Goal: Task Accomplishment & Management: Manage account settings

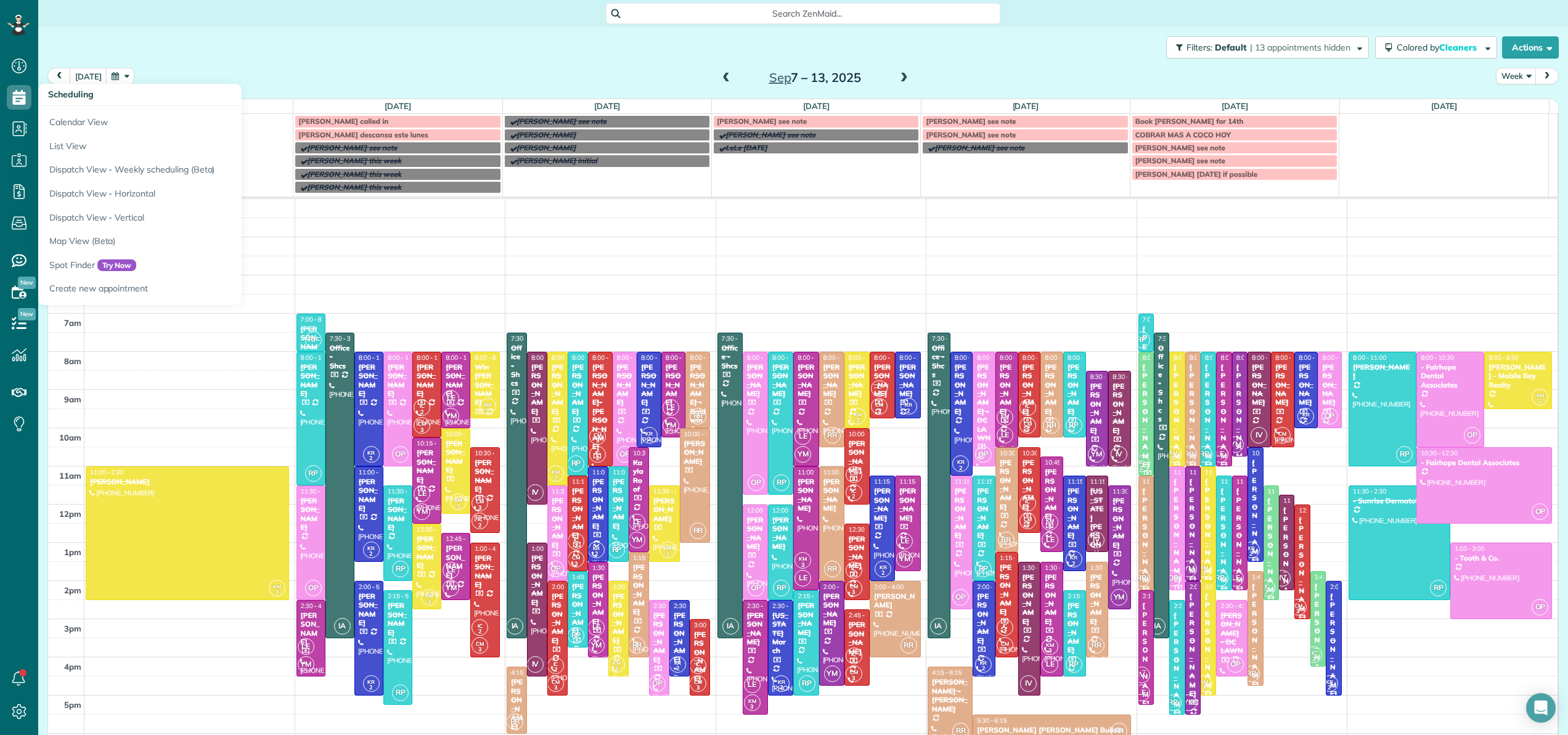
scroll to position [89, 0]
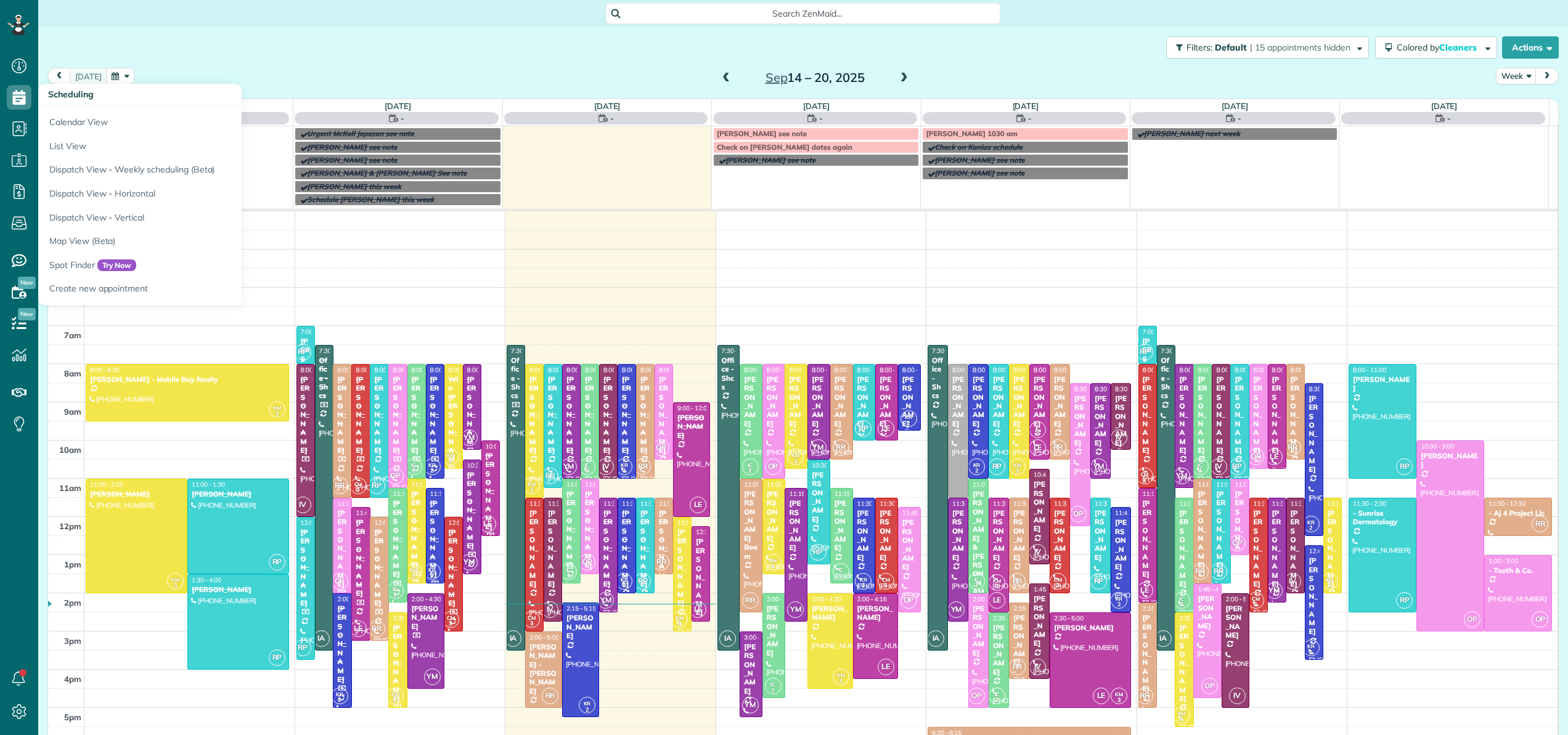
scroll to position [89, 0]
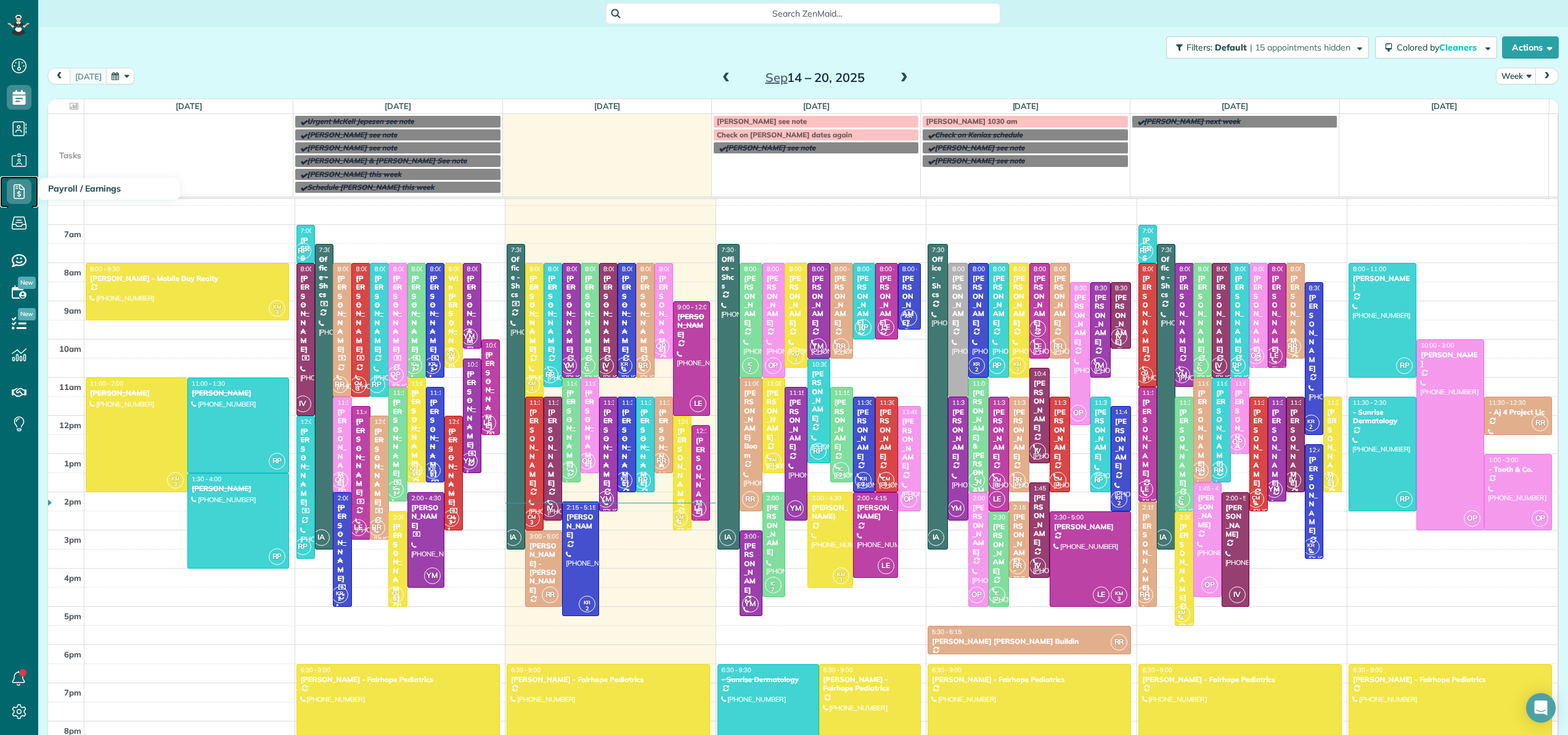
click at [15, 191] on icon at bounding box center [19, 191] width 25 height 25
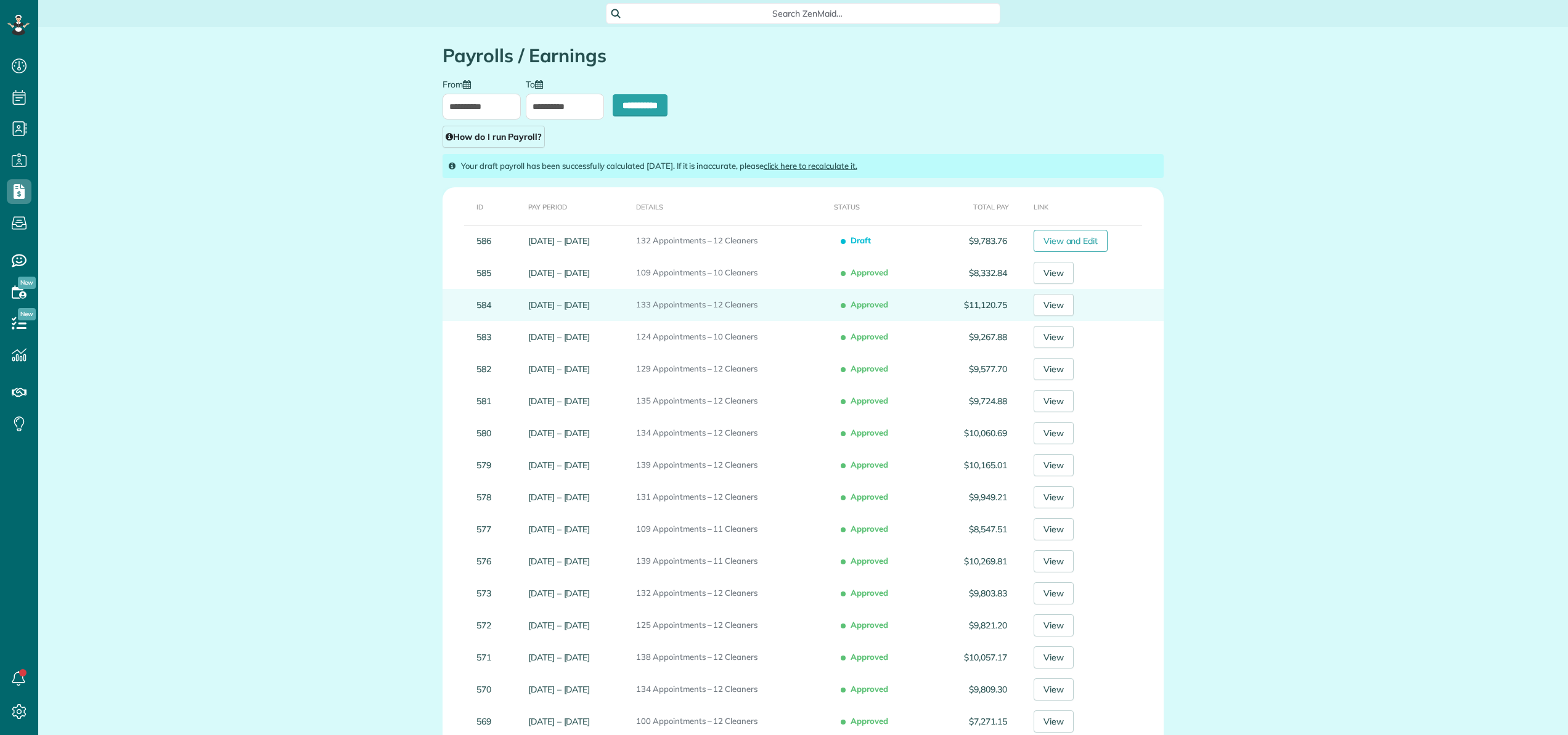
type input "**********"
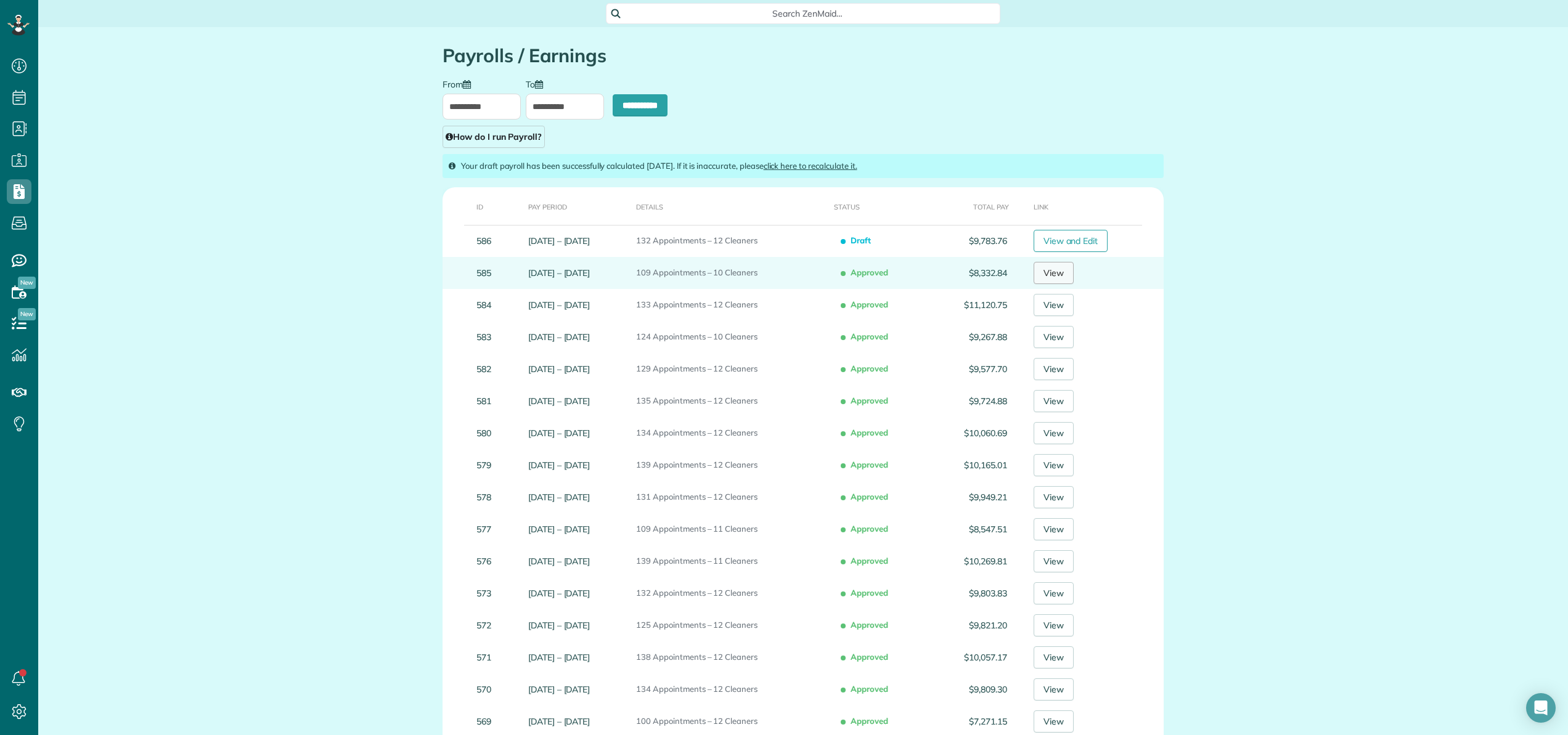
click at [1054, 280] on link "View" at bounding box center [1053, 272] width 40 height 22
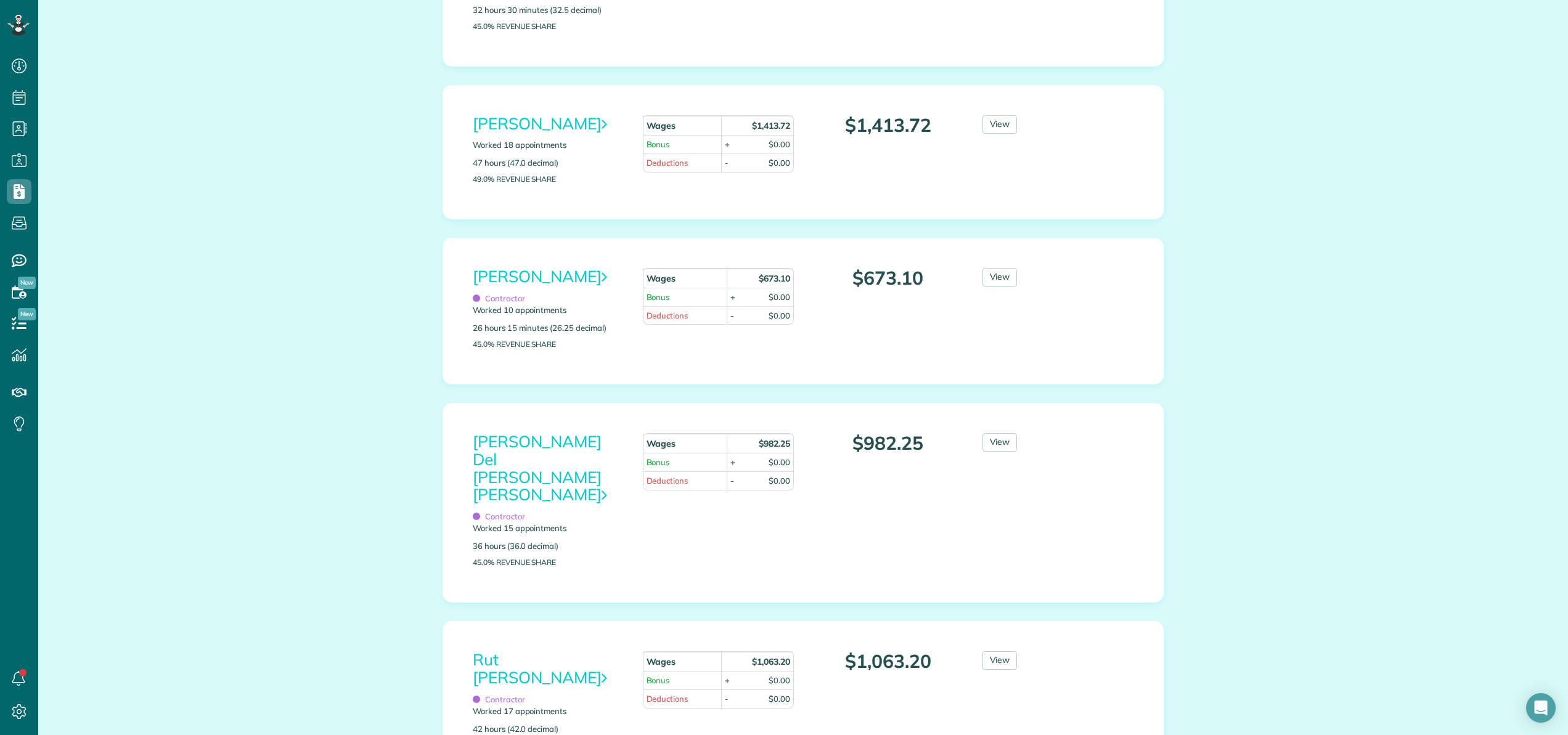
scroll to position [949, 0]
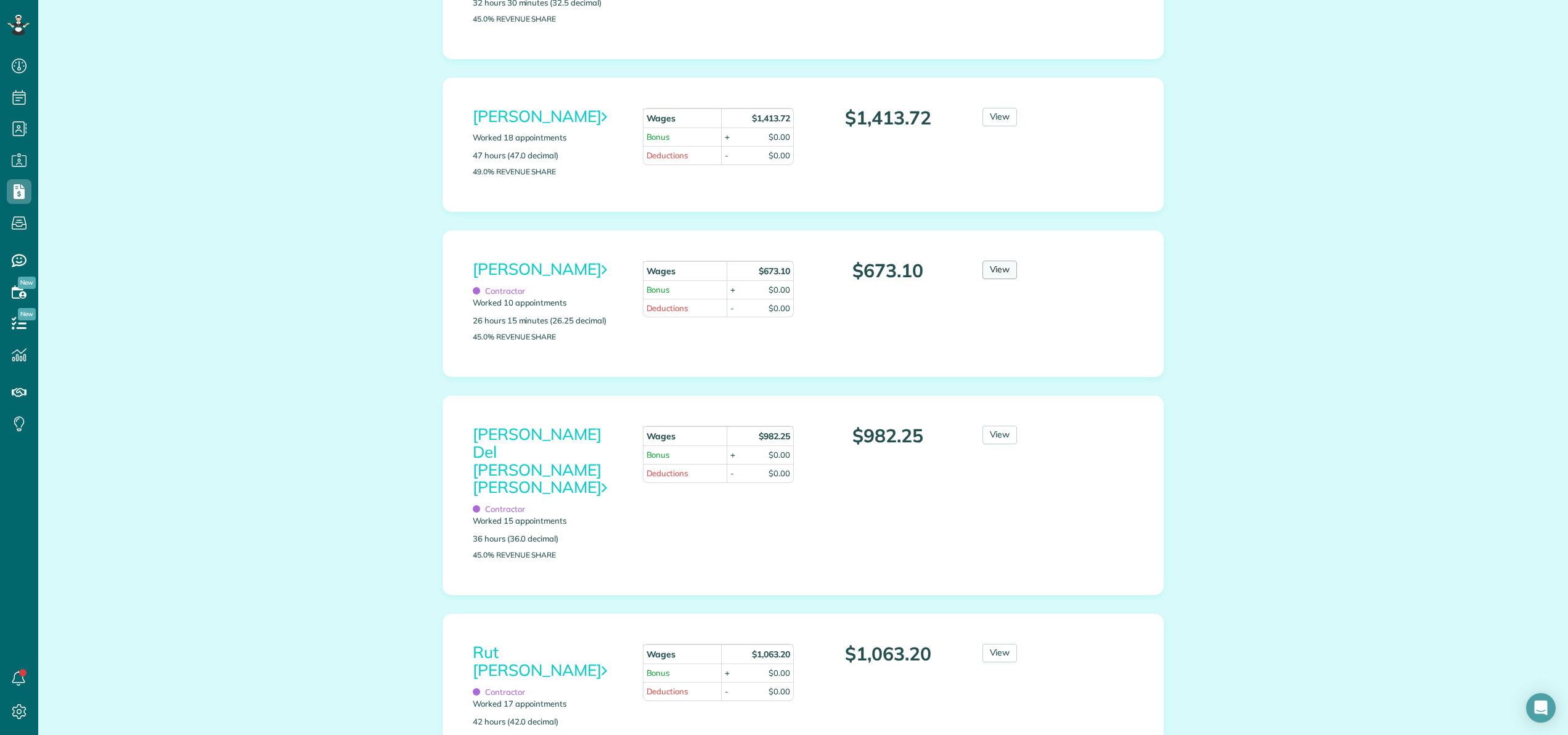
click at [993, 279] on link "View" at bounding box center [999, 270] width 35 height 18
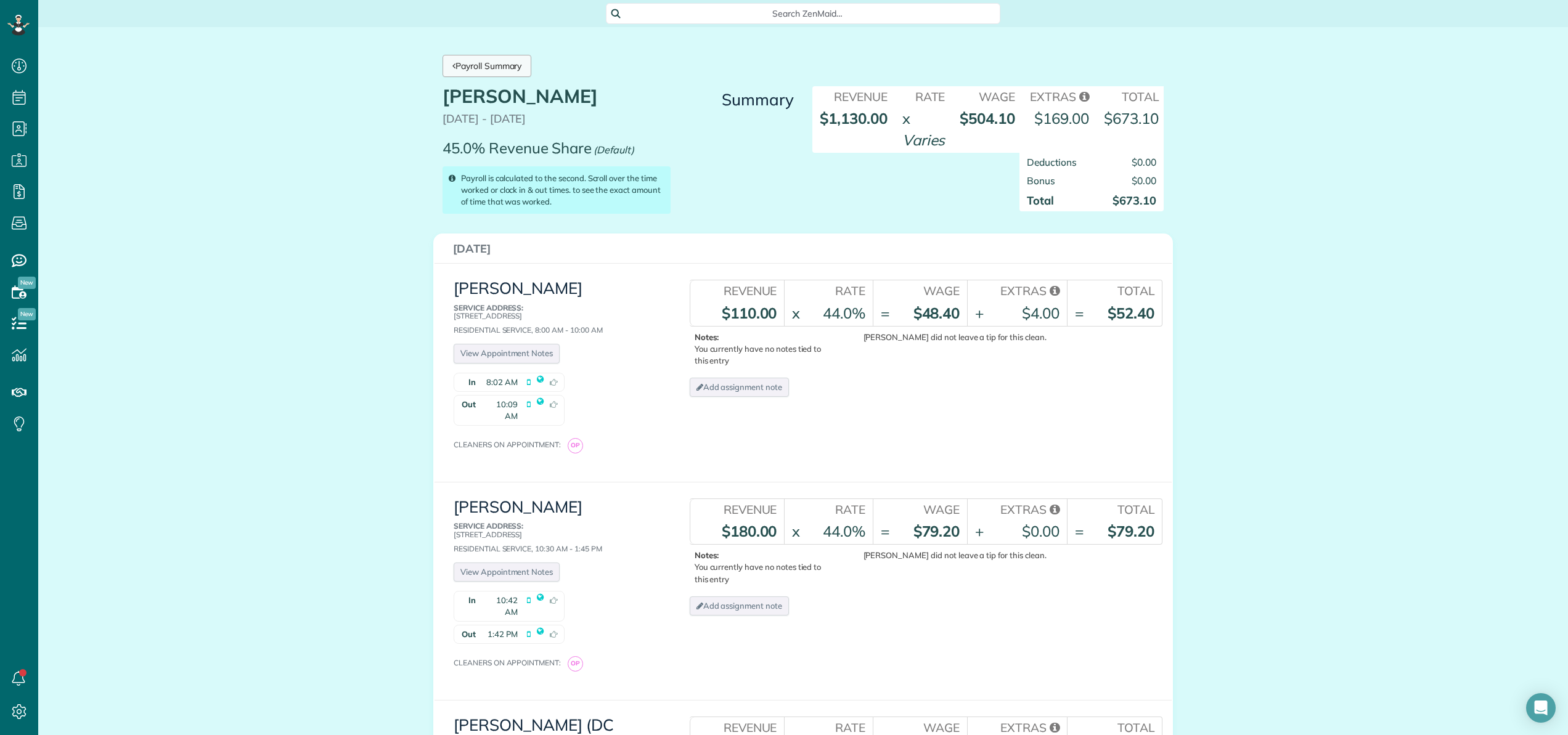
click at [469, 63] on link "Payroll Summary" at bounding box center [487, 65] width 89 height 22
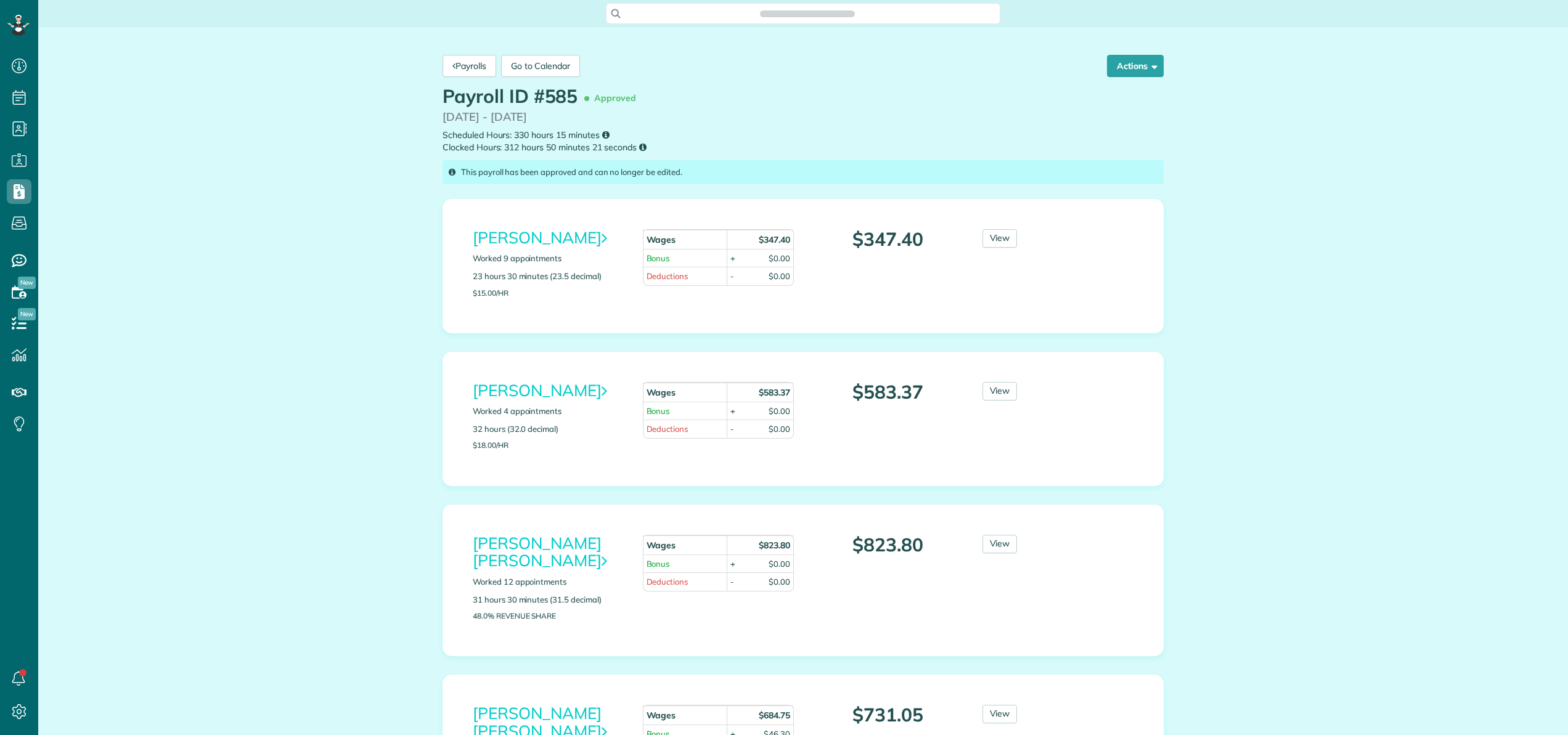
scroll to position [5, 5]
click at [1124, 64] on button "Actions" at bounding box center [1135, 65] width 57 height 22
click at [1105, 142] on link "Send to cleaners..." at bounding box center [1108, 146] width 111 height 25
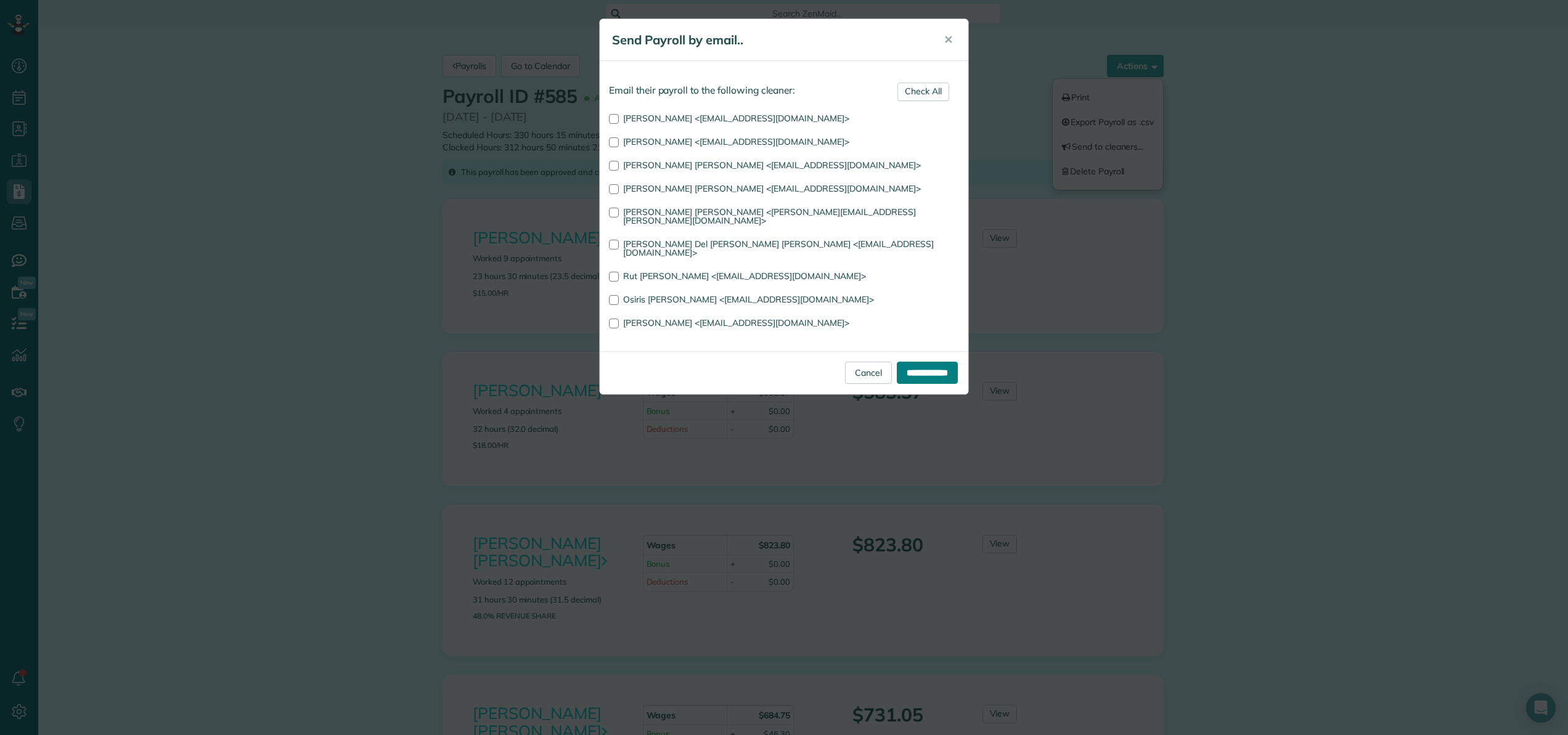
click at [923, 361] on input "**********" at bounding box center [927, 372] width 61 height 22
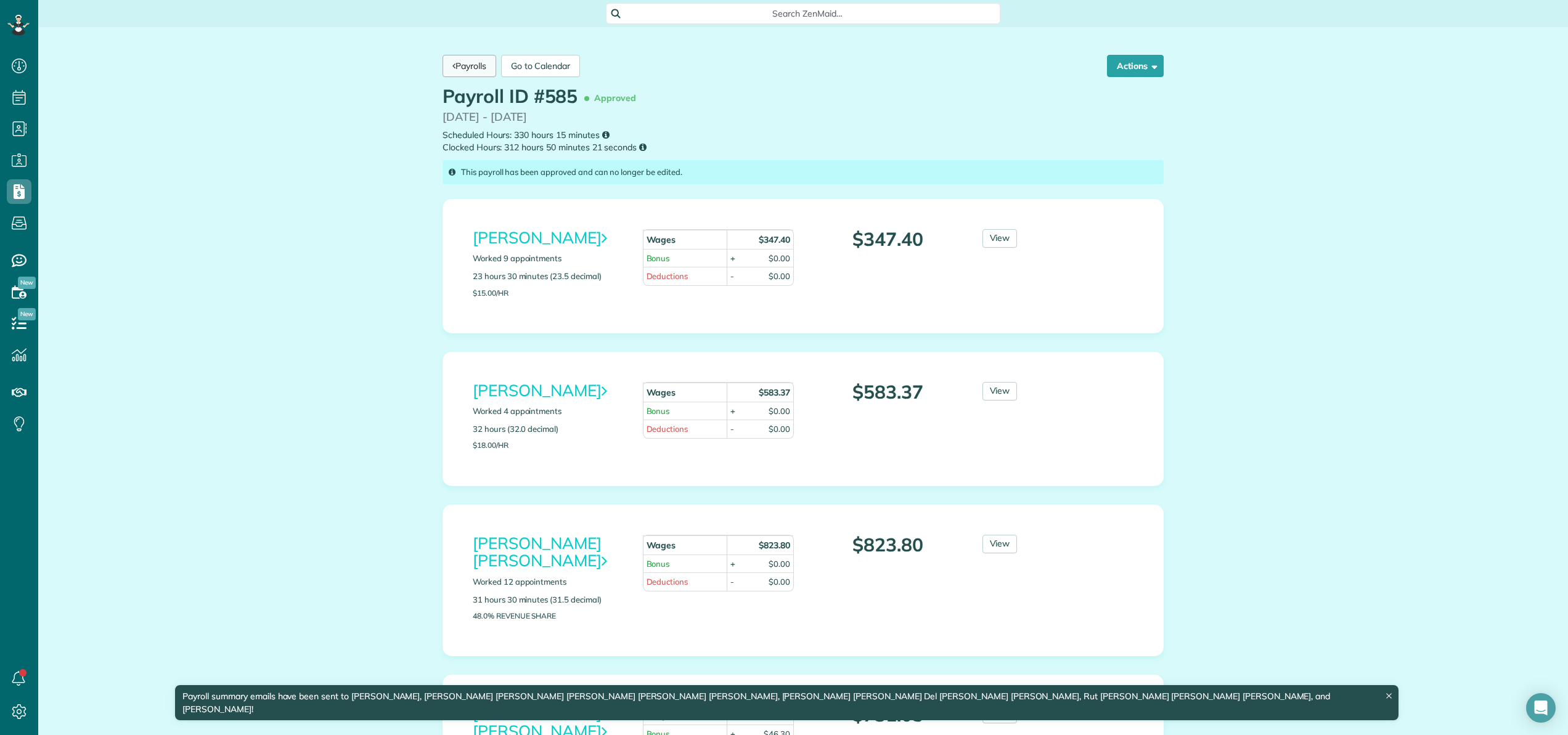
click at [468, 66] on link "Payrolls" at bounding box center [469, 65] width 54 height 22
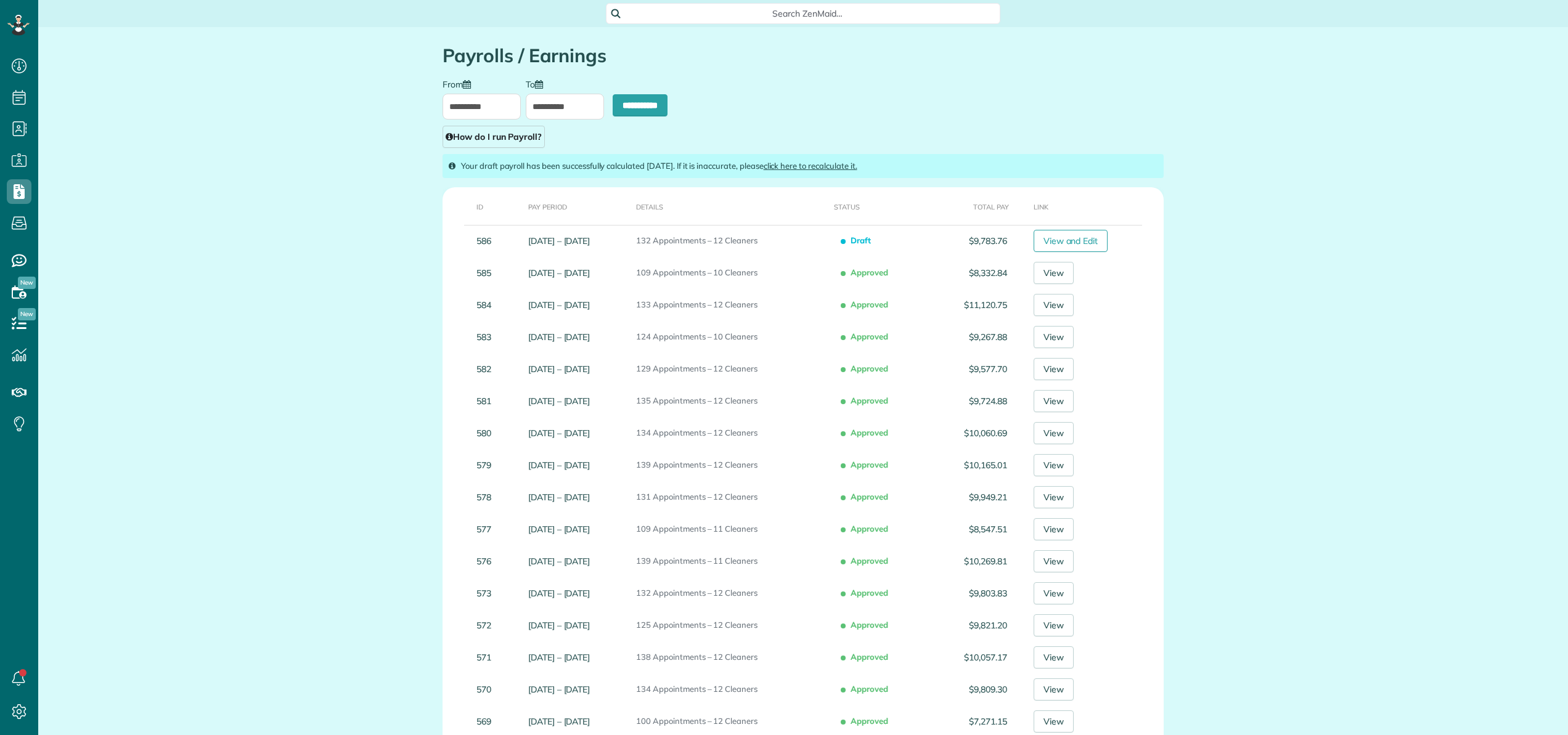
type input "**********"
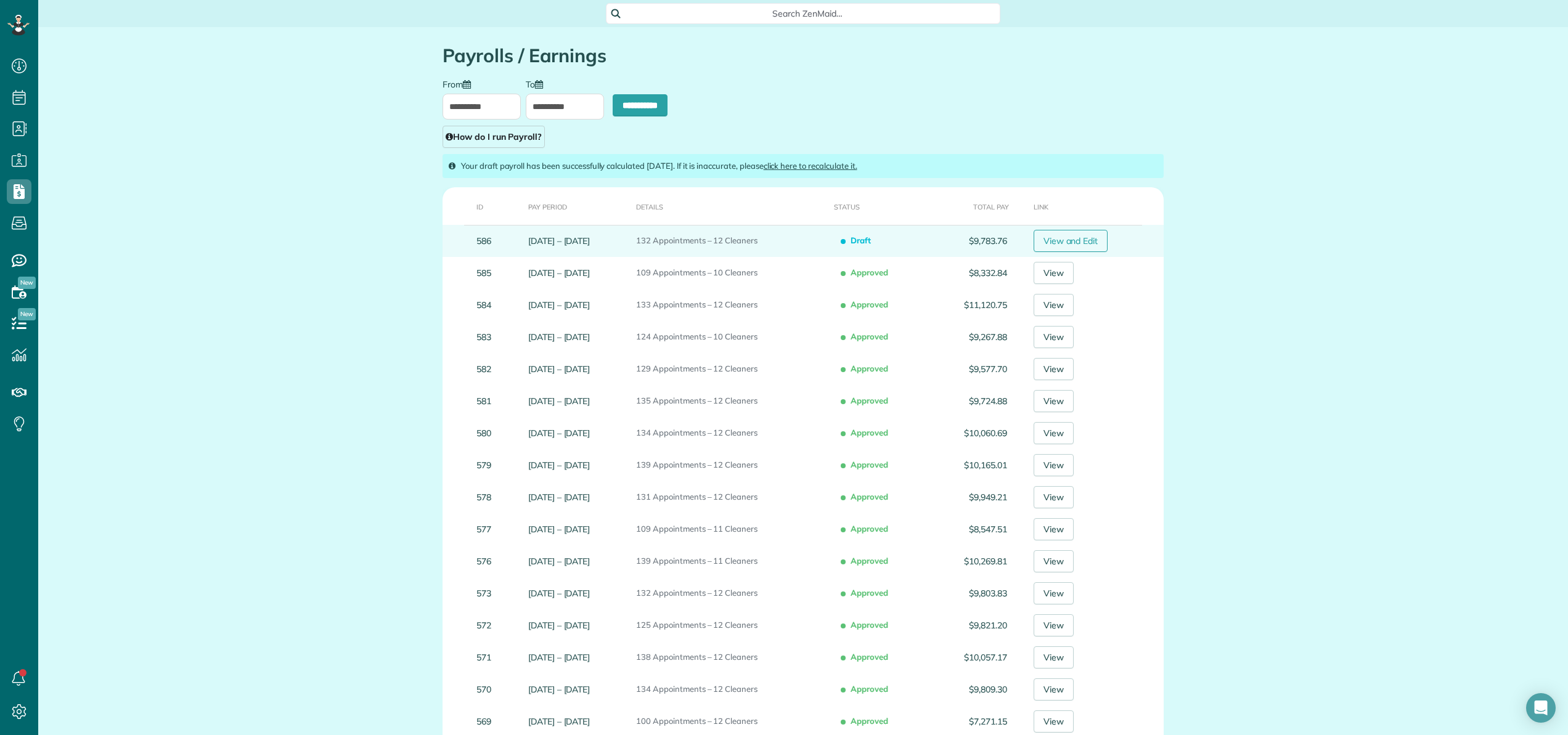
click at [1077, 242] on link "View and Edit" at bounding box center [1071, 240] width 74 height 22
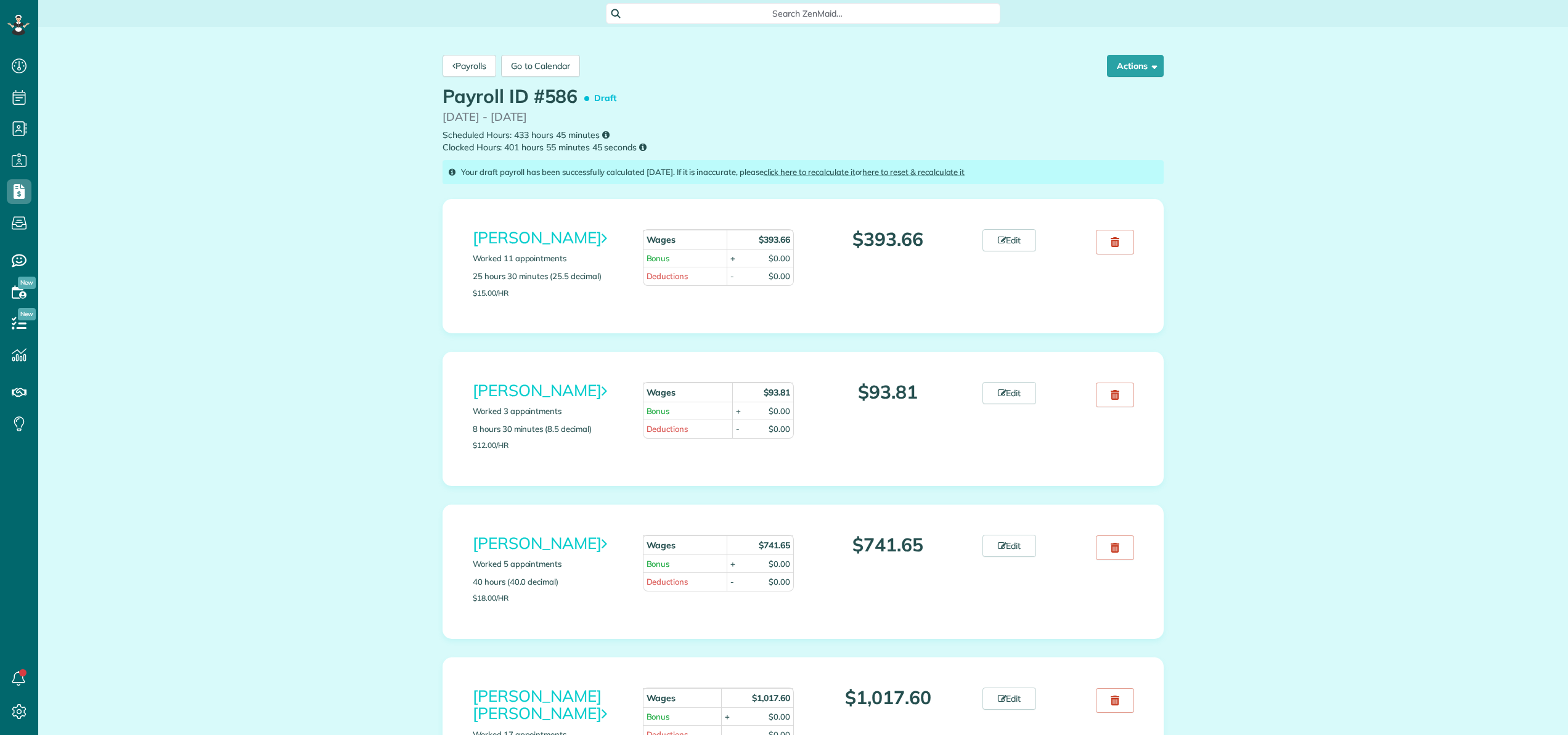
scroll to position [5, 5]
click at [1009, 241] on link "Edit" at bounding box center [1009, 239] width 55 height 22
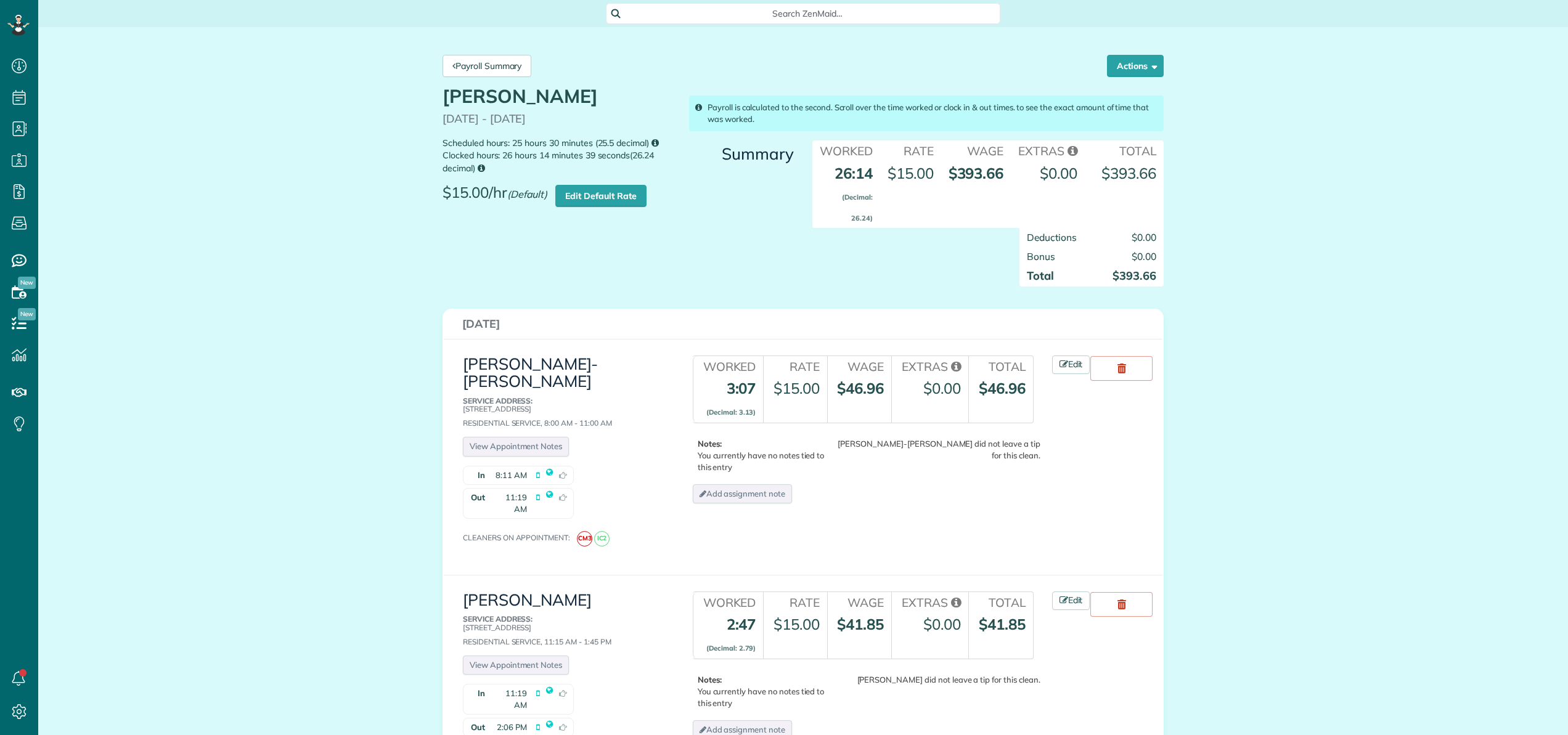
scroll to position [5, 5]
click at [461, 65] on link "Payroll Summary" at bounding box center [487, 65] width 89 height 22
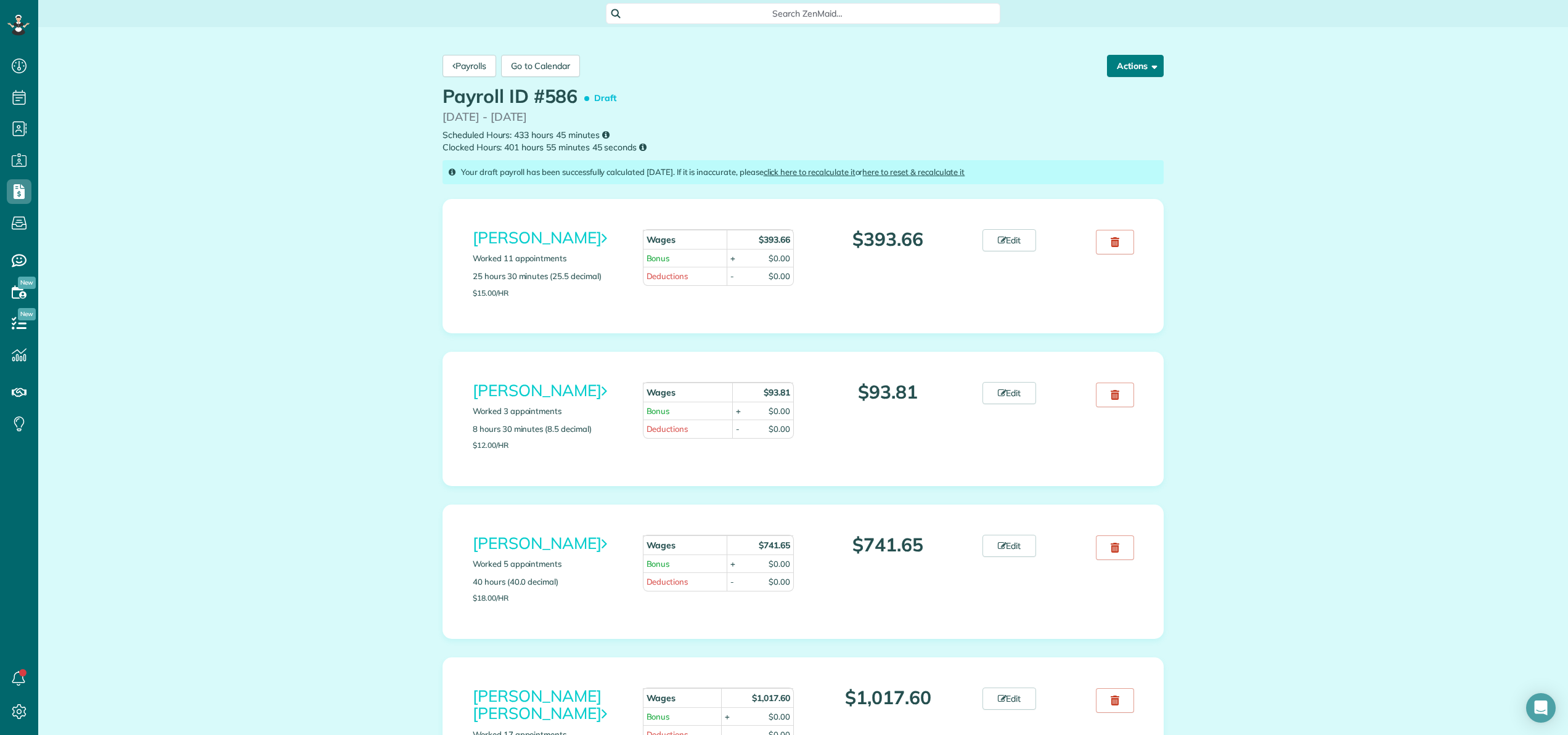
click at [1122, 61] on button "Actions" at bounding box center [1135, 65] width 57 height 22
click at [1114, 149] on link "Reset and Recalculate" at bounding box center [1104, 146] width 118 height 25
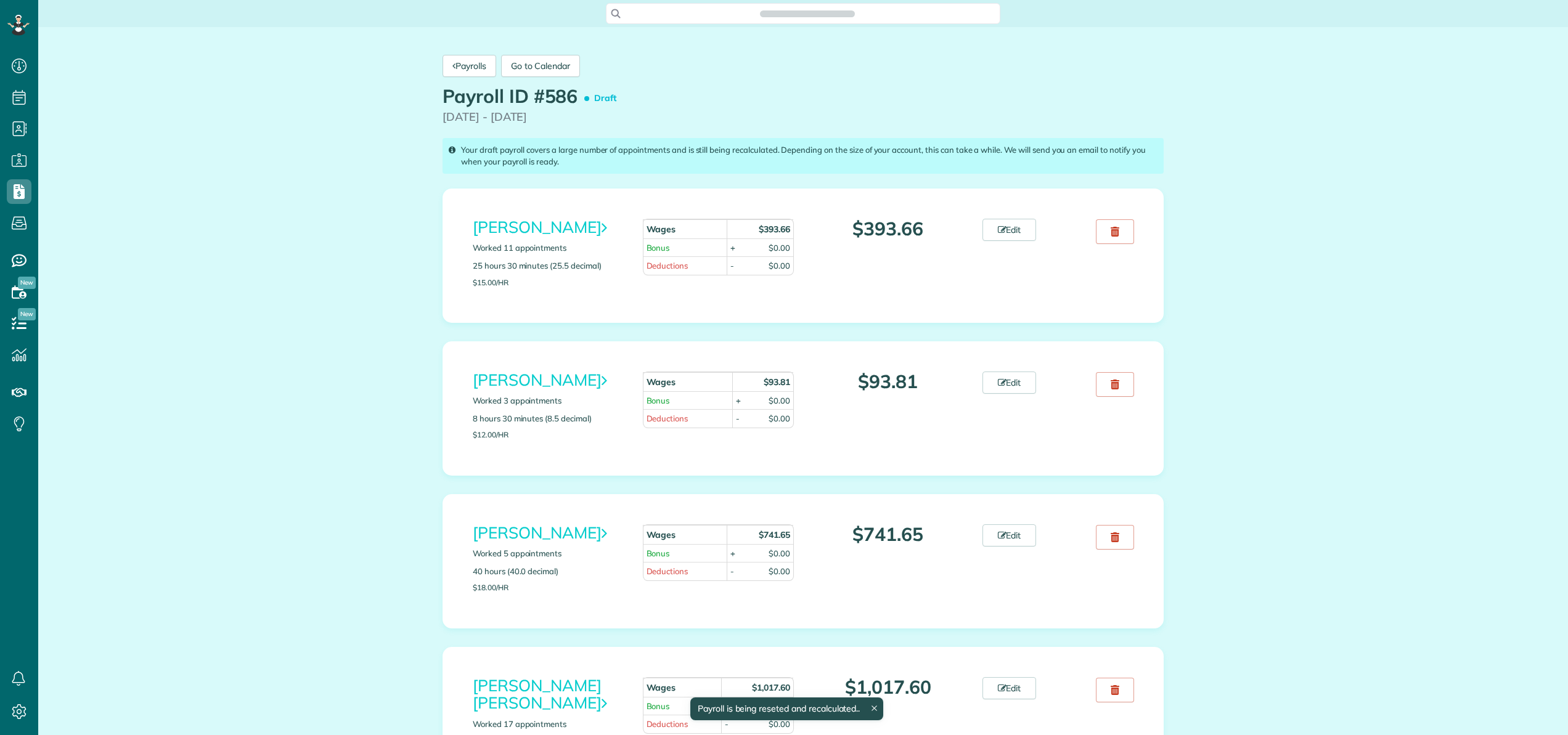
scroll to position [5, 5]
click at [1016, 235] on link "Edit" at bounding box center [1009, 230] width 55 height 22
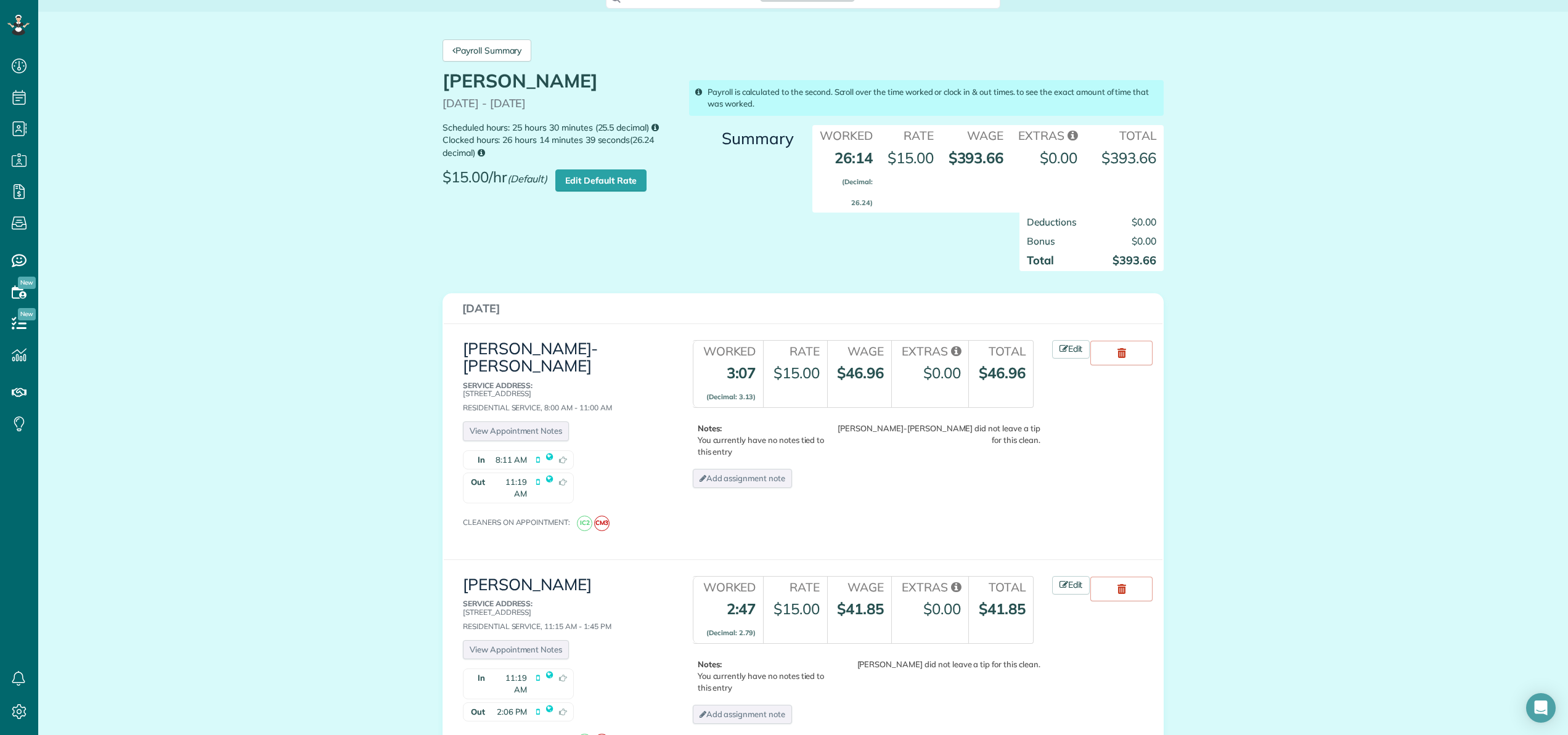
scroll to position [23, 0]
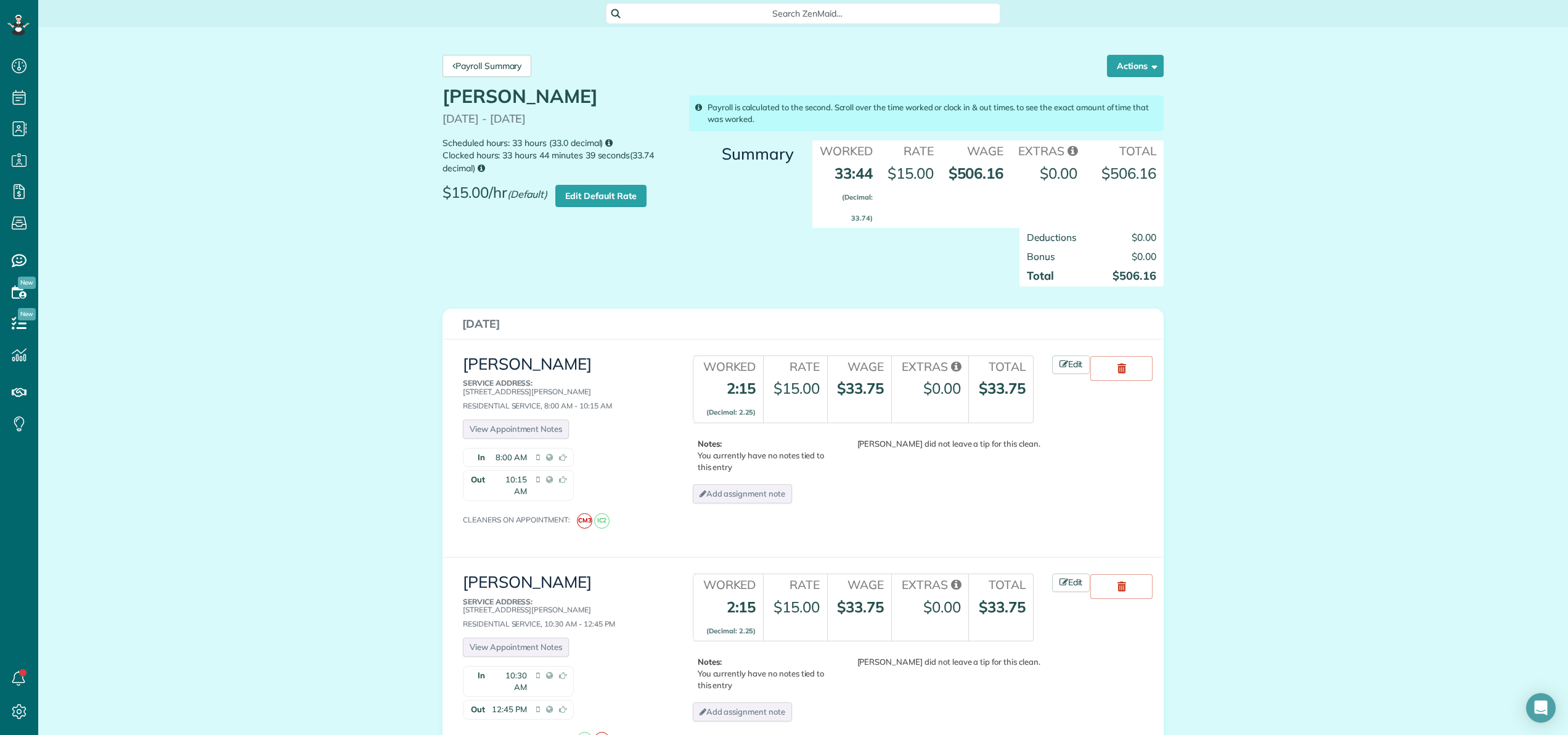
scroll to position [177, 0]
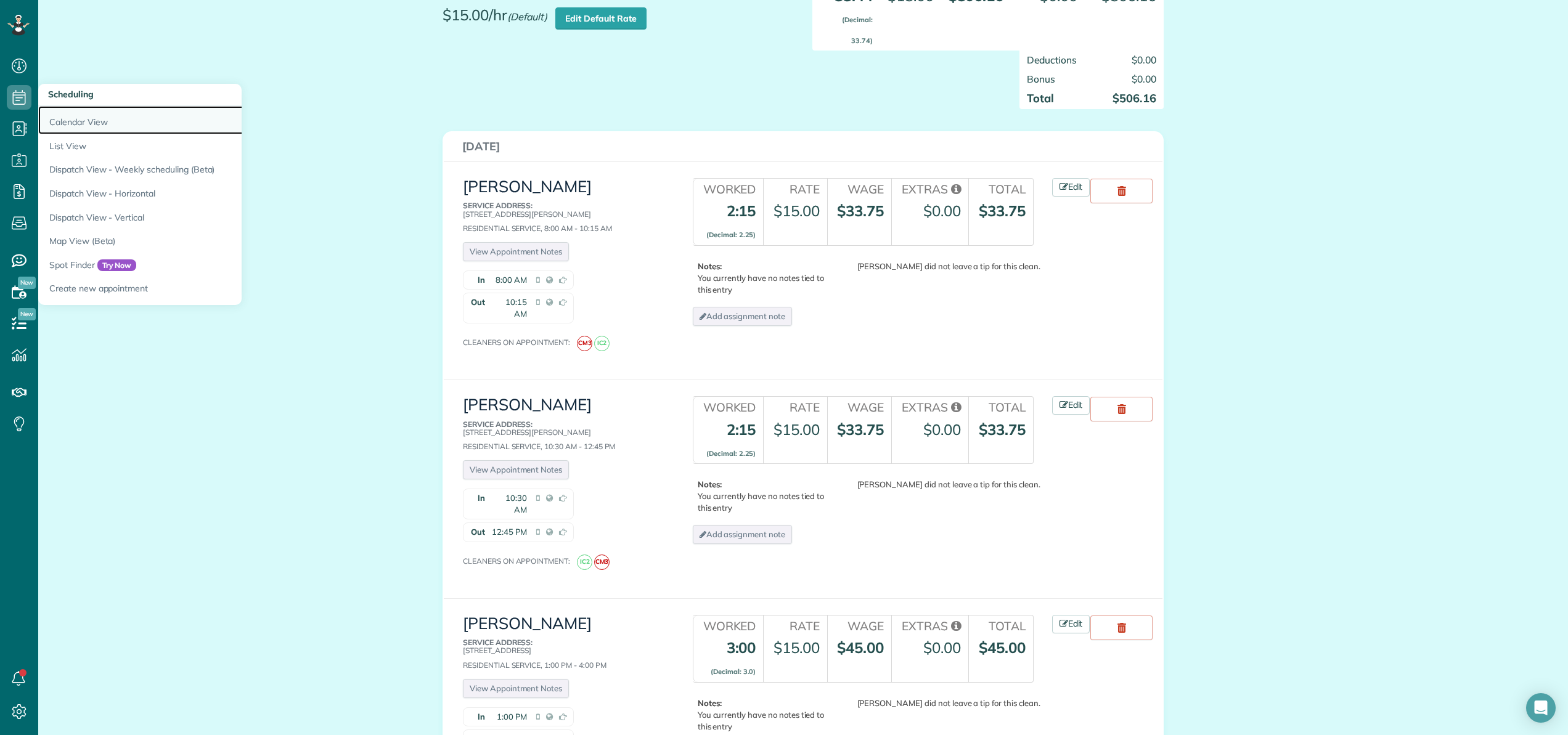
click at [58, 115] on link "Calendar View" at bounding box center [192, 120] width 308 height 28
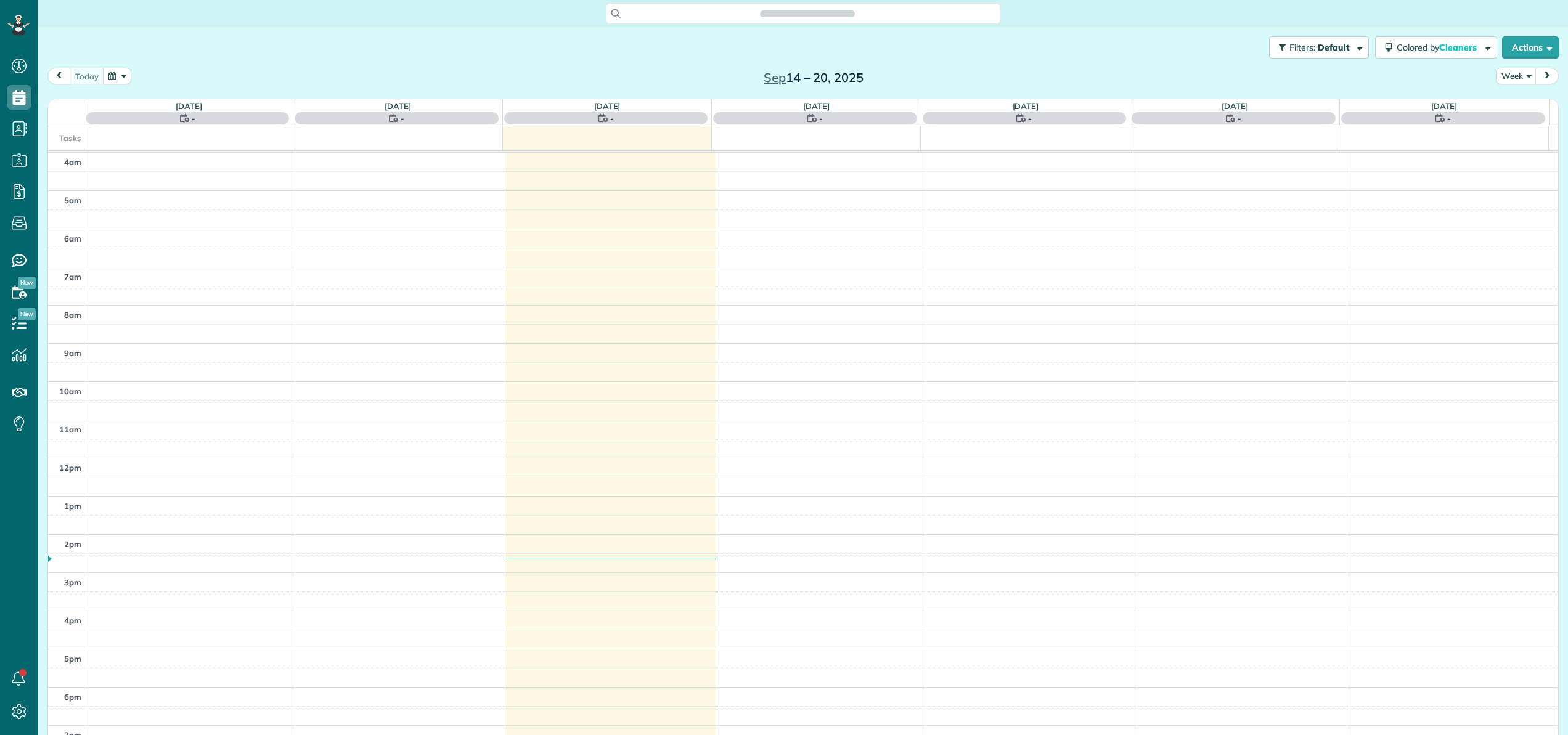
scroll to position [89, 0]
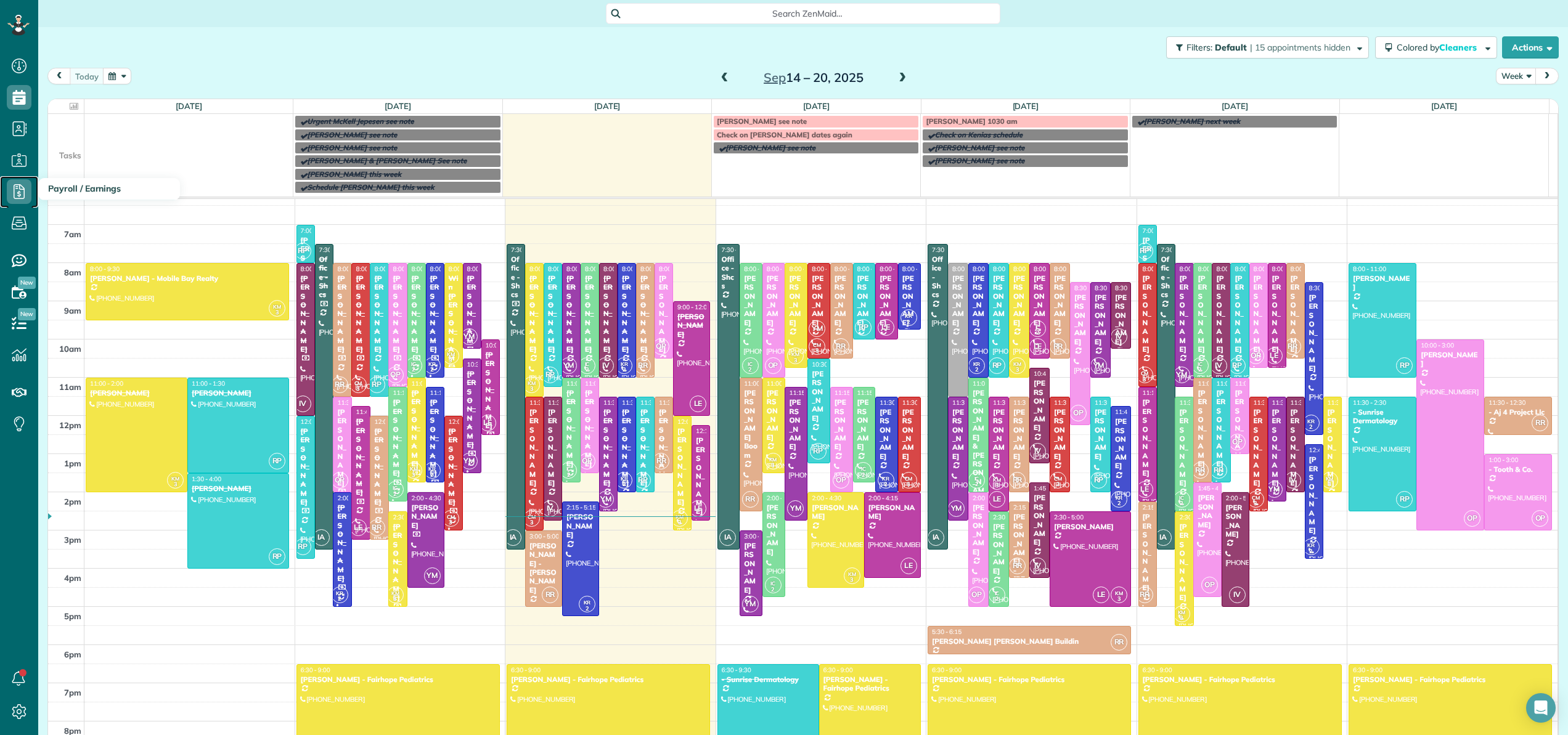
click at [16, 186] on icon at bounding box center [19, 191] width 25 height 25
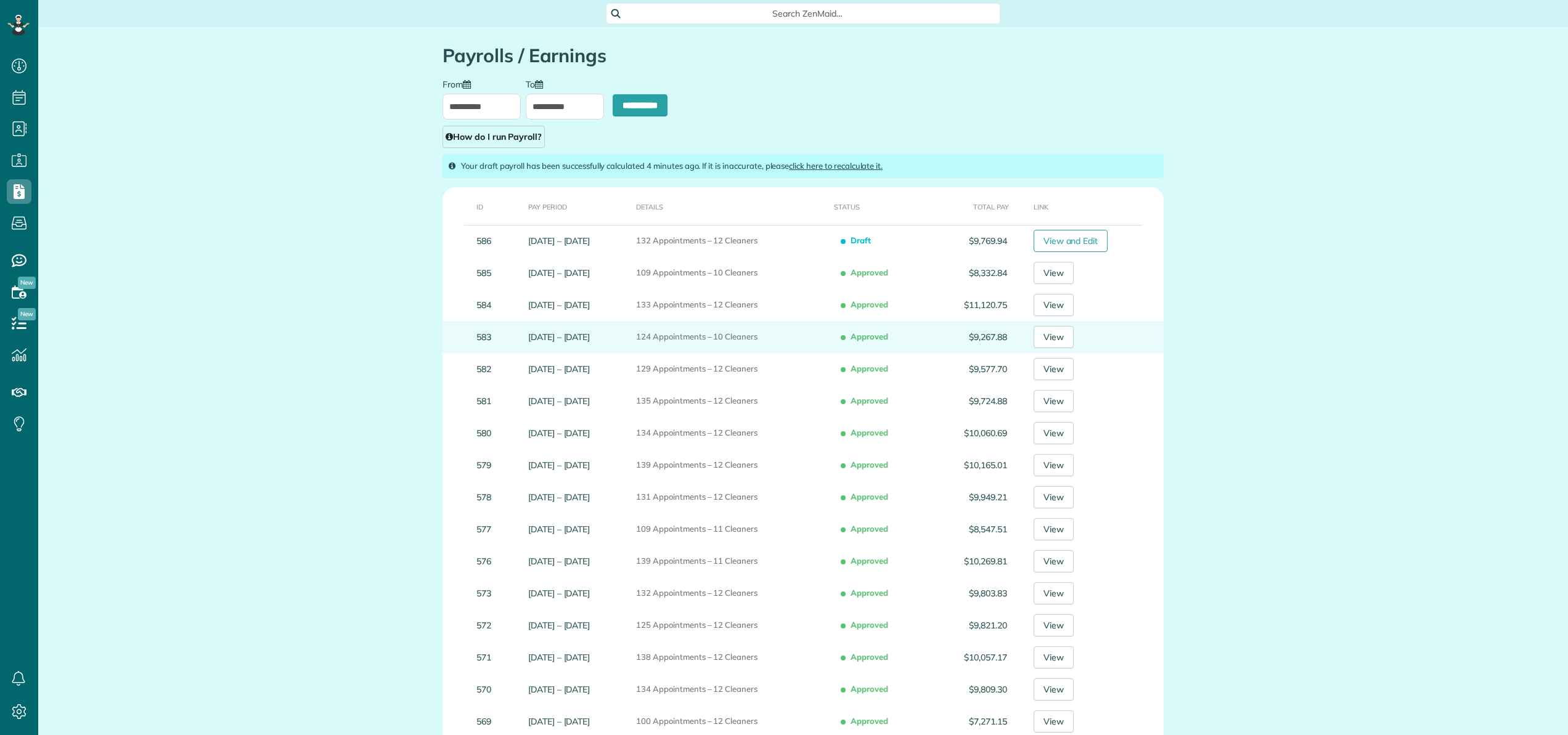
scroll to position [735, 38]
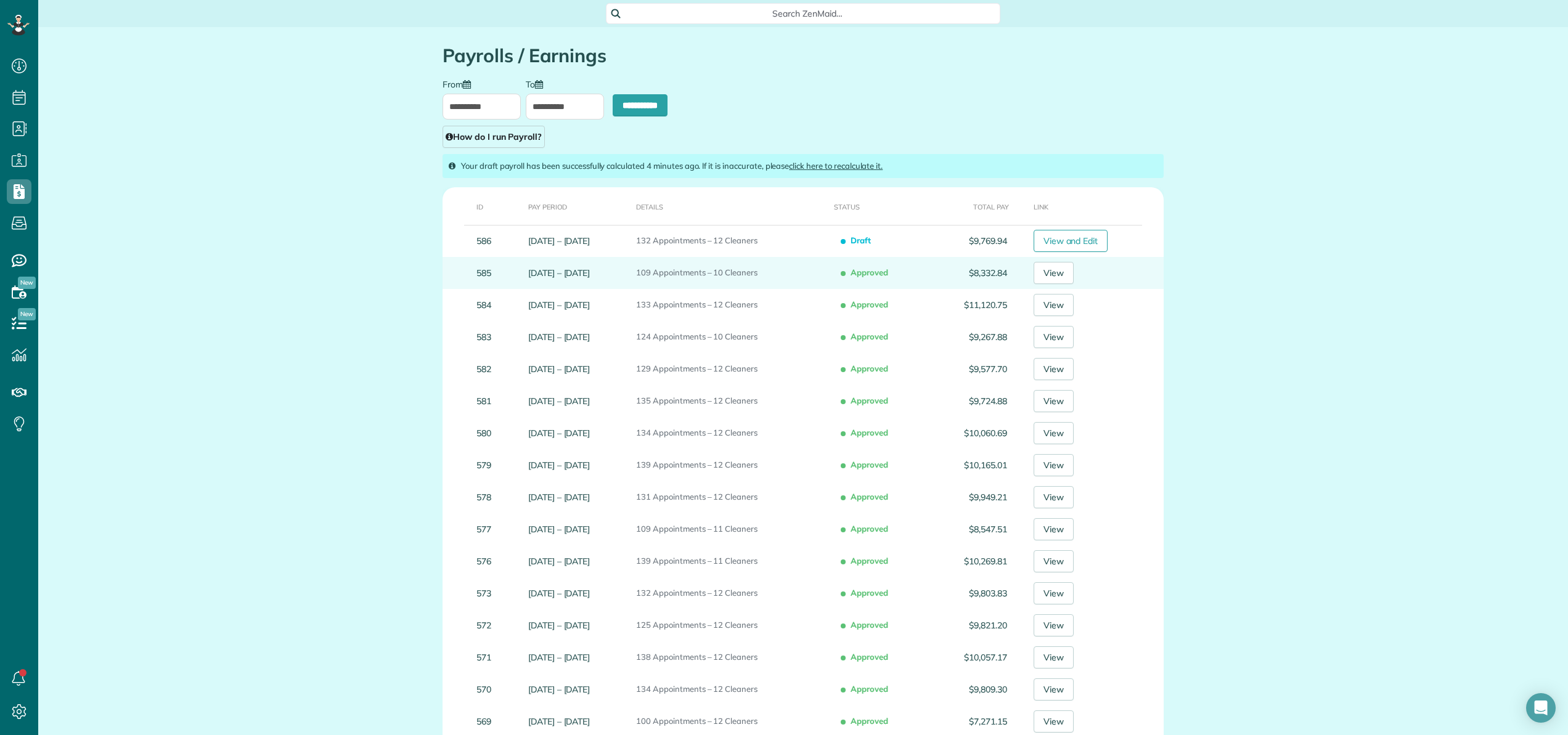
type input "**********"
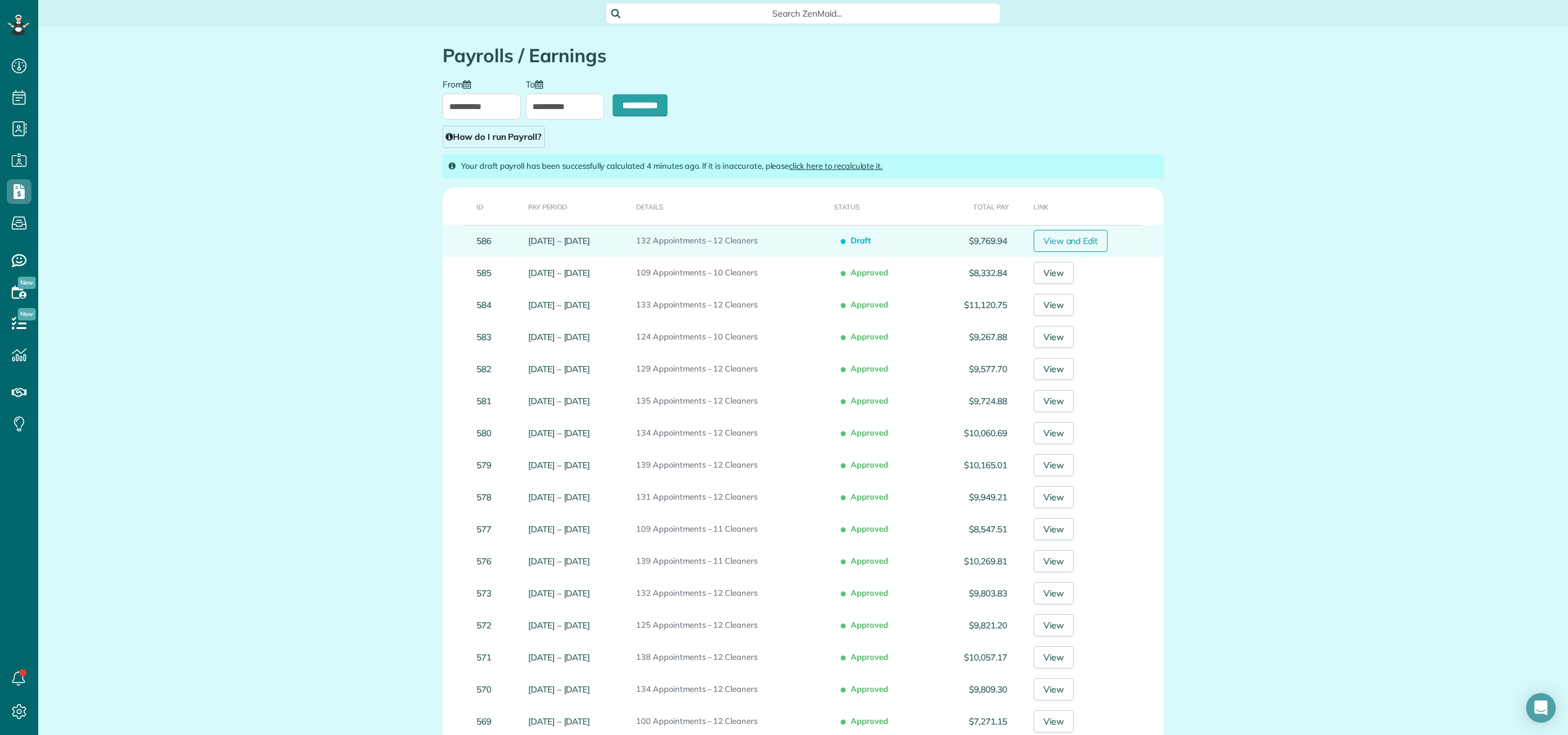
click at [1072, 248] on link "View and Edit" at bounding box center [1071, 240] width 74 height 22
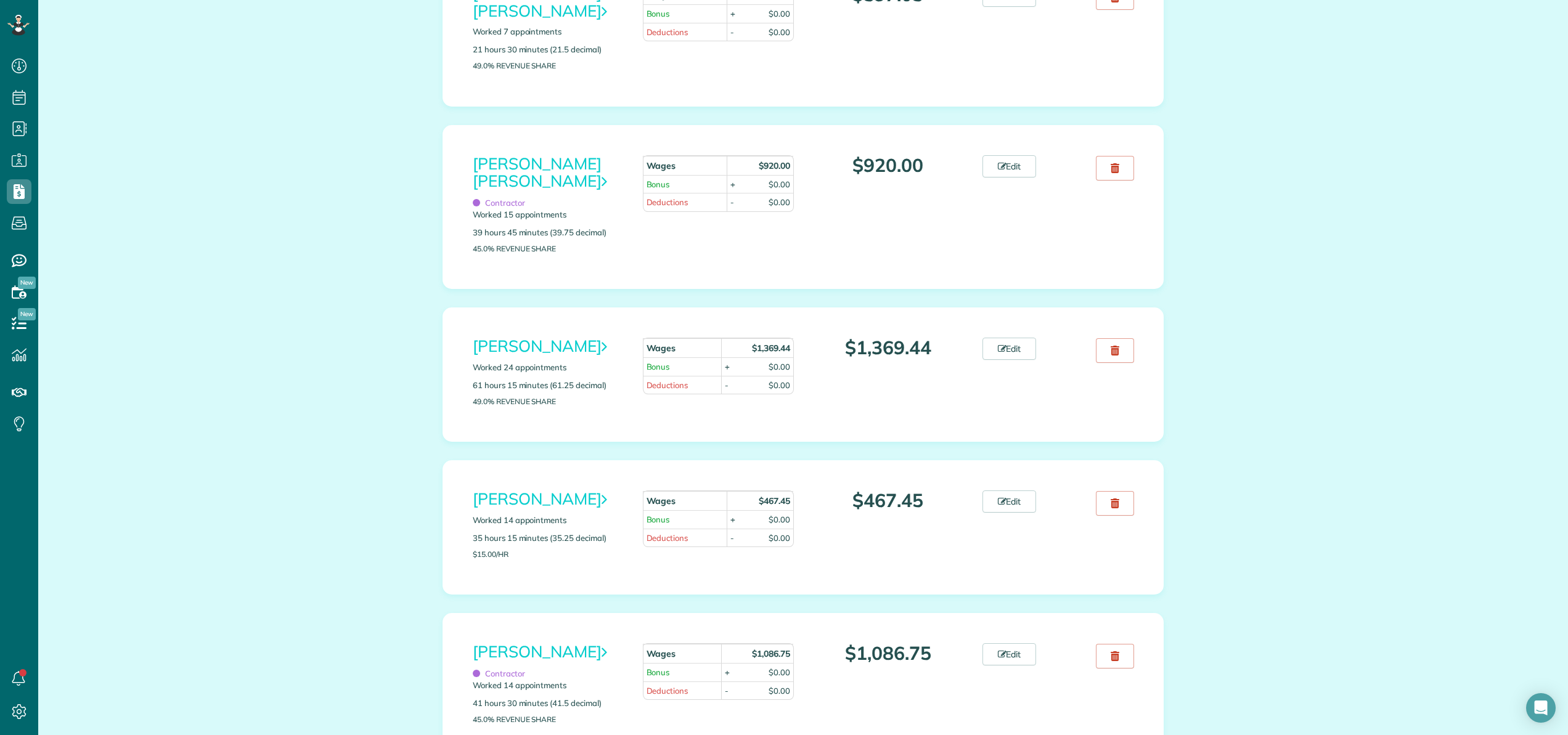
scroll to position [1044, 0]
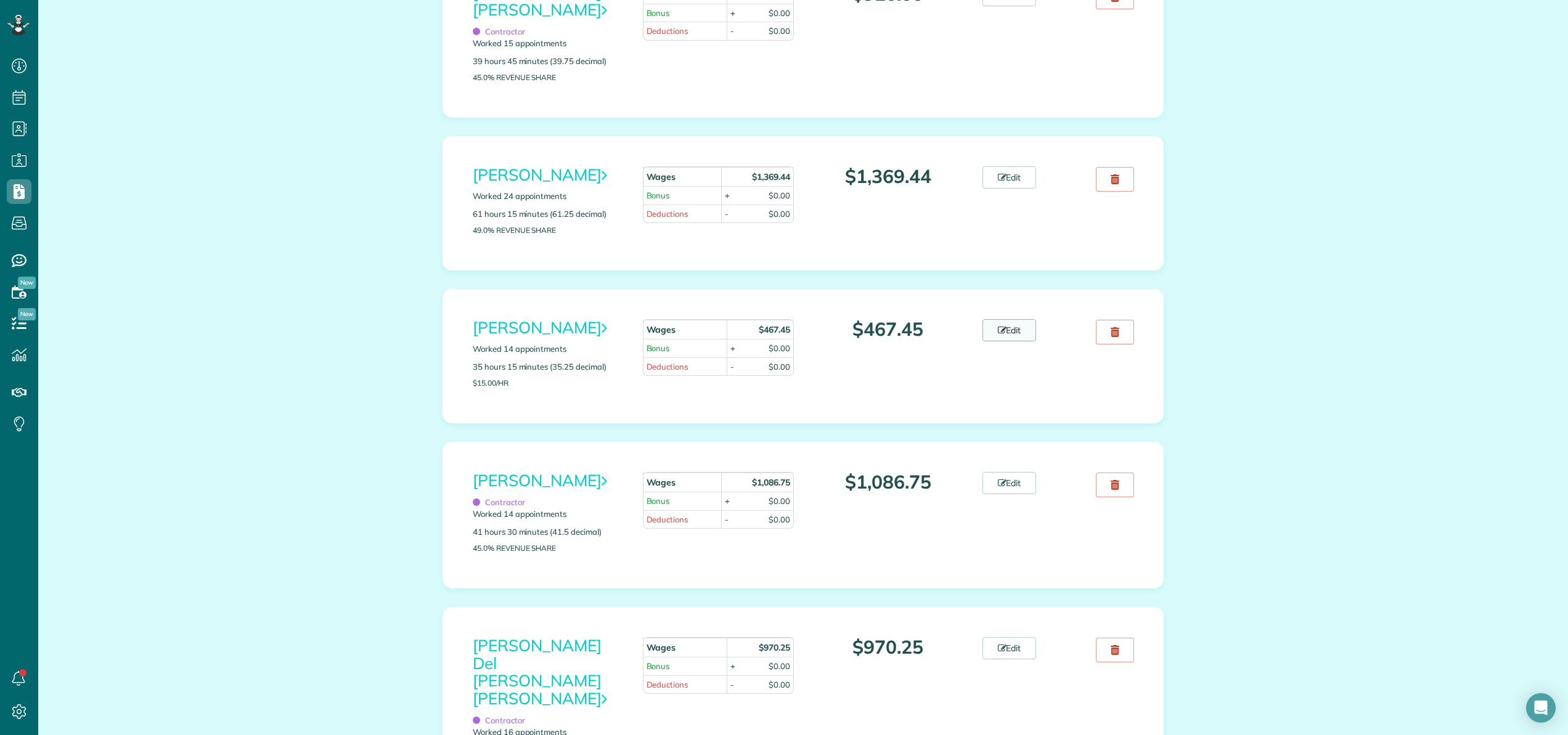
click at [1011, 341] on link "Edit" at bounding box center [1009, 330] width 55 height 22
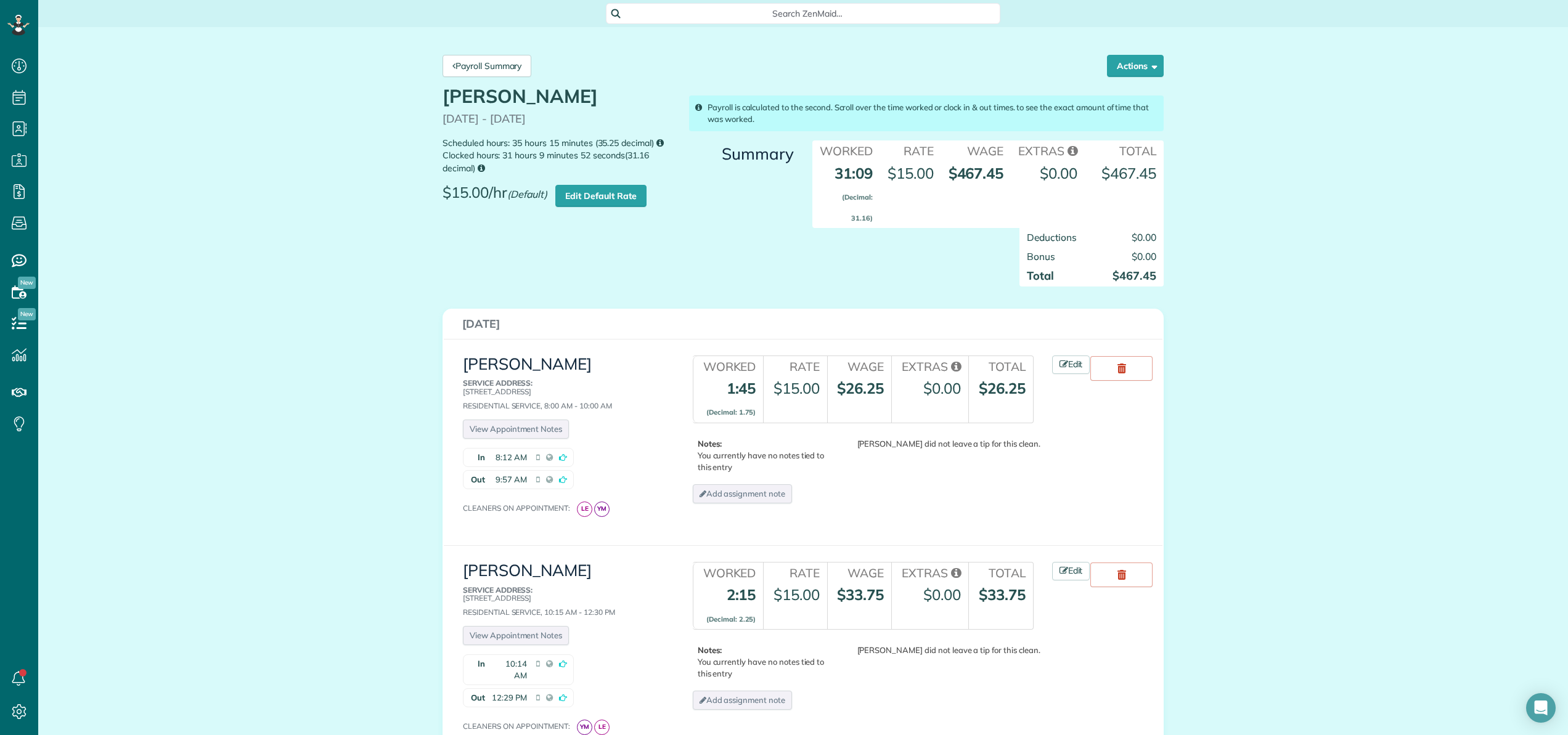
scroll to position [8, 0]
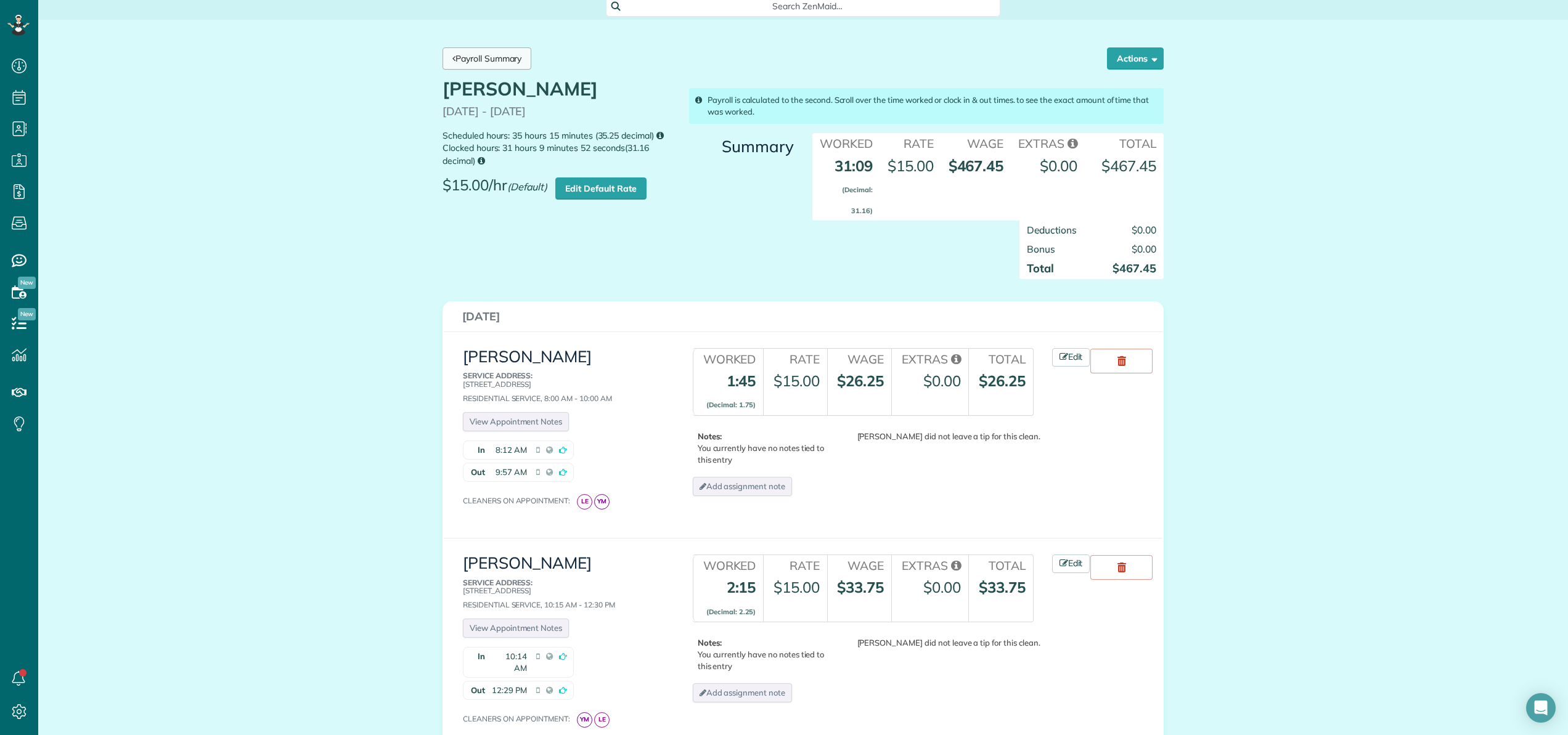
click at [460, 59] on link "Payroll Summary" at bounding box center [487, 58] width 89 height 22
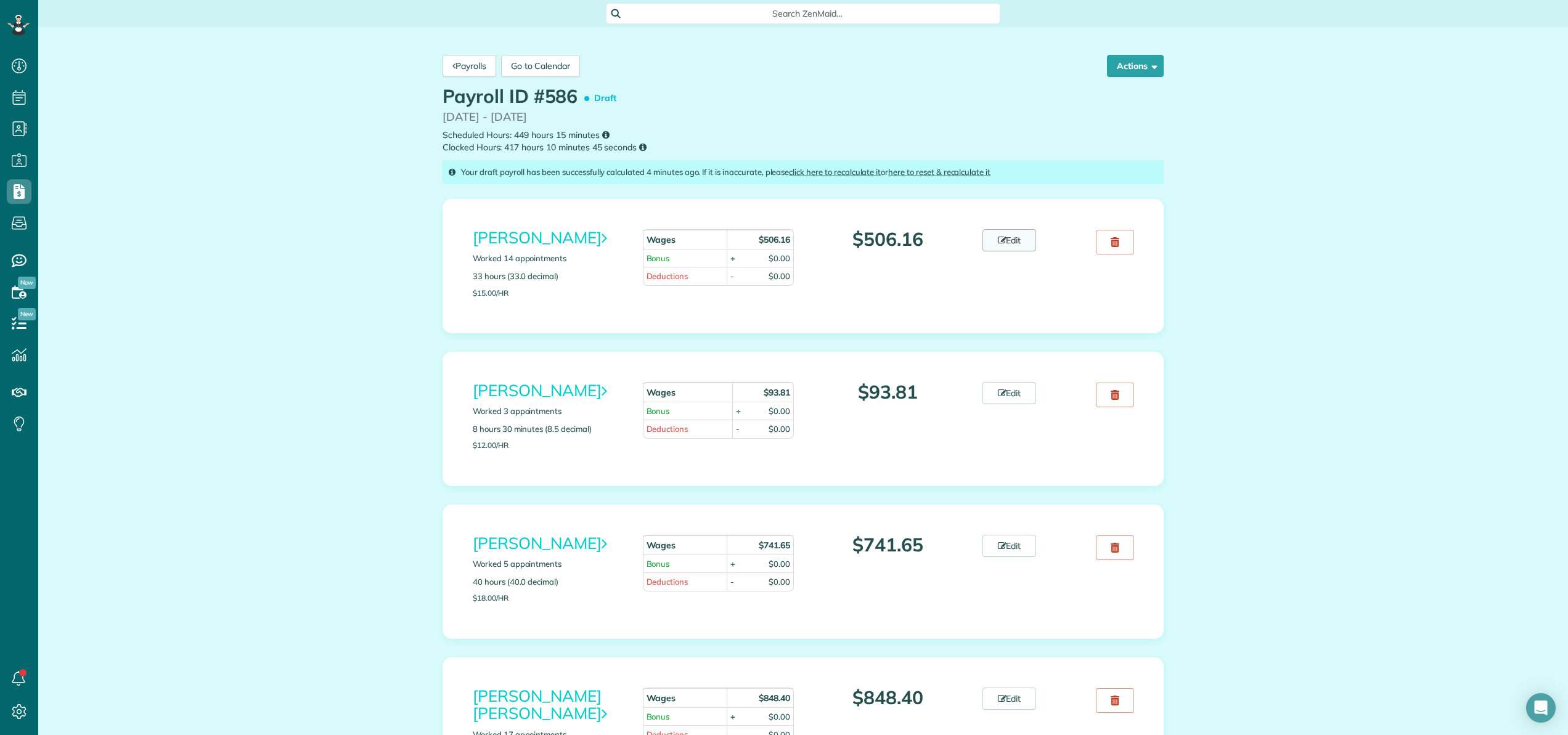
click at [1018, 240] on link "Edit" at bounding box center [1009, 239] width 55 height 22
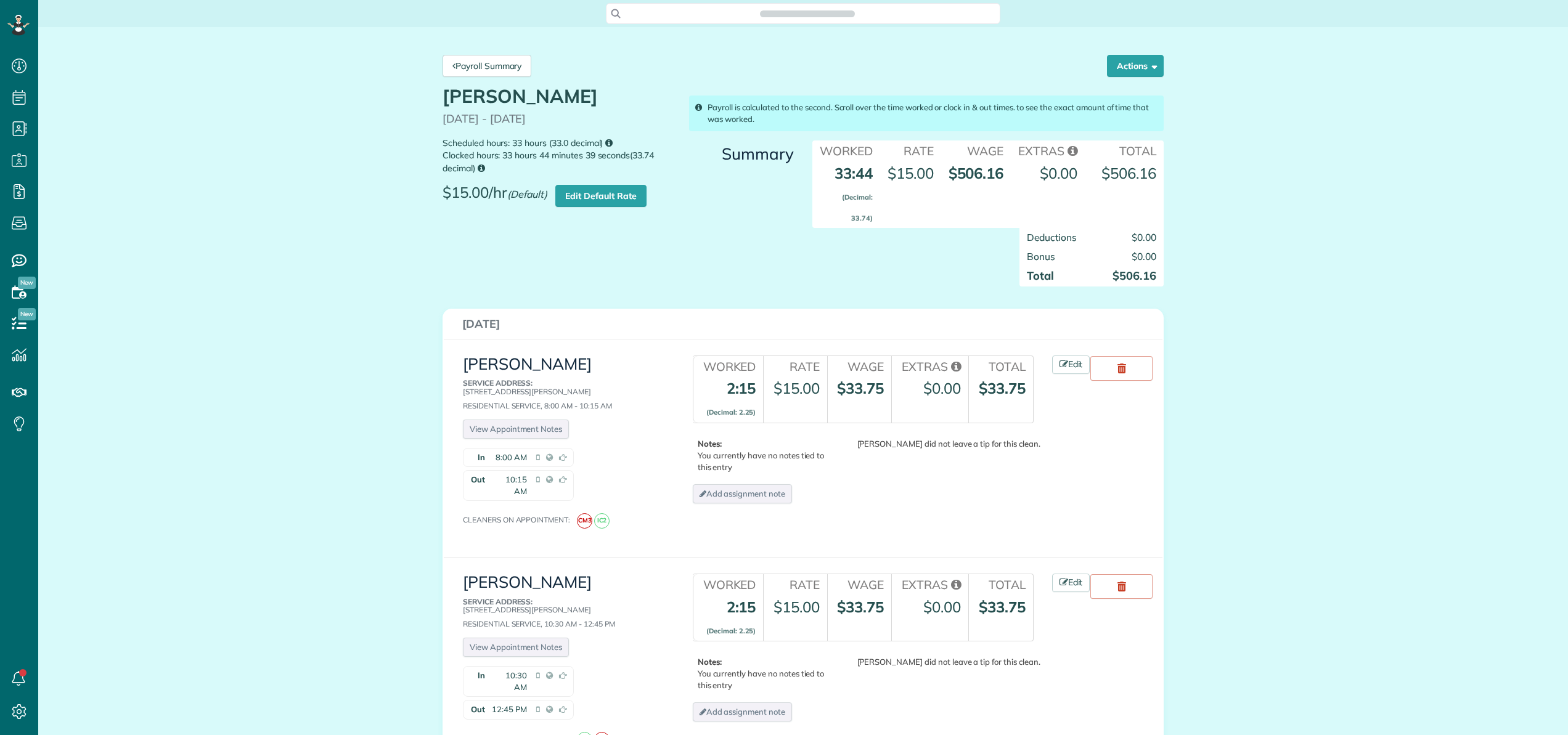
scroll to position [5, 5]
click at [478, 62] on link "Payroll Summary" at bounding box center [487, 65] width 89 height 22
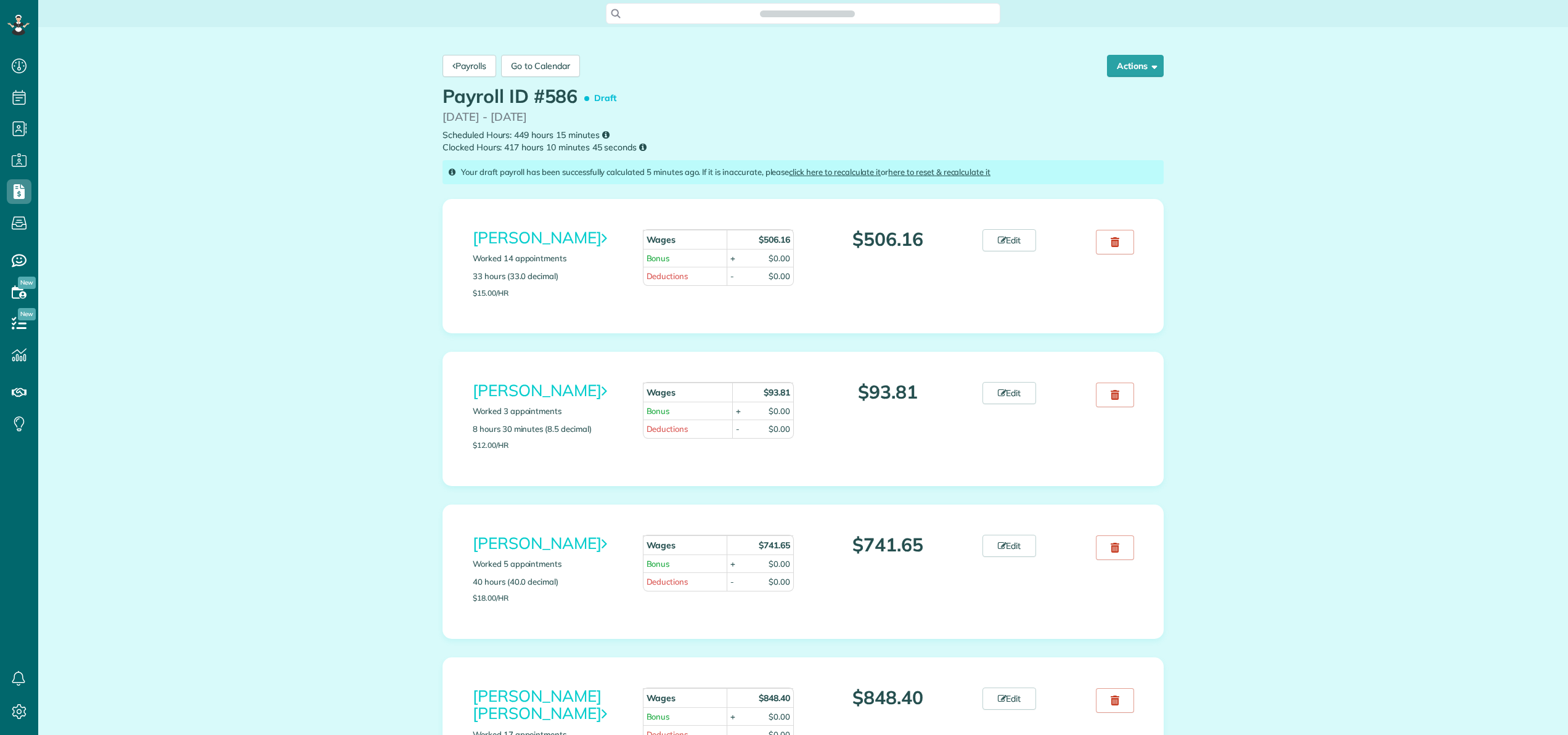
scroll to position [5, 5]
click at [459, 65] on link "Payrolls" at bounding box center [469, 65] width 54 height 22
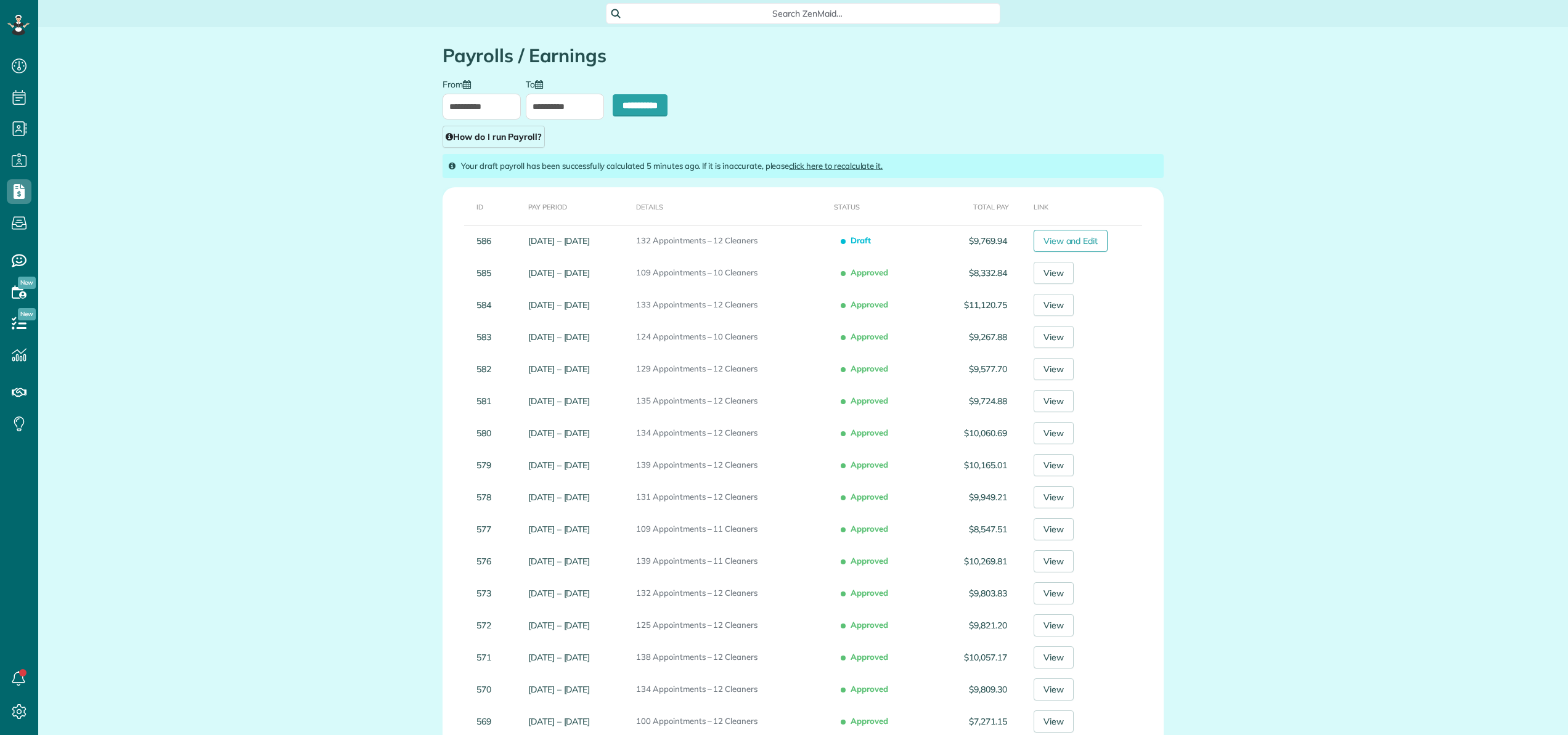
scroll to position [5, 5]
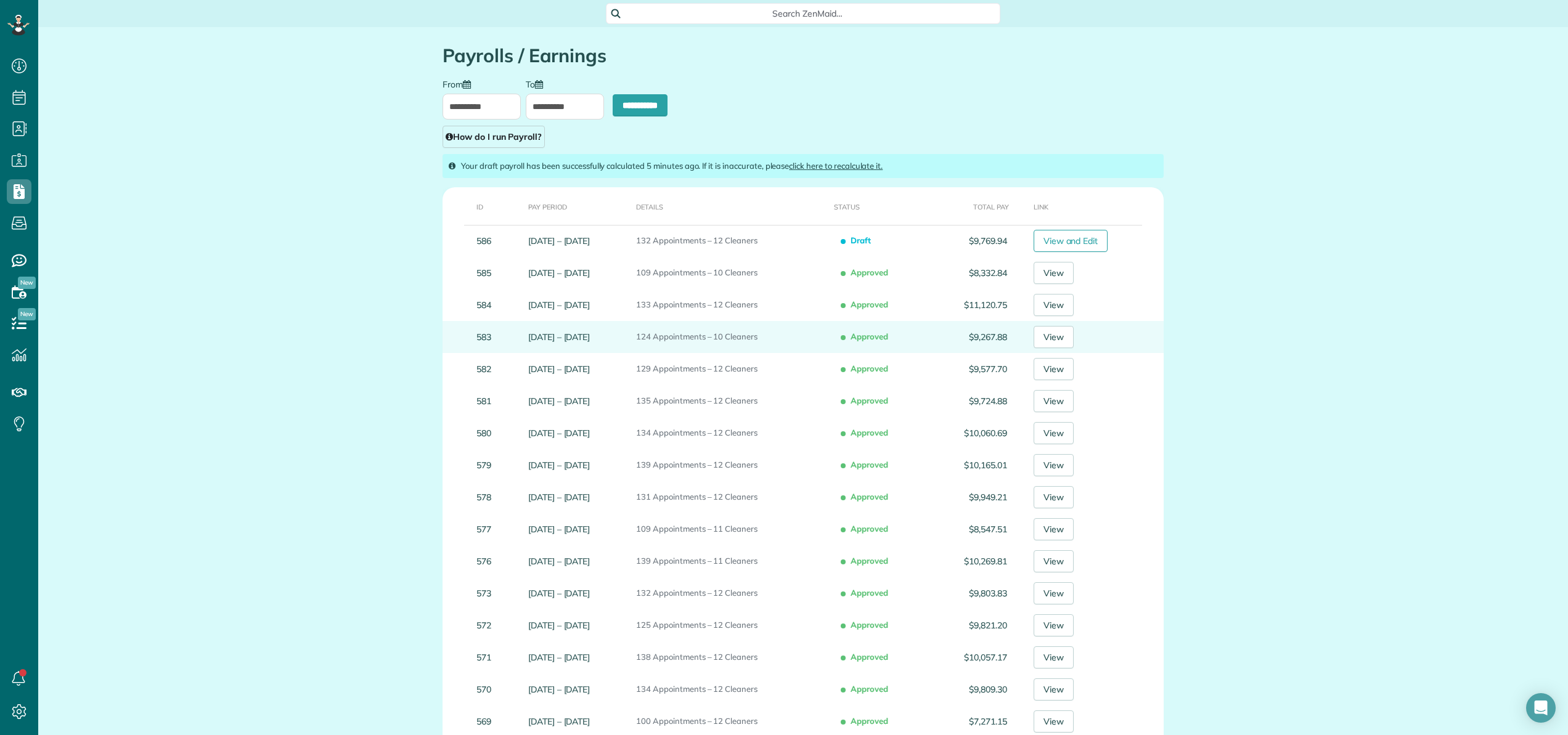
type input "**********"
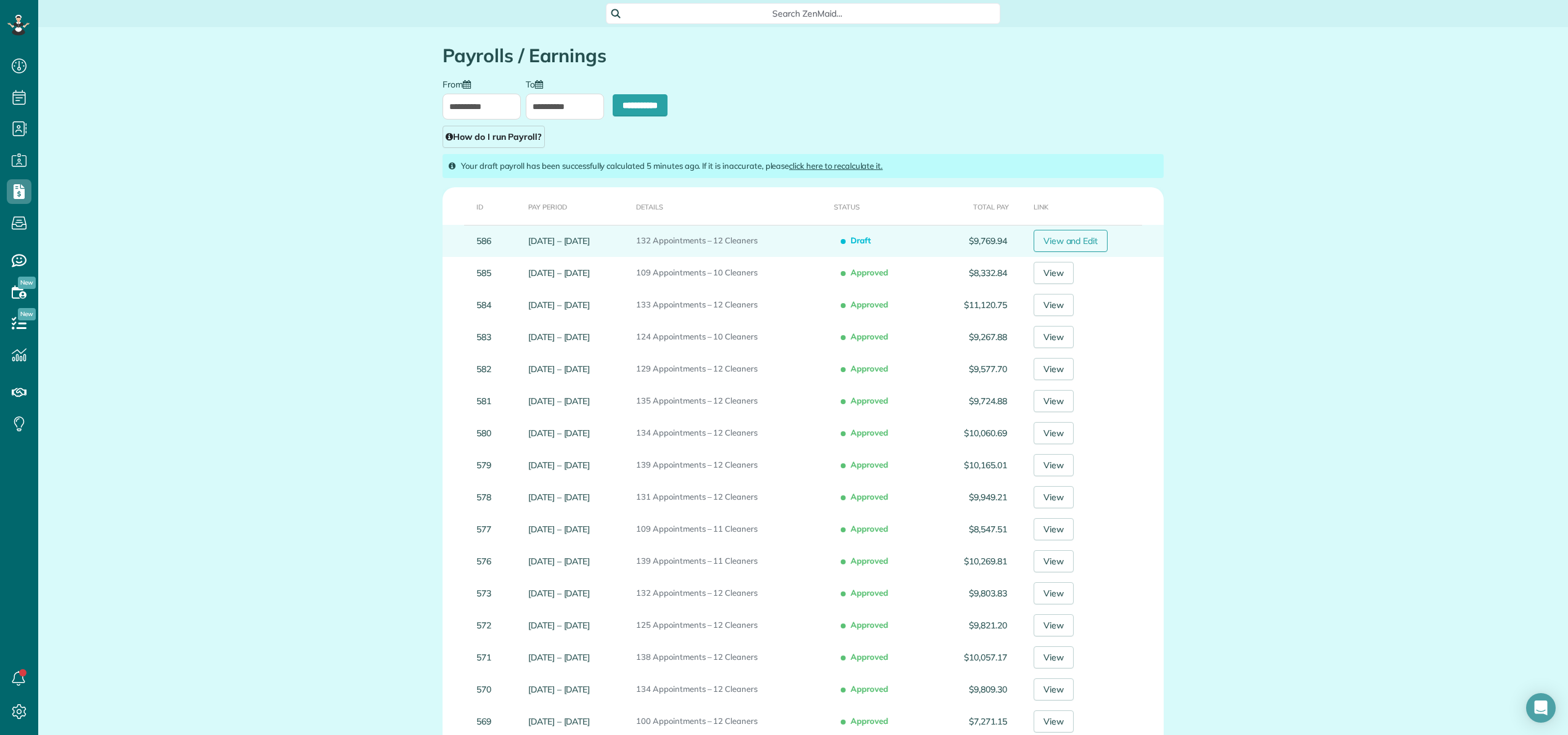
click at [1081, 243] on link "View and Edit" at bounding box center [1071, 240] width 74 height 22
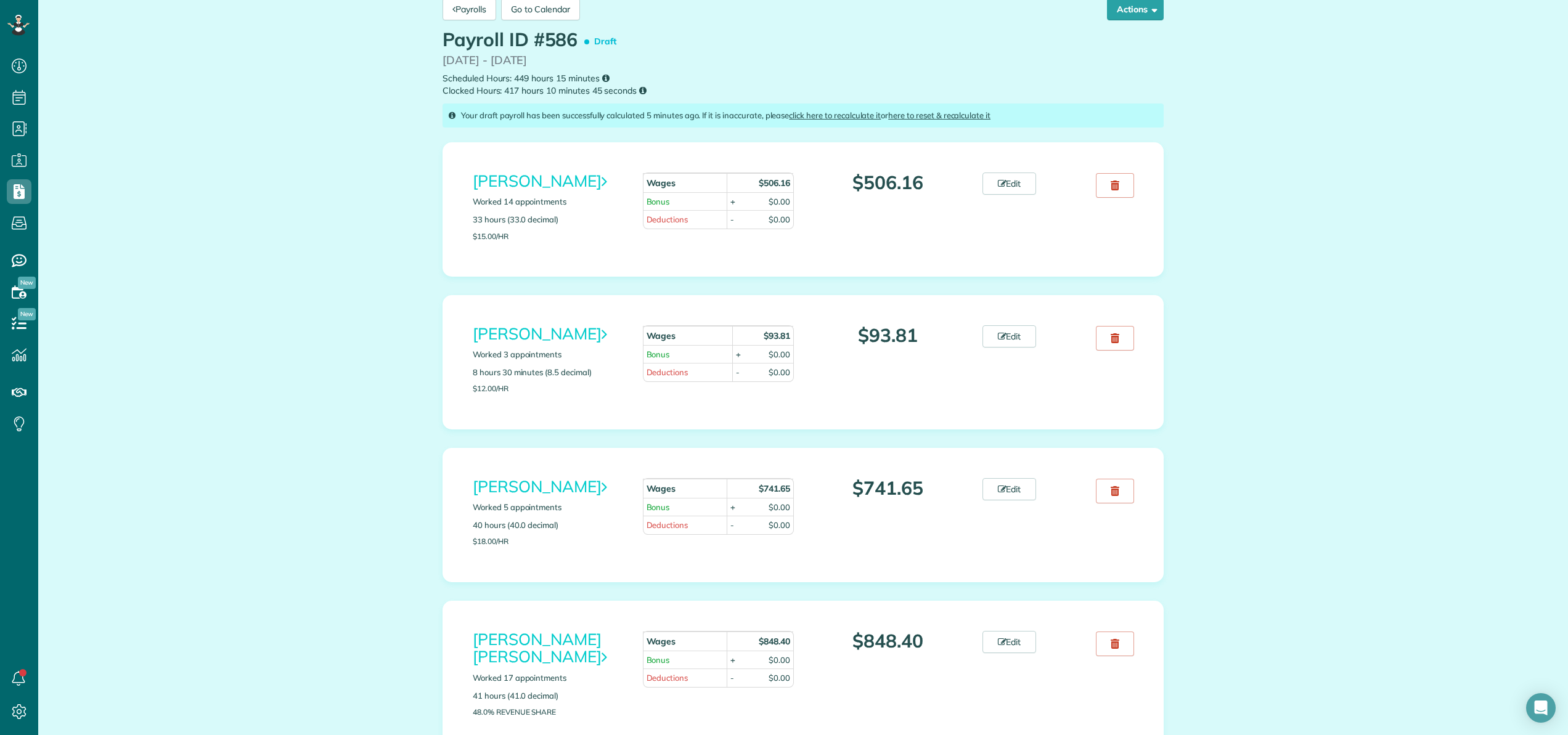
scroll to position [94, 0]
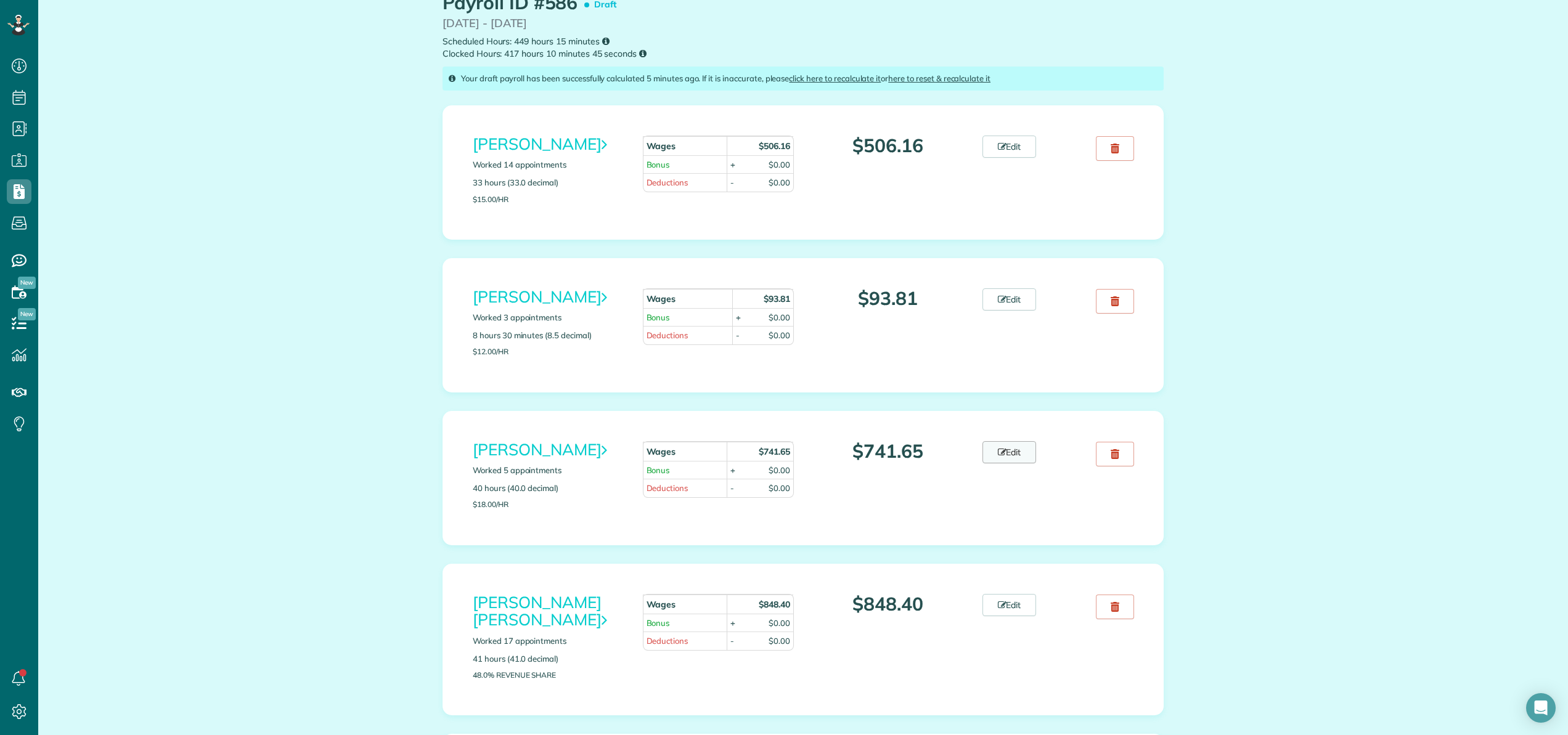
click at [1020, 458] on link "Edit" at bounding box center [1009, 452] width 55 height 22
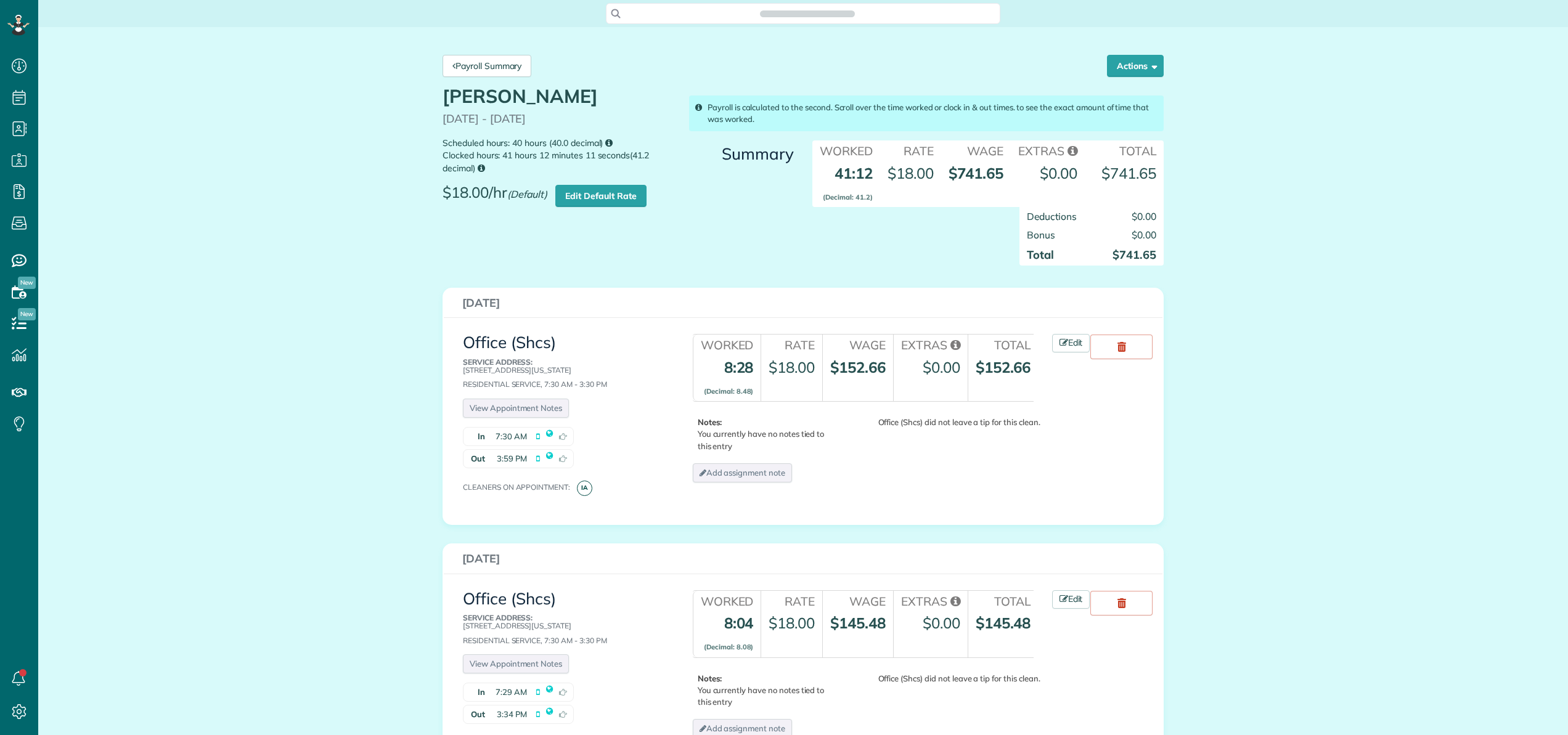
scroll to position [5, 5]
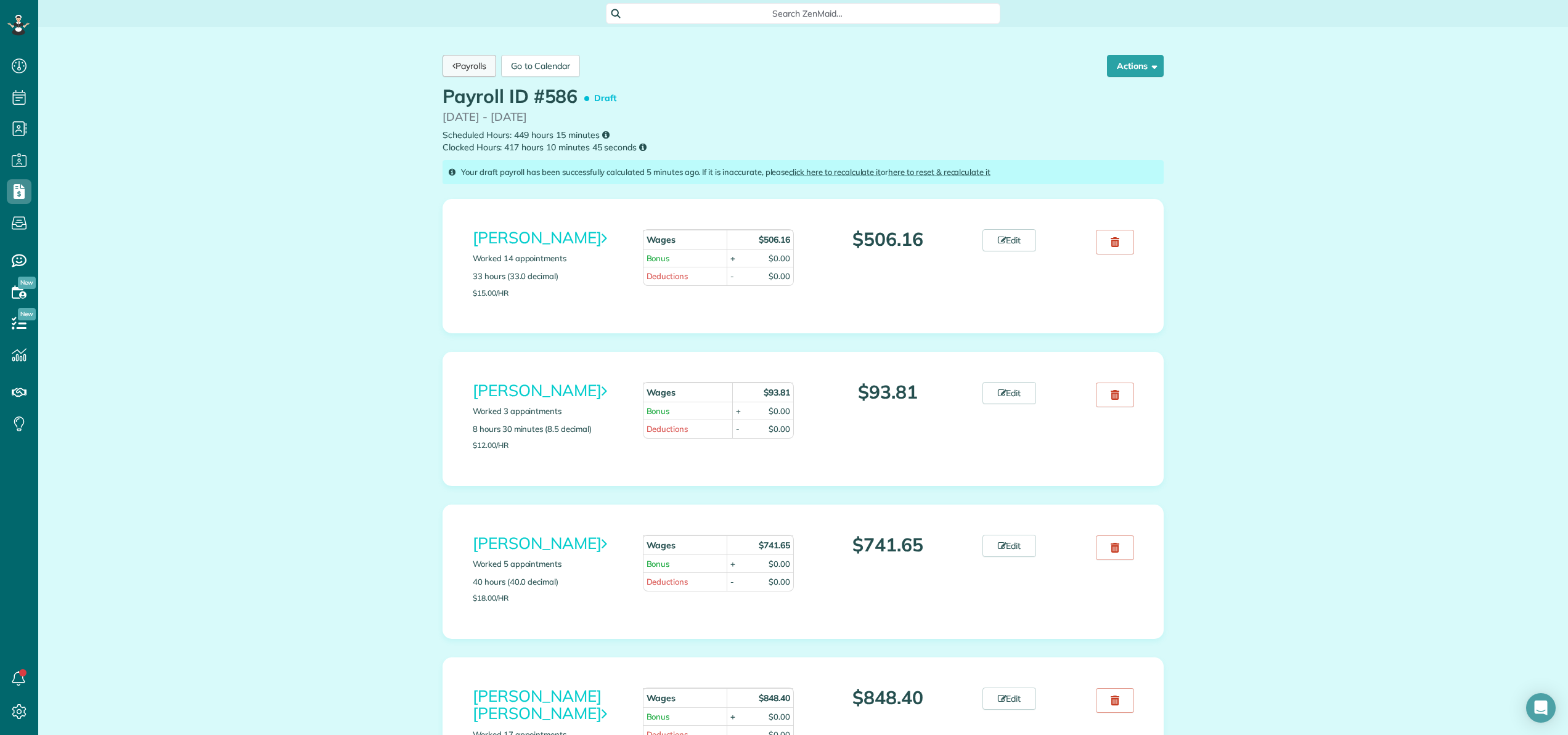
click at [474, 67] on link "Payrolls" at bounding box center [469, 65] width 54 height 22
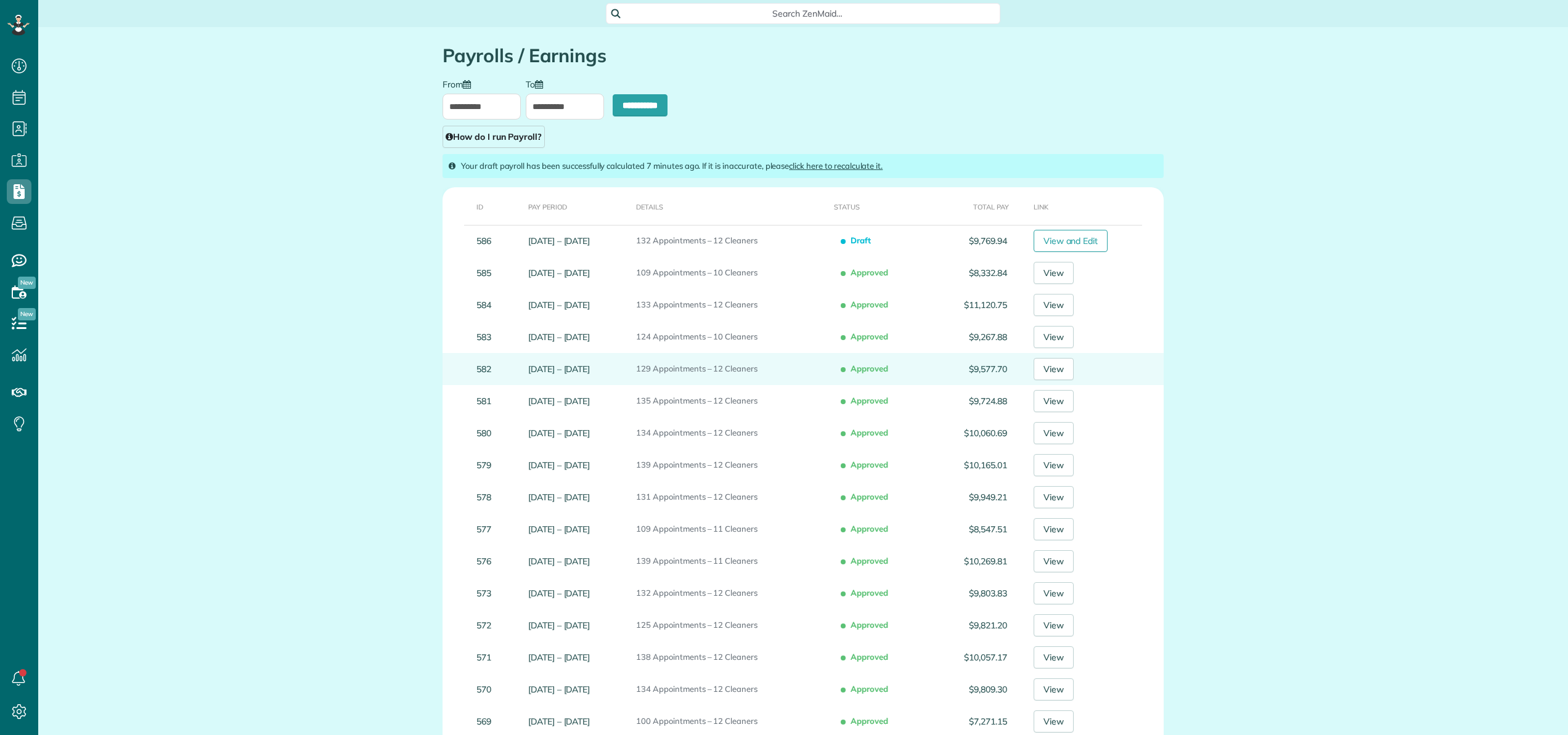
scroll to position [5, 5]
type input "**********"
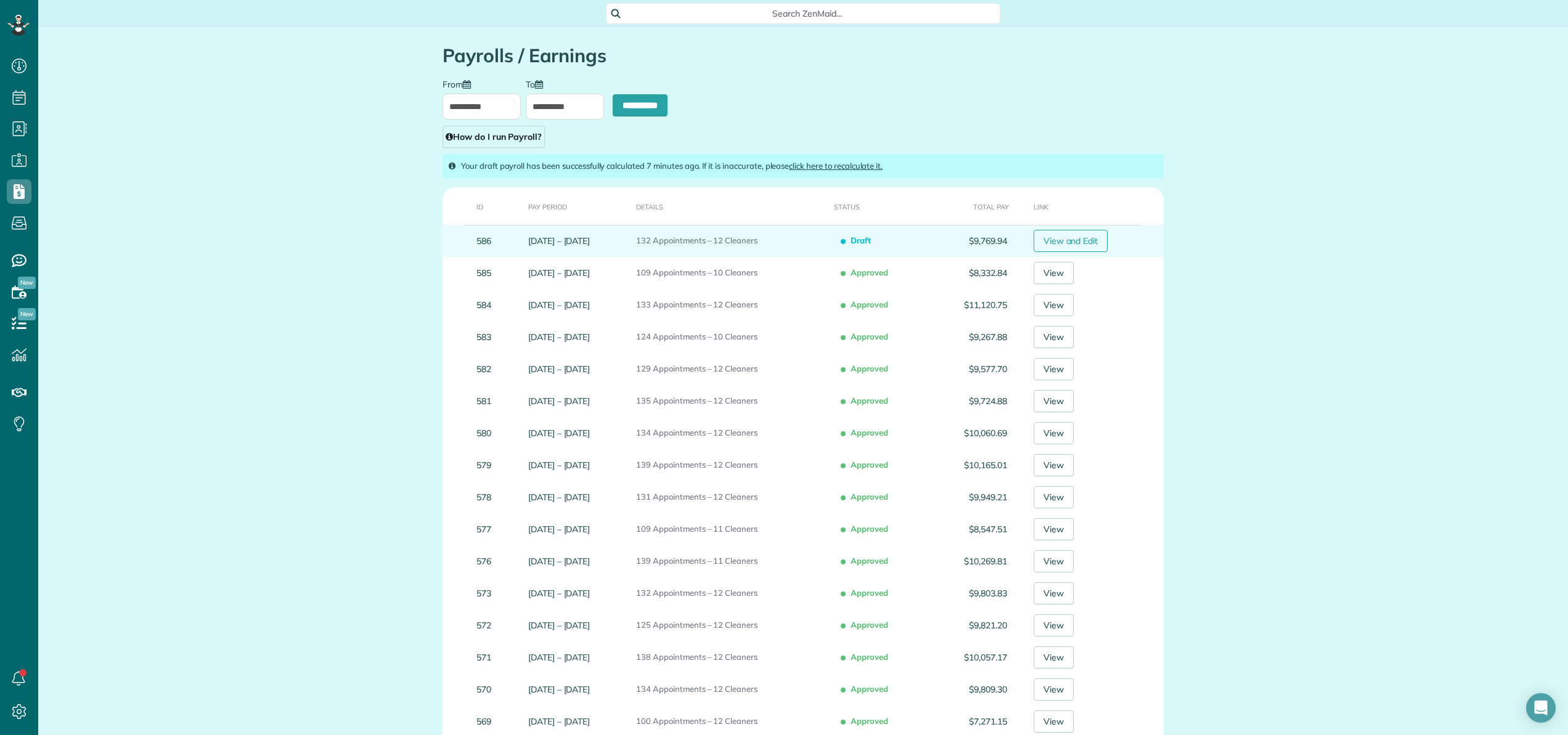
click at [1088, 243] on link "View and Edit" at bounding box center [1071, 240] width 74 height 22
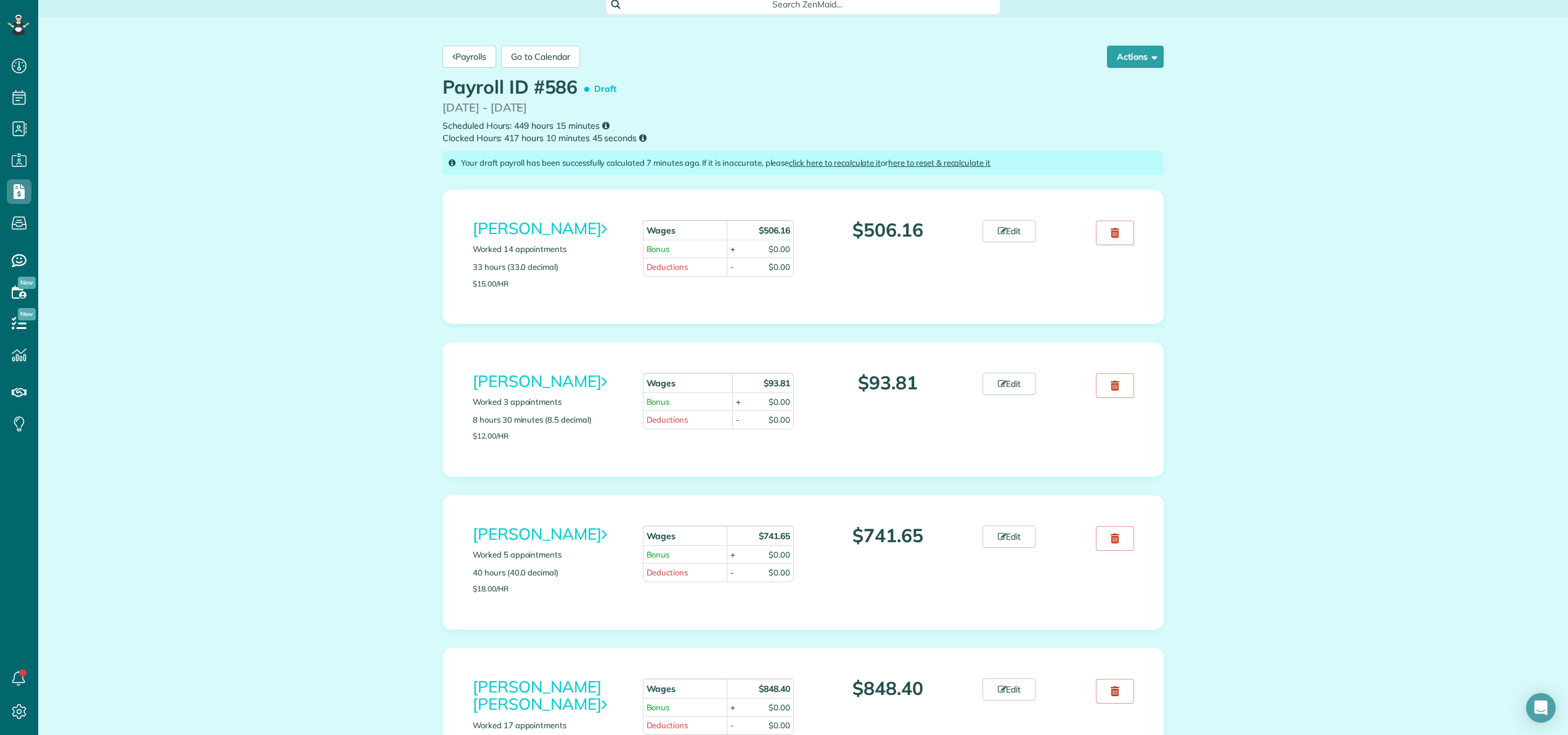
scroll to position [2, 0]
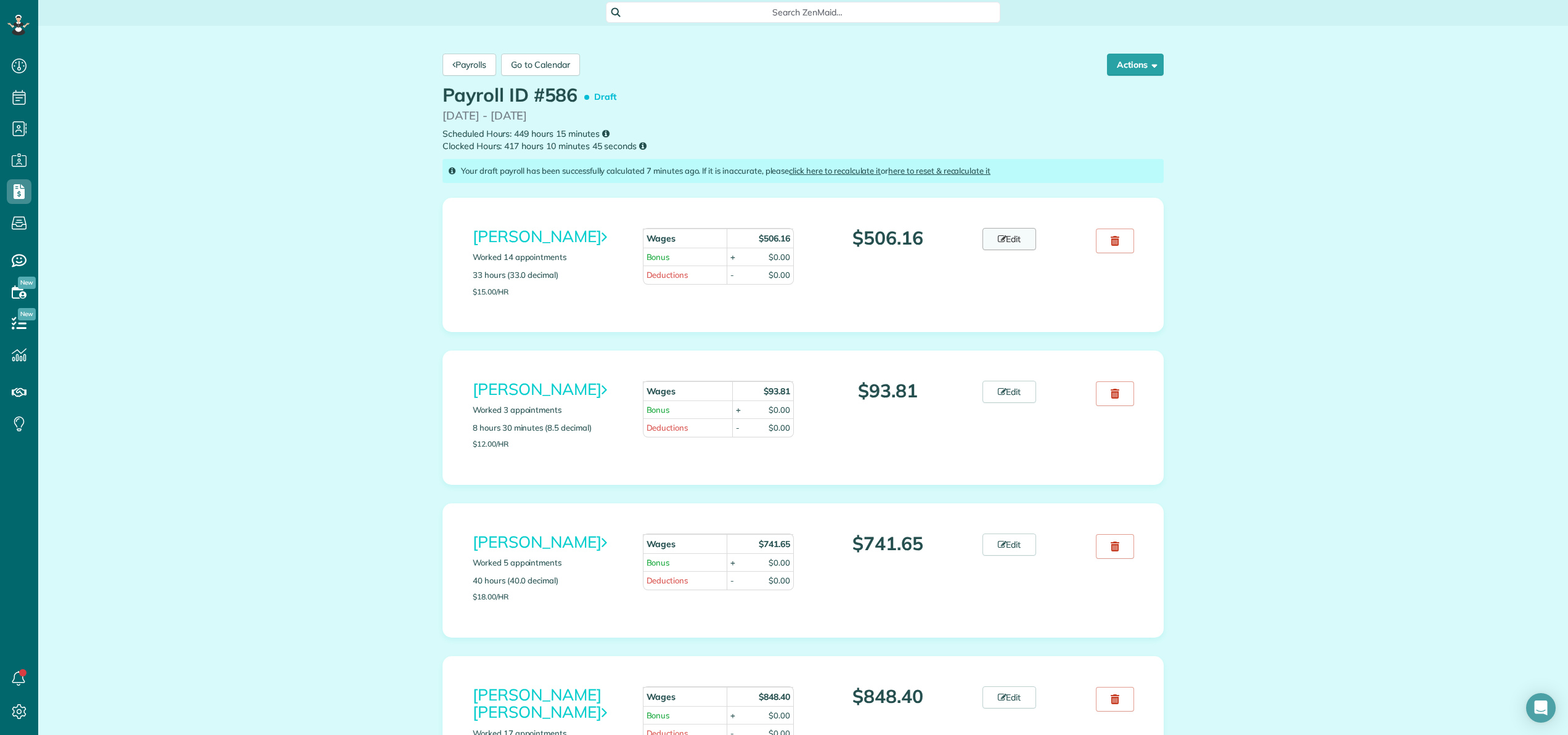
click at [1011, 241] on link "Edit" at bounding box center [1009, 239] width 55 height 22
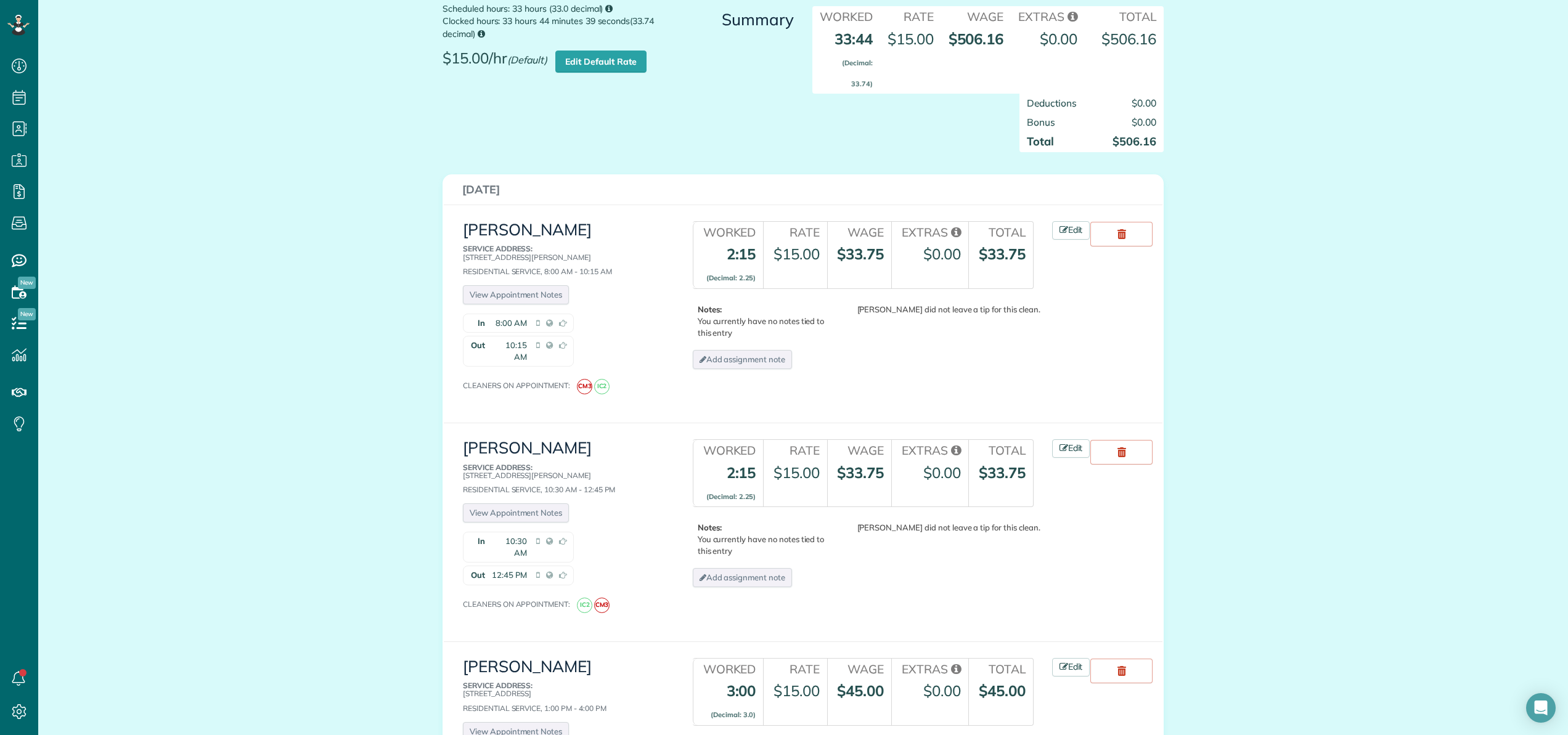
scroll to position [111, 0]
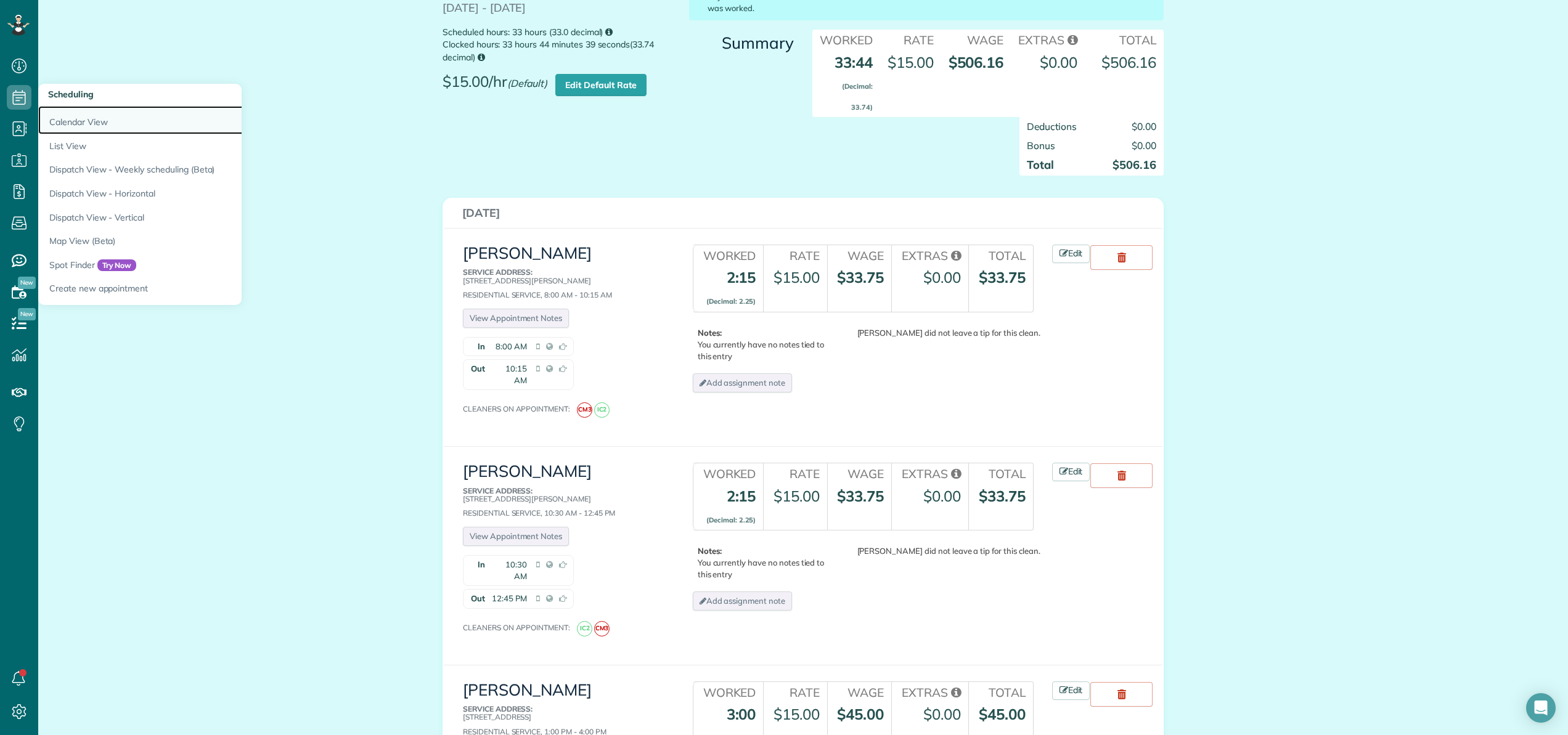
click at [55, 114] on link "Calendar View" at bounding box center [192, 120] width 308 height 28
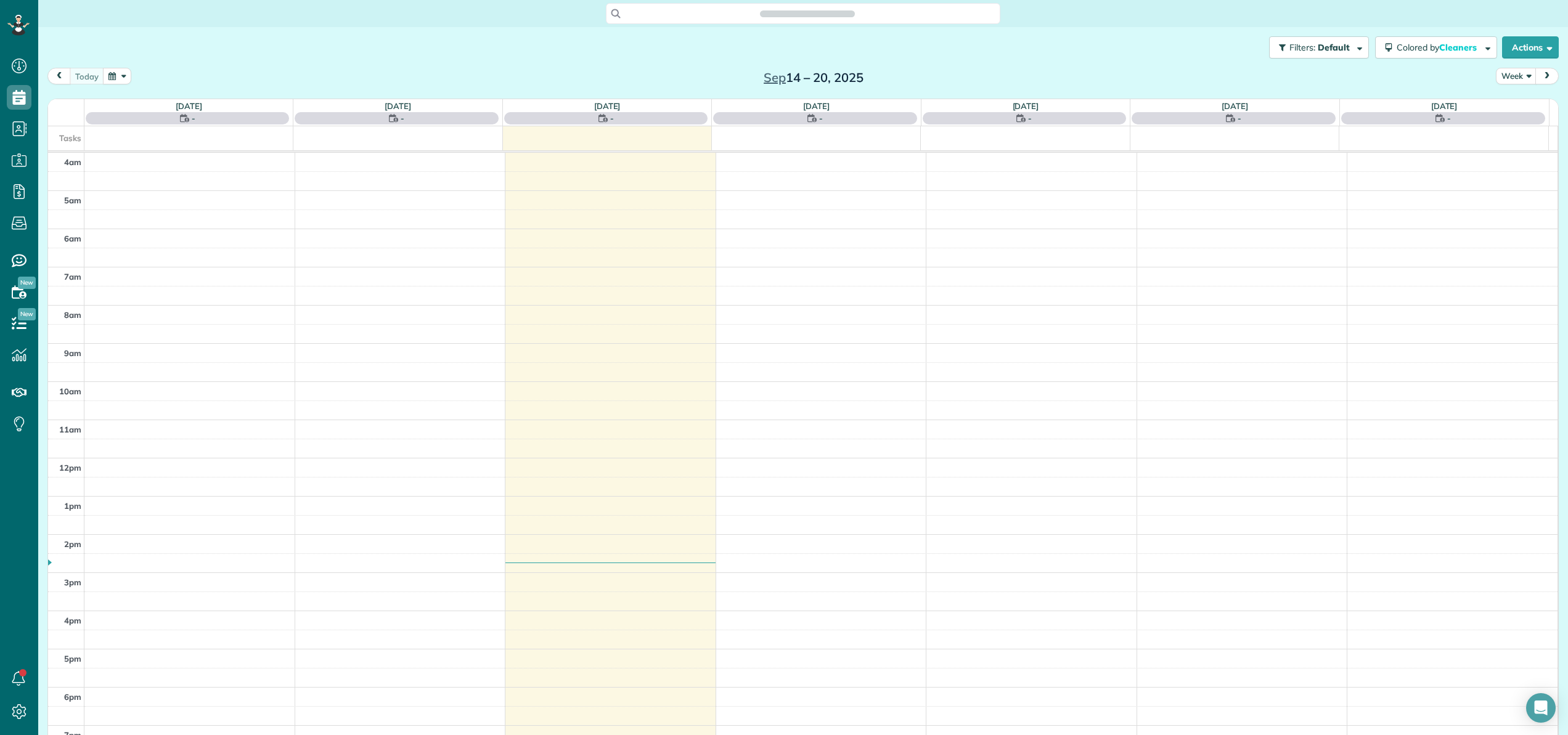
scroll to position [89, 0]
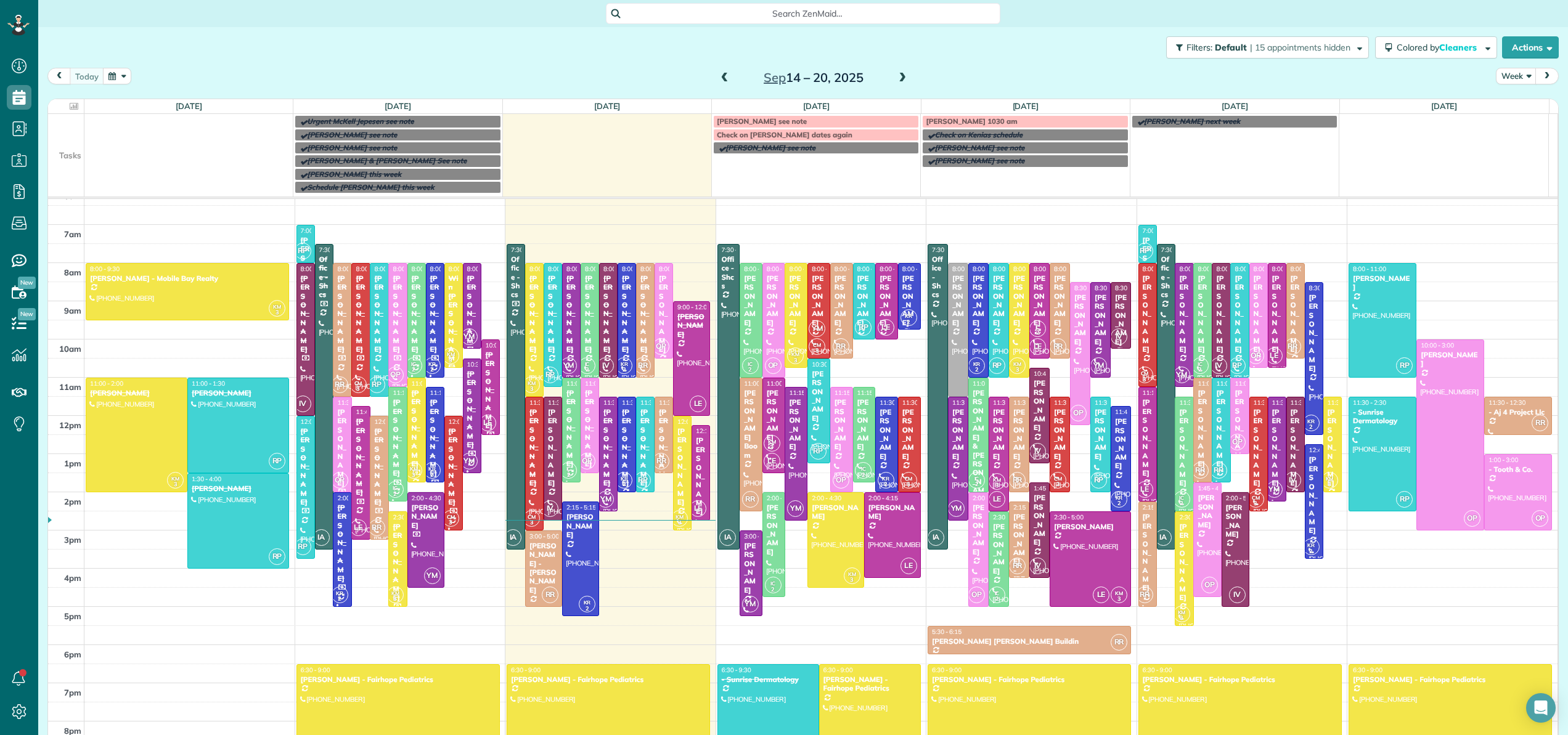
click at [718, 80] on span at bounding box center [725, 78] width 14 height 11
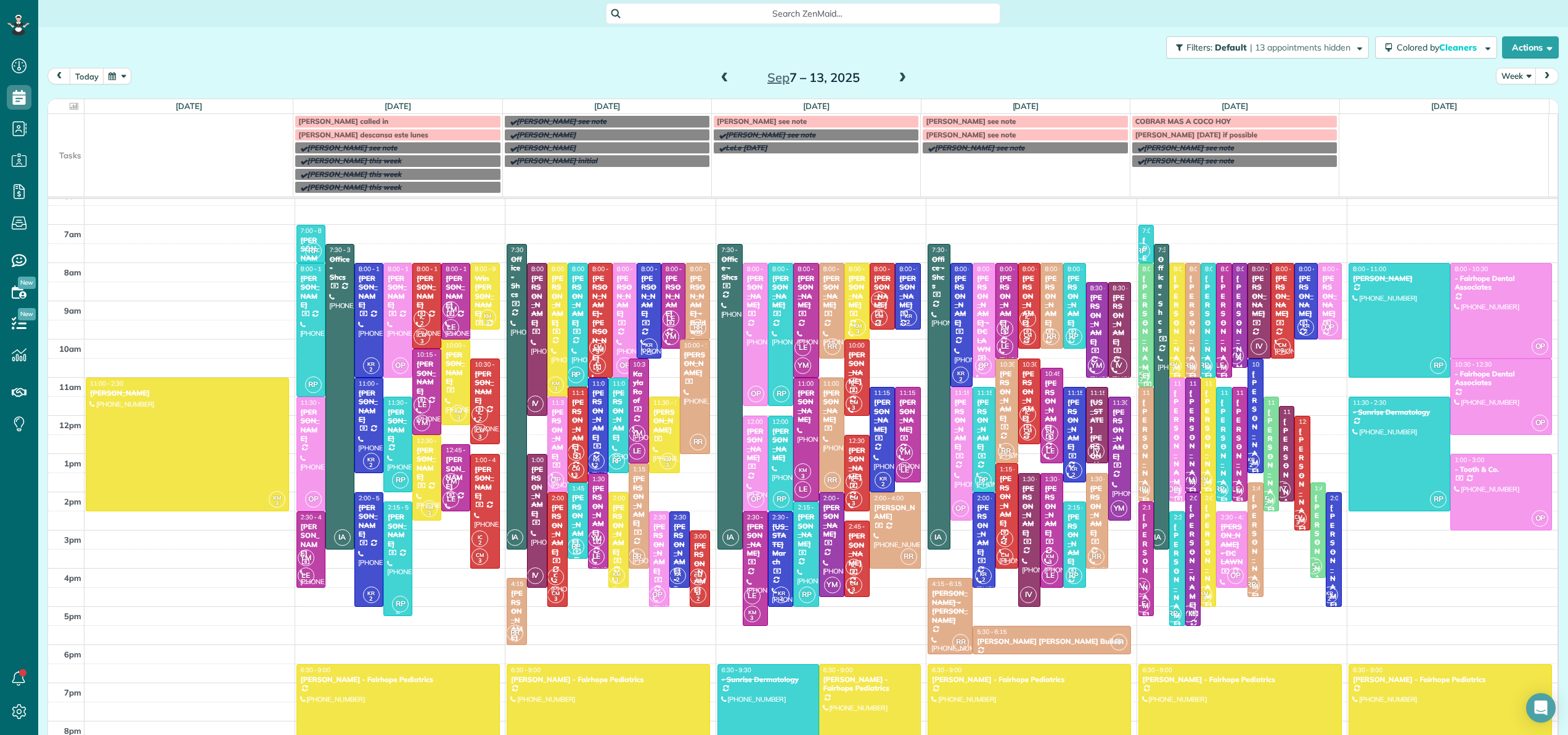
click at [403, 574] on div at bounding box center [397, 558] width 28 height 114
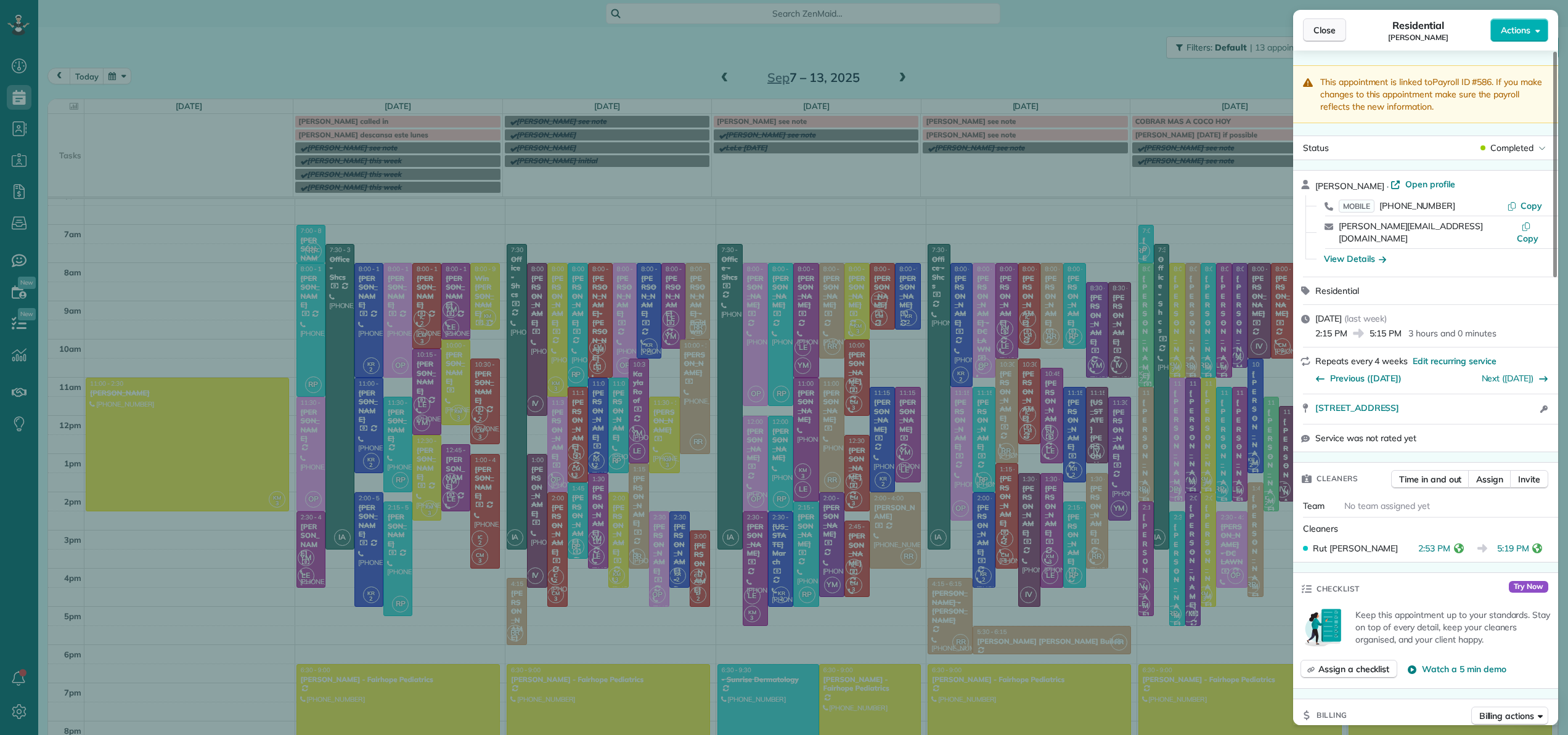
click at [1335, 34] on button "Close" at bounding box center [1324, 30] width 43 height 23
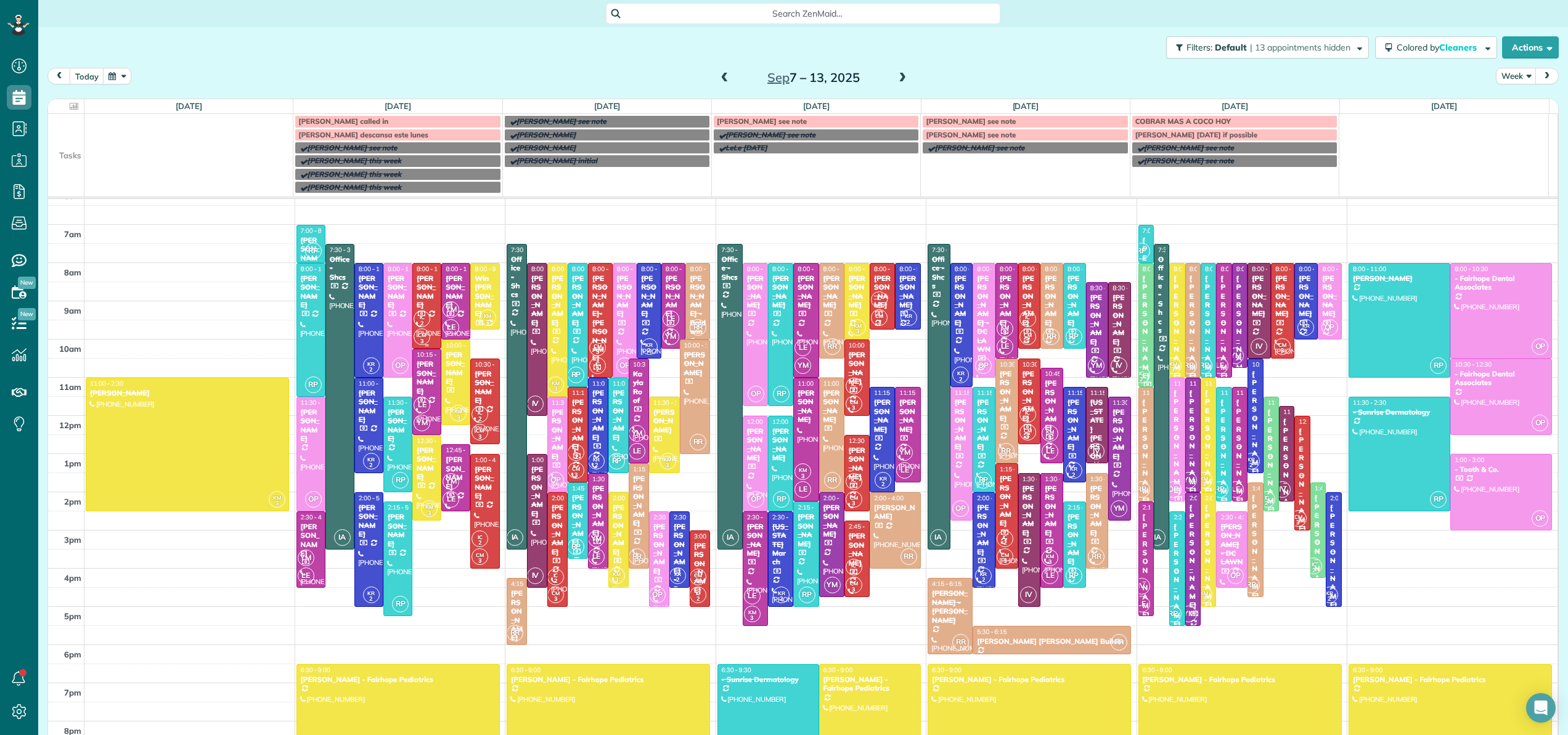
click at [422, 296] on div "[PERSON_NAME]" at bounding box center [427, 292] width 21 height 36
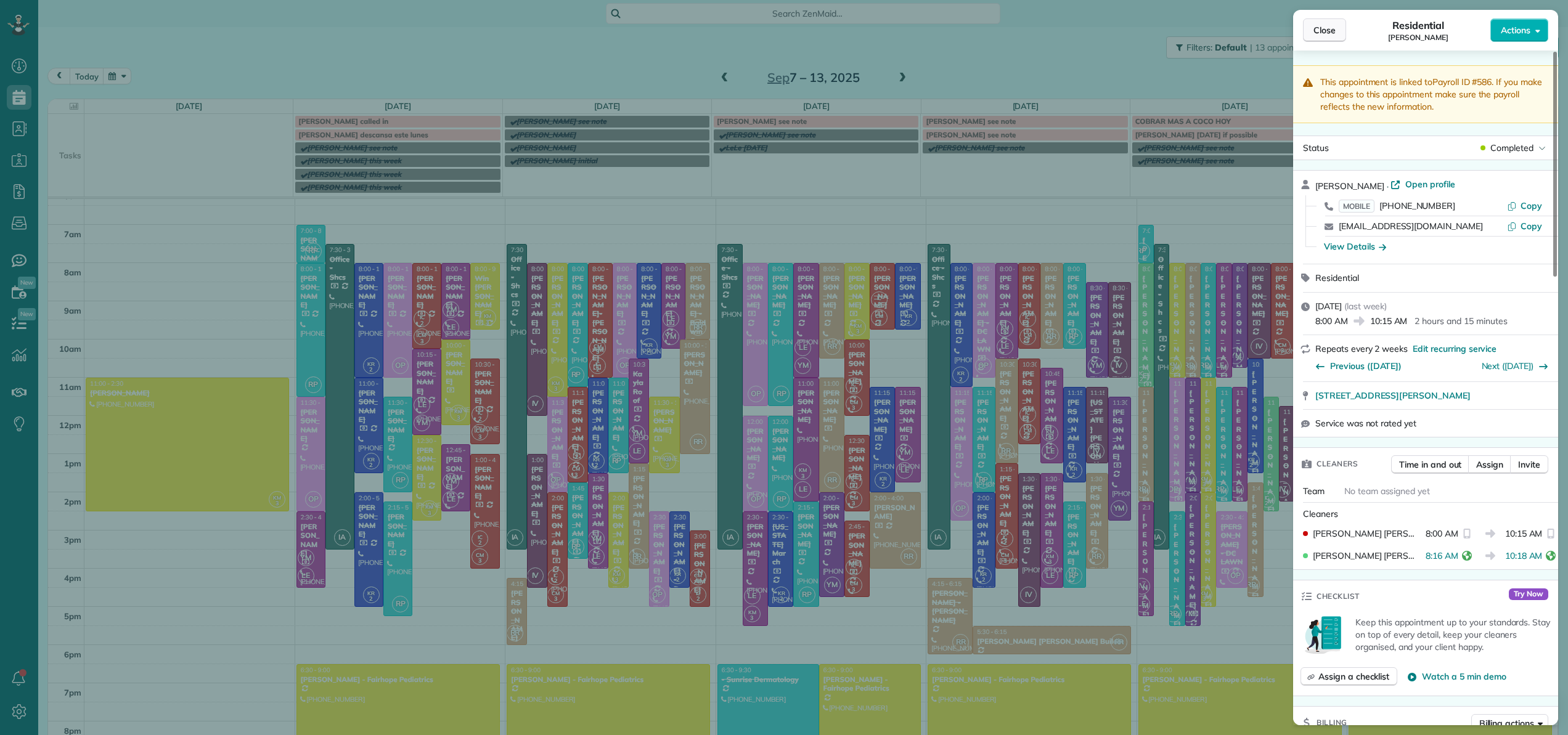
click at [1321, 29] on span "Close" at bounding box center [1324, 30] width 22 height 12
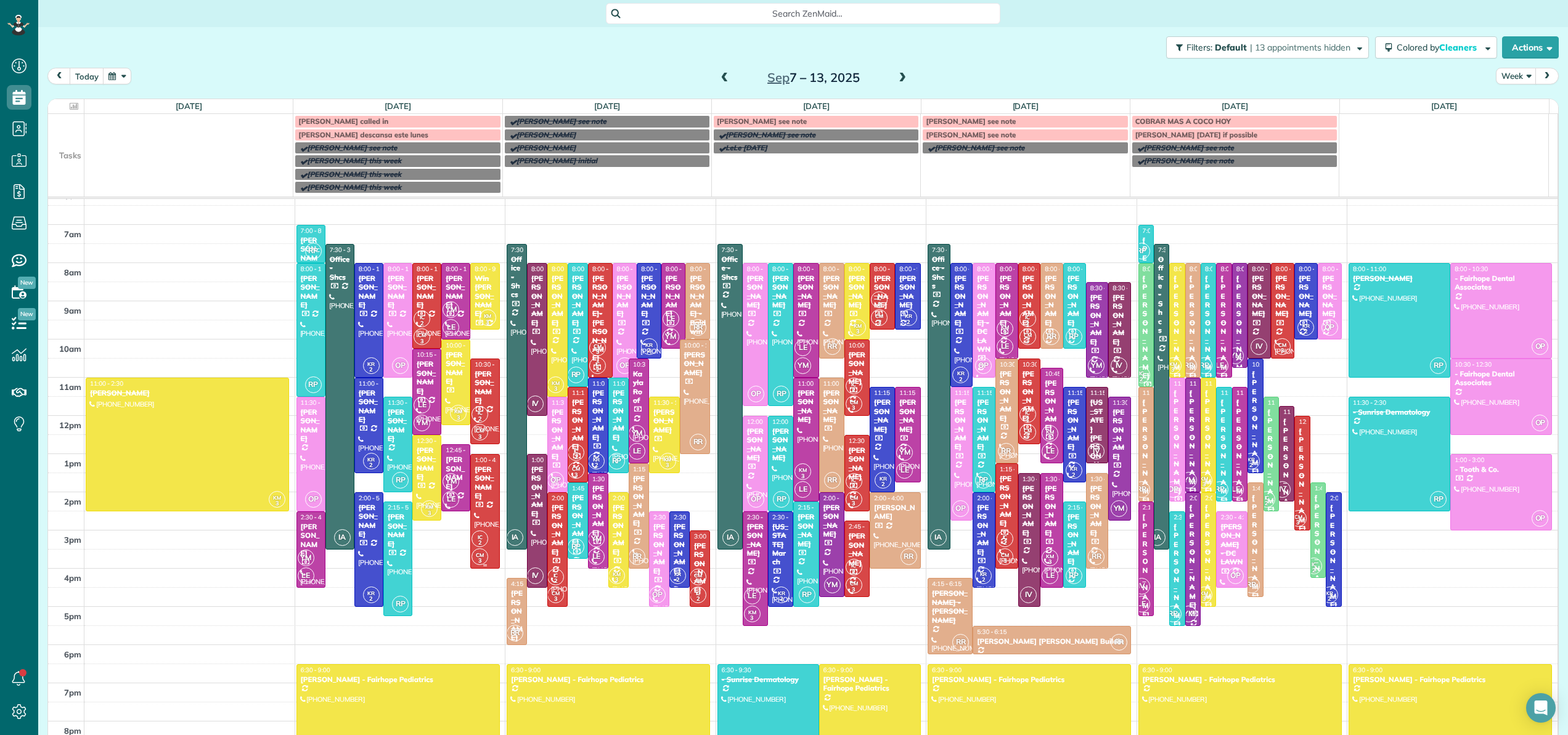
click at [475, 508] on div at bounding box center [485, 511] width 28 height 114
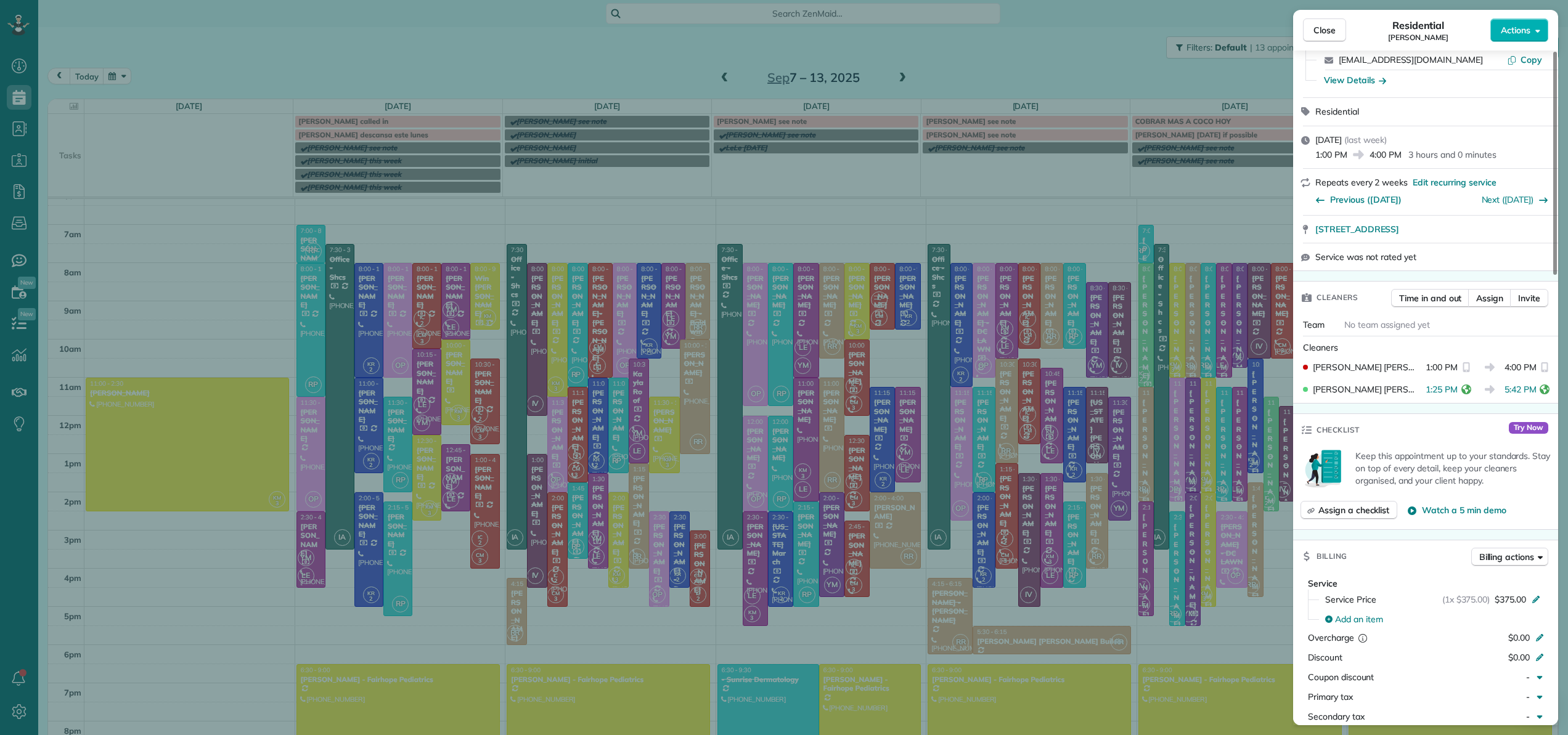
scroll to position [183, 0]
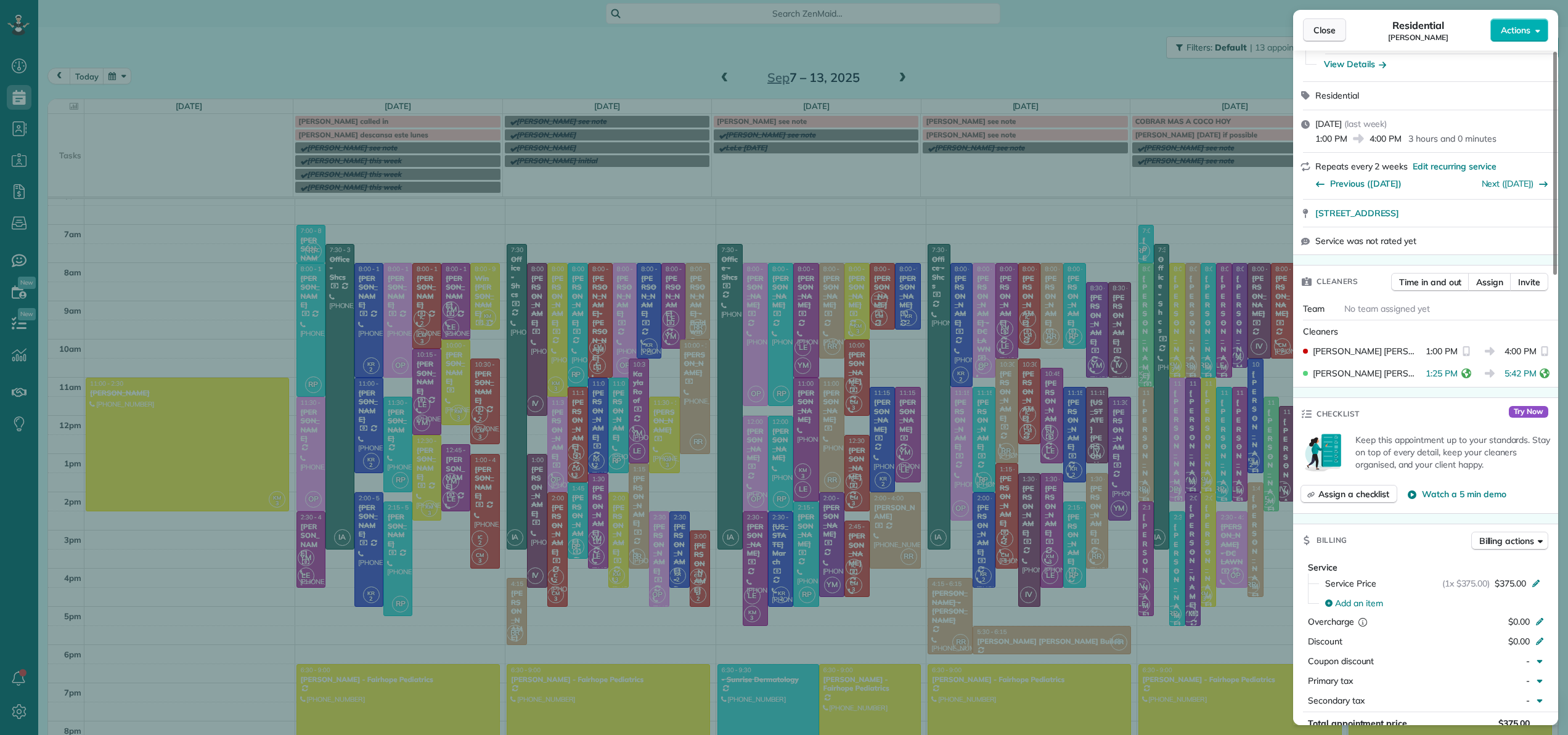
click at [1327, 35] on span "Close" at bounding box center [1324, 30] width 22 height 12
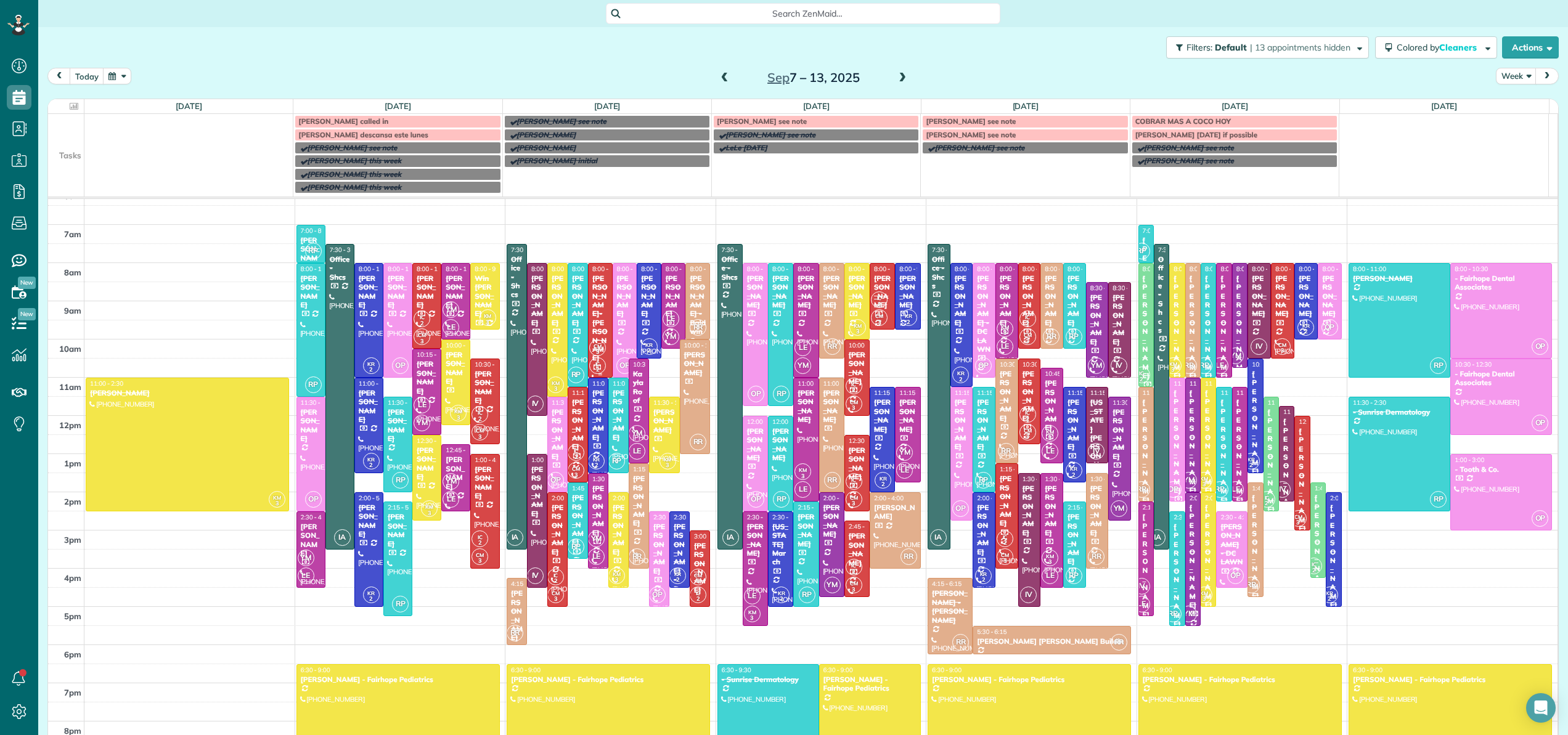
click at [597, 288] on div "[PERSON_NAME]-[PERSON_NAME]" at bounding box center [600, 318] width 17 height 89
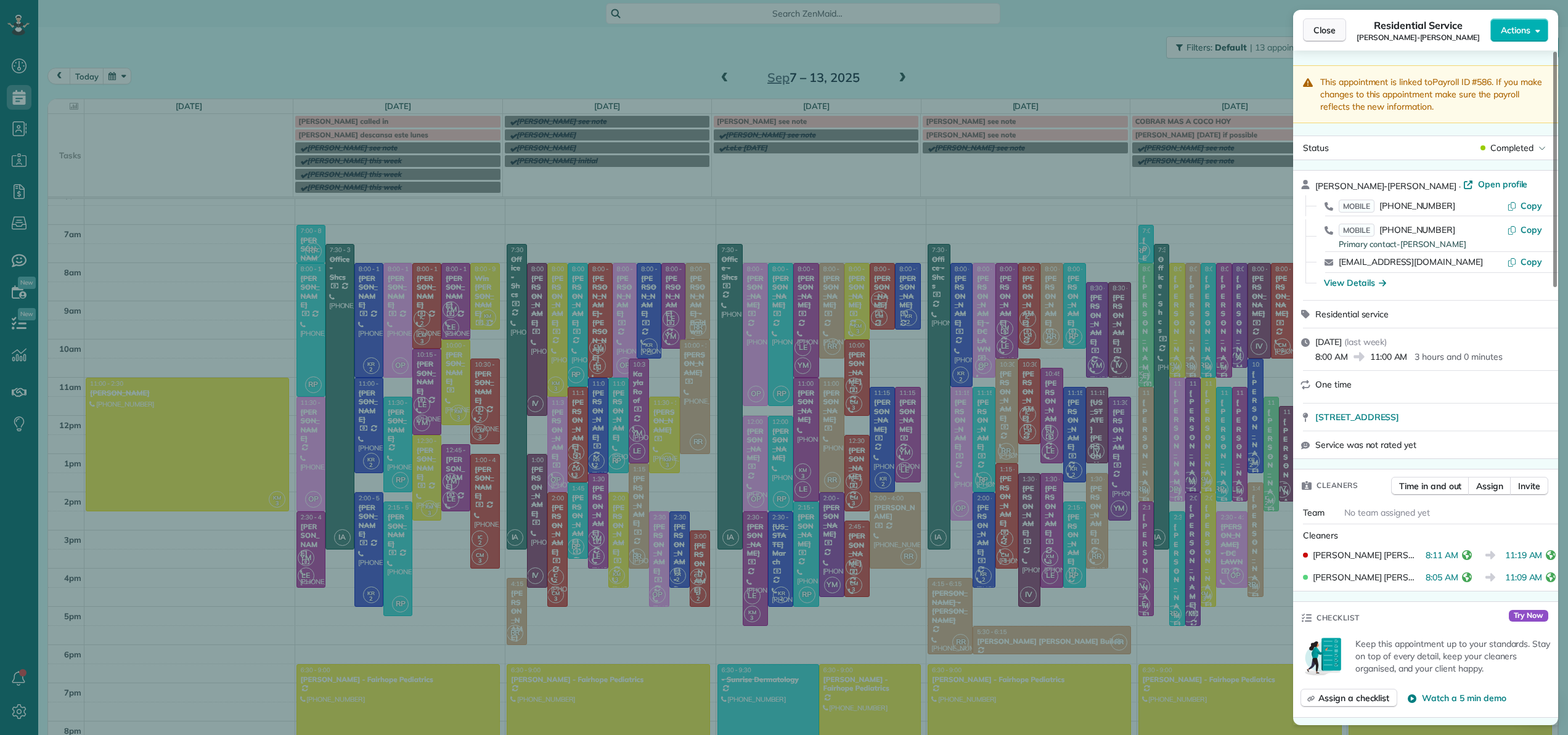
click at [1328, 36] on button "Close" at bounding box center [1324, 30] width 43 height 23
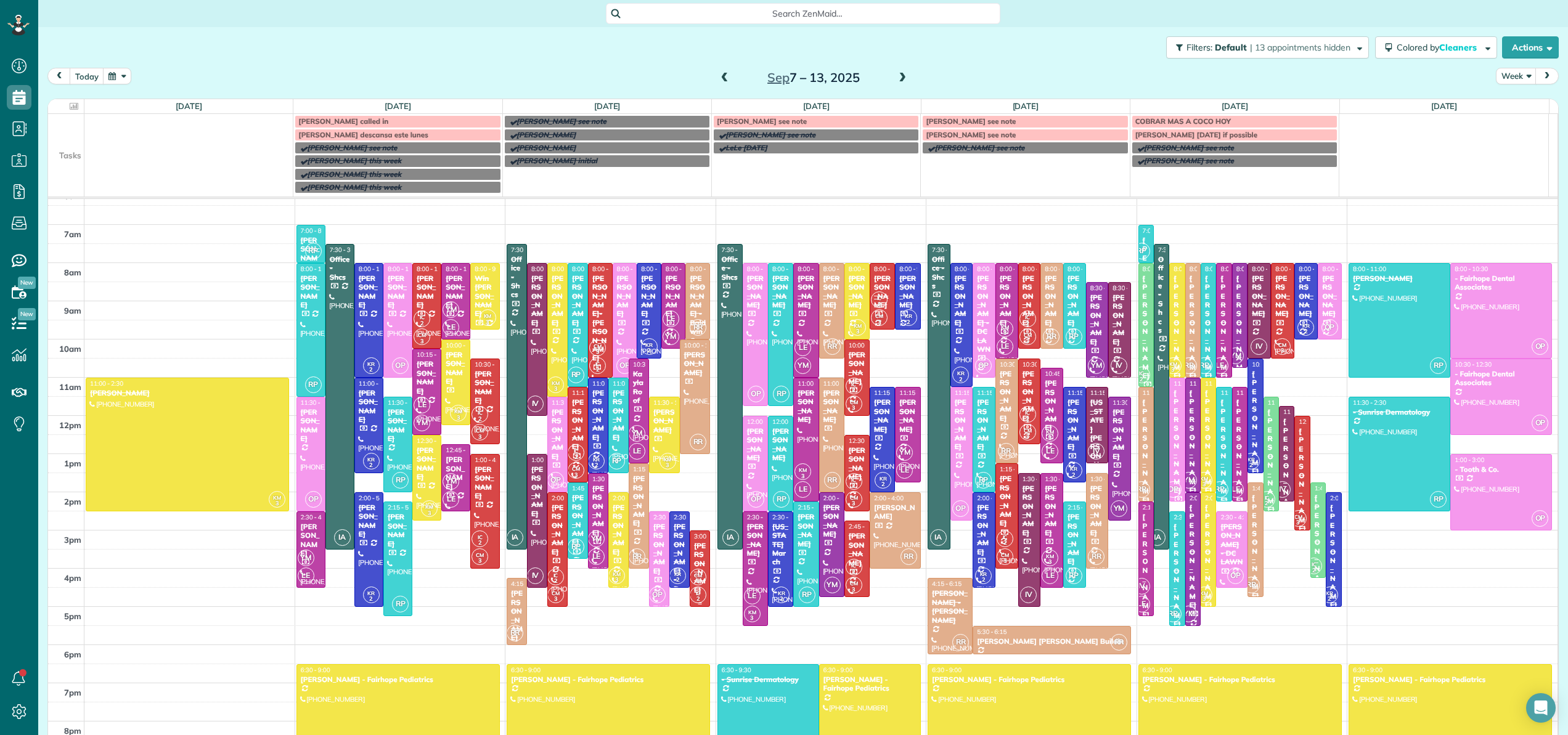
click at [690, 565] on div at bounding box center [699, 568] width 19 height 75
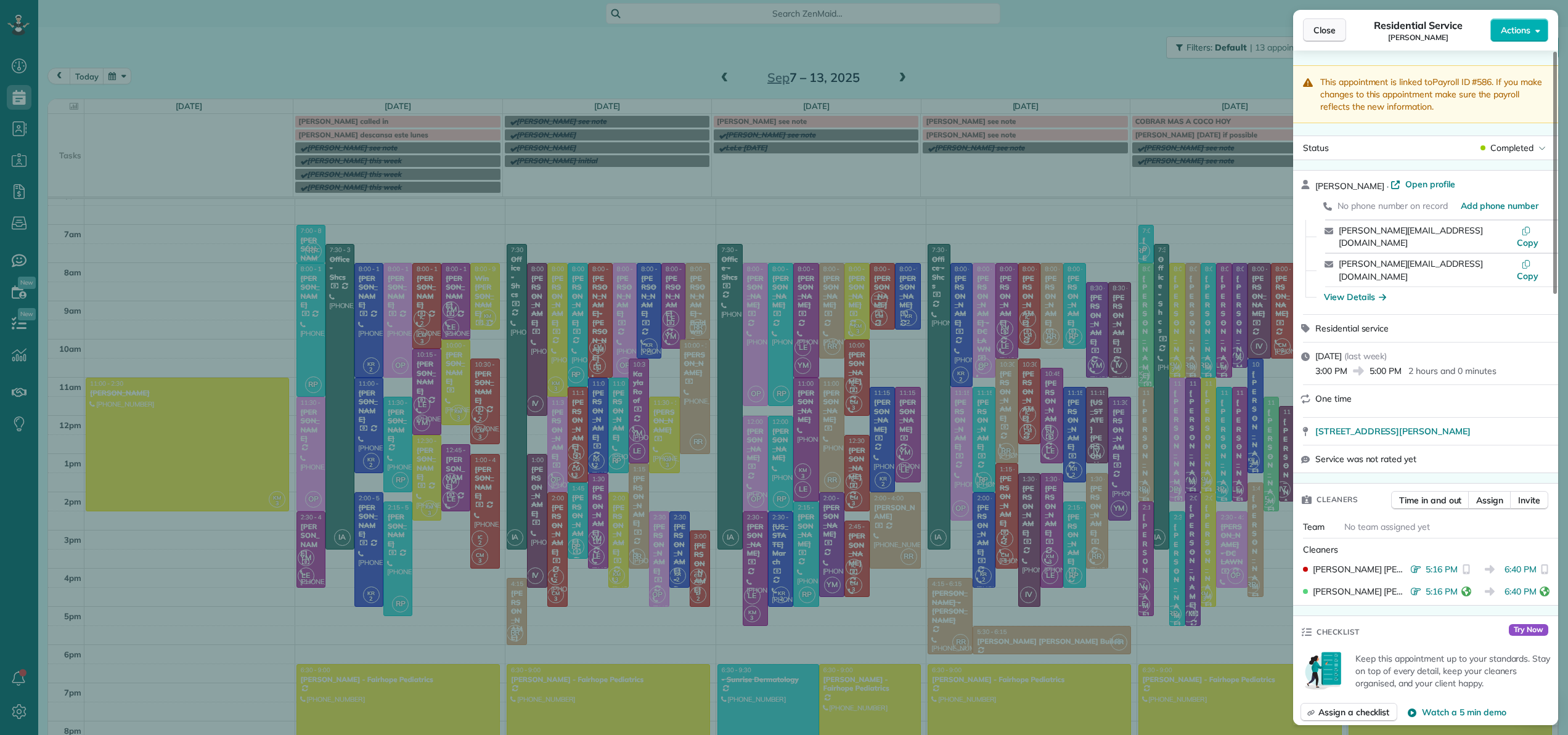
click at [1322, 37] on button "Close" at bounding box center [1324, 30] width 43 height 23
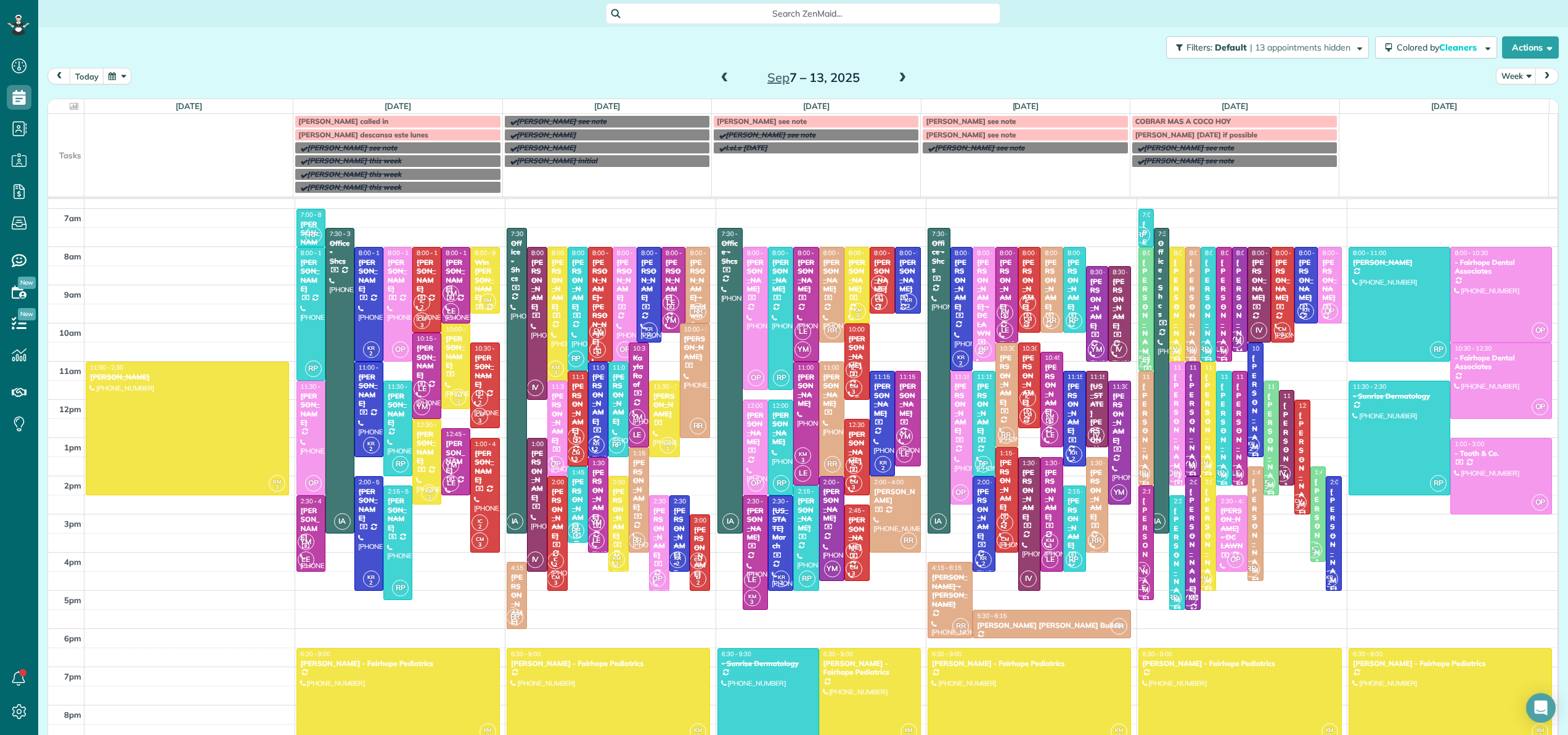
scroll to position [120, 0]
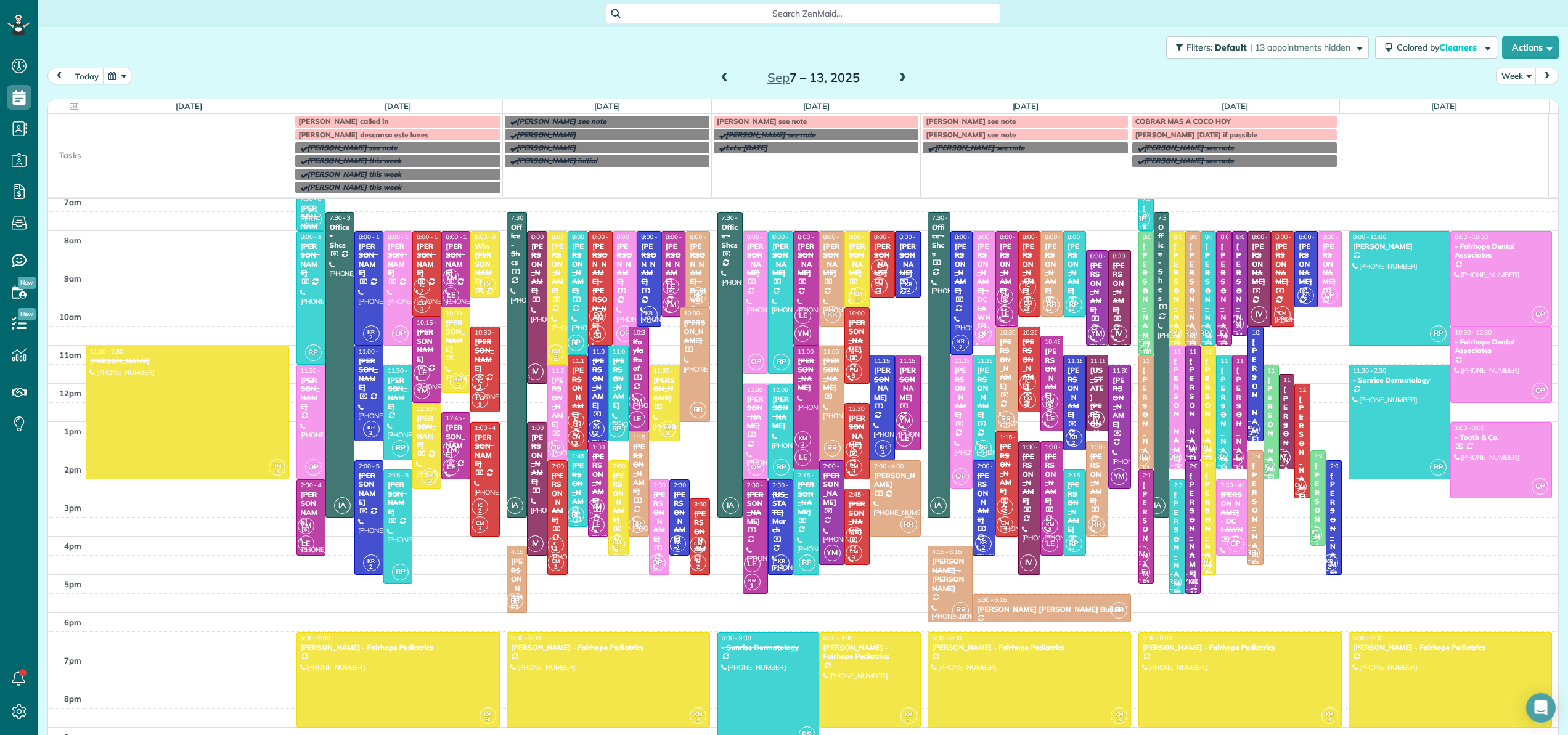
click at [851, 535] on small "2" at bounding box center [854, 540] width 15 height 11
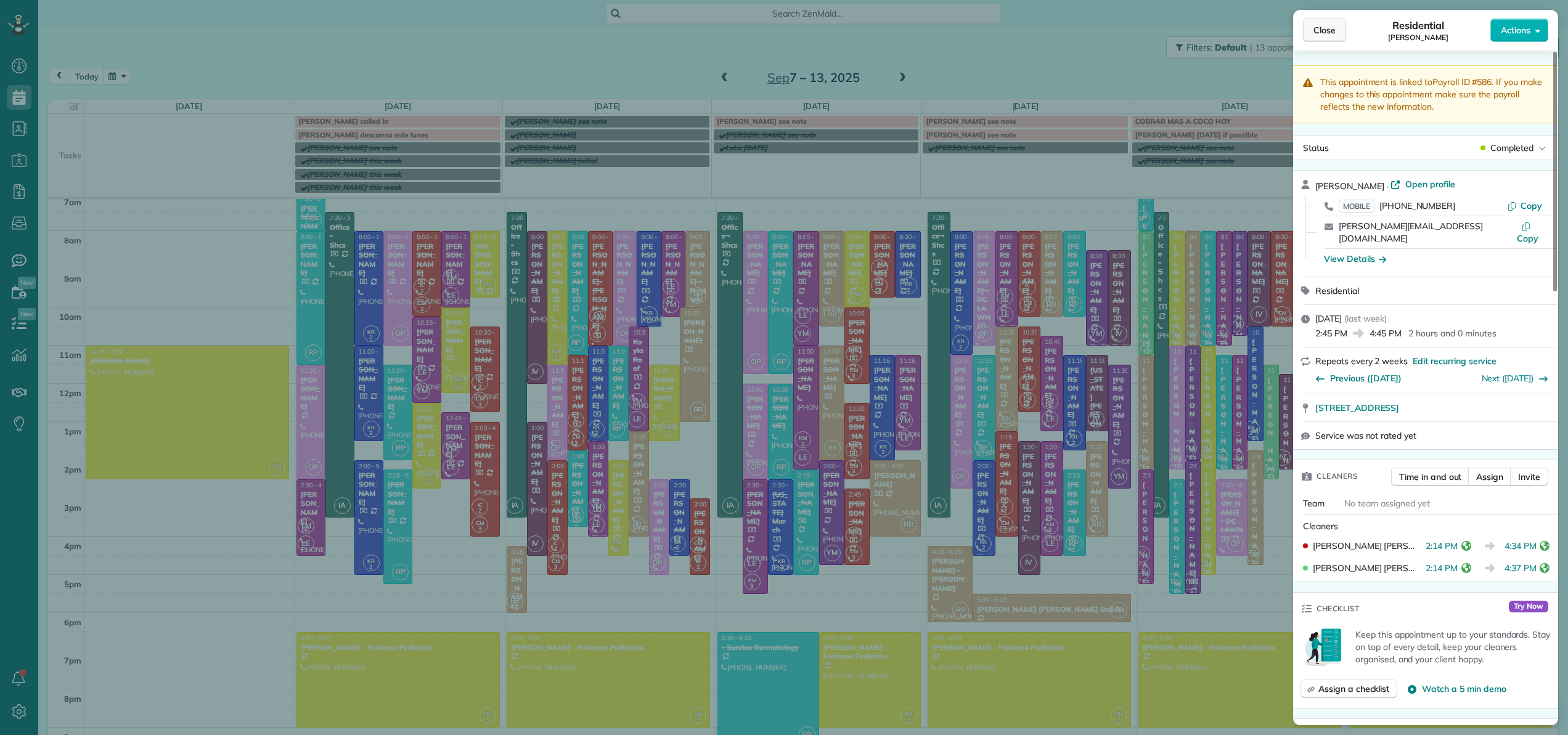
click at [1331, 36] on span "Close" at bounding box center [1324, 30] width 22 height 12
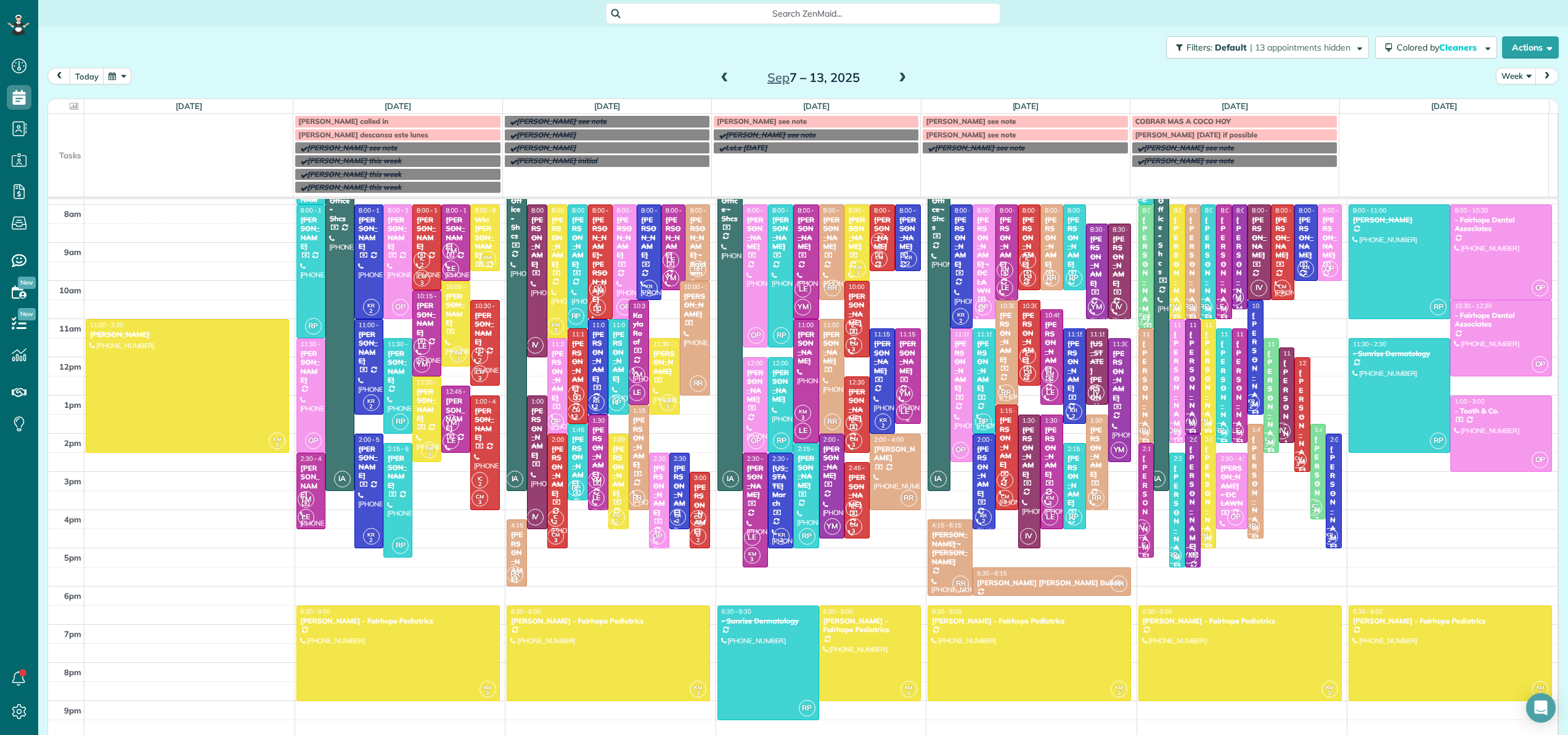
scroll to position [16, 0]
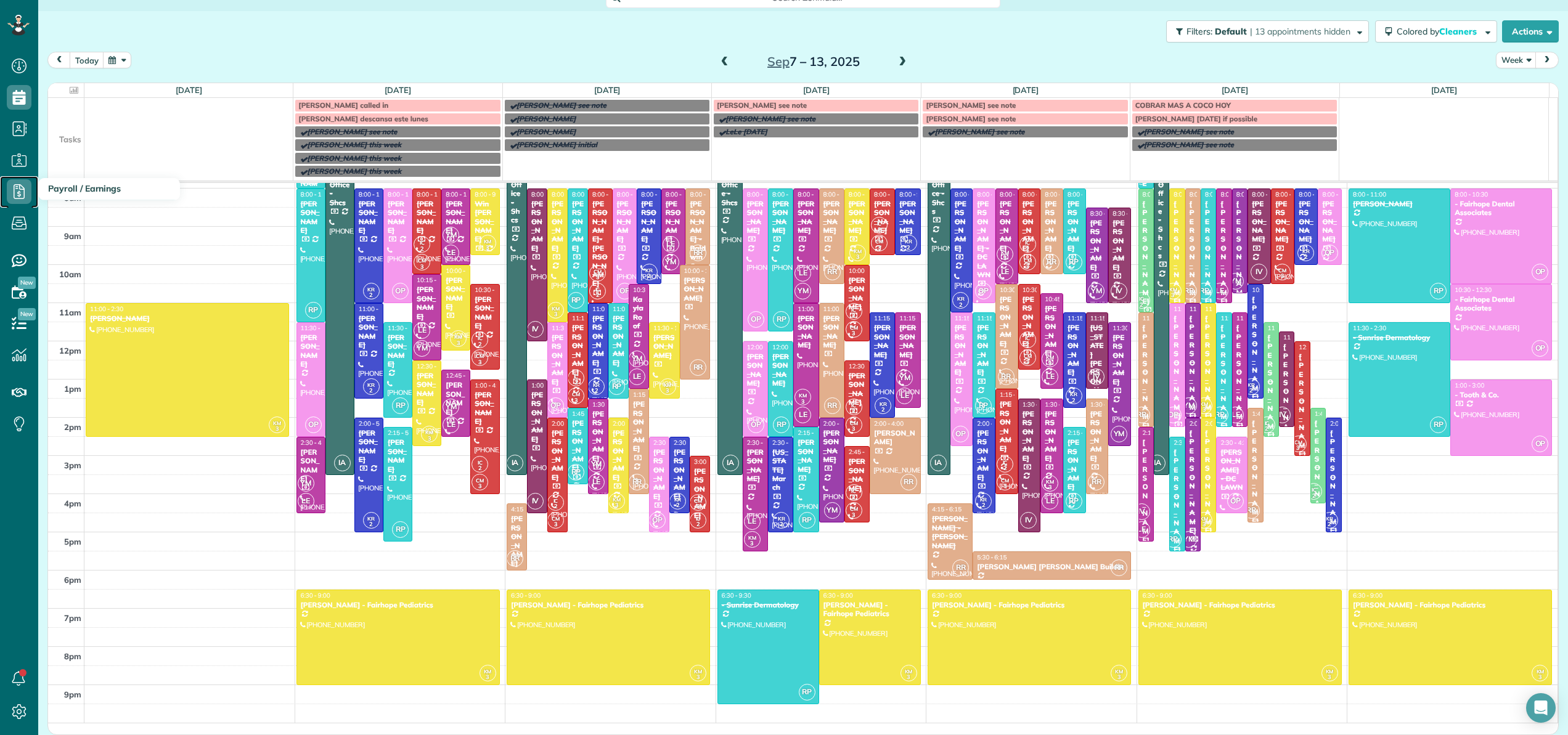
click at [20, 192] on icon at bounding box center [19, 191] width 25 height 25
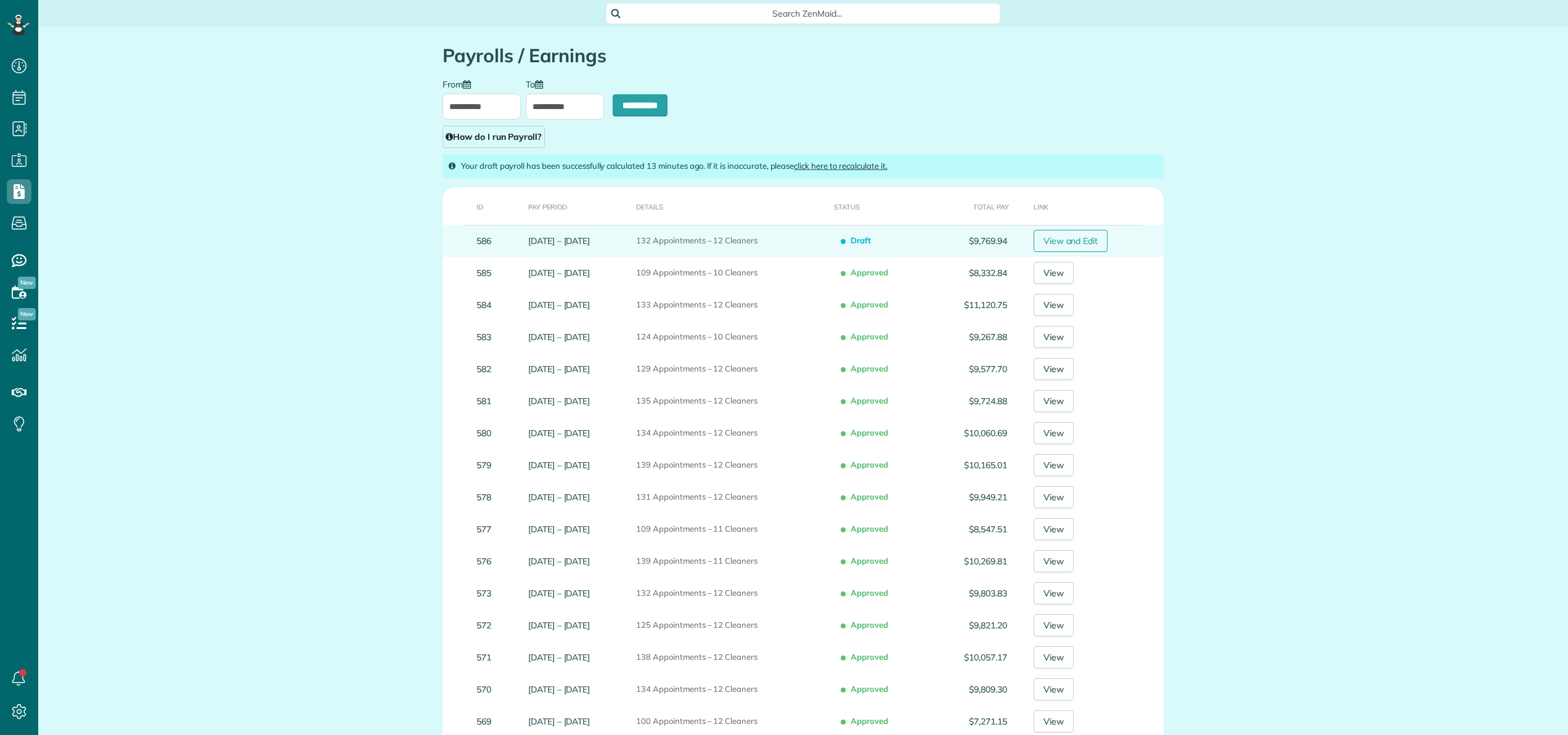
scroll to position [5, 5]
click at [1101, 244] on link "View and Edit" at bounding box center [1071, 240] width 74 height 22
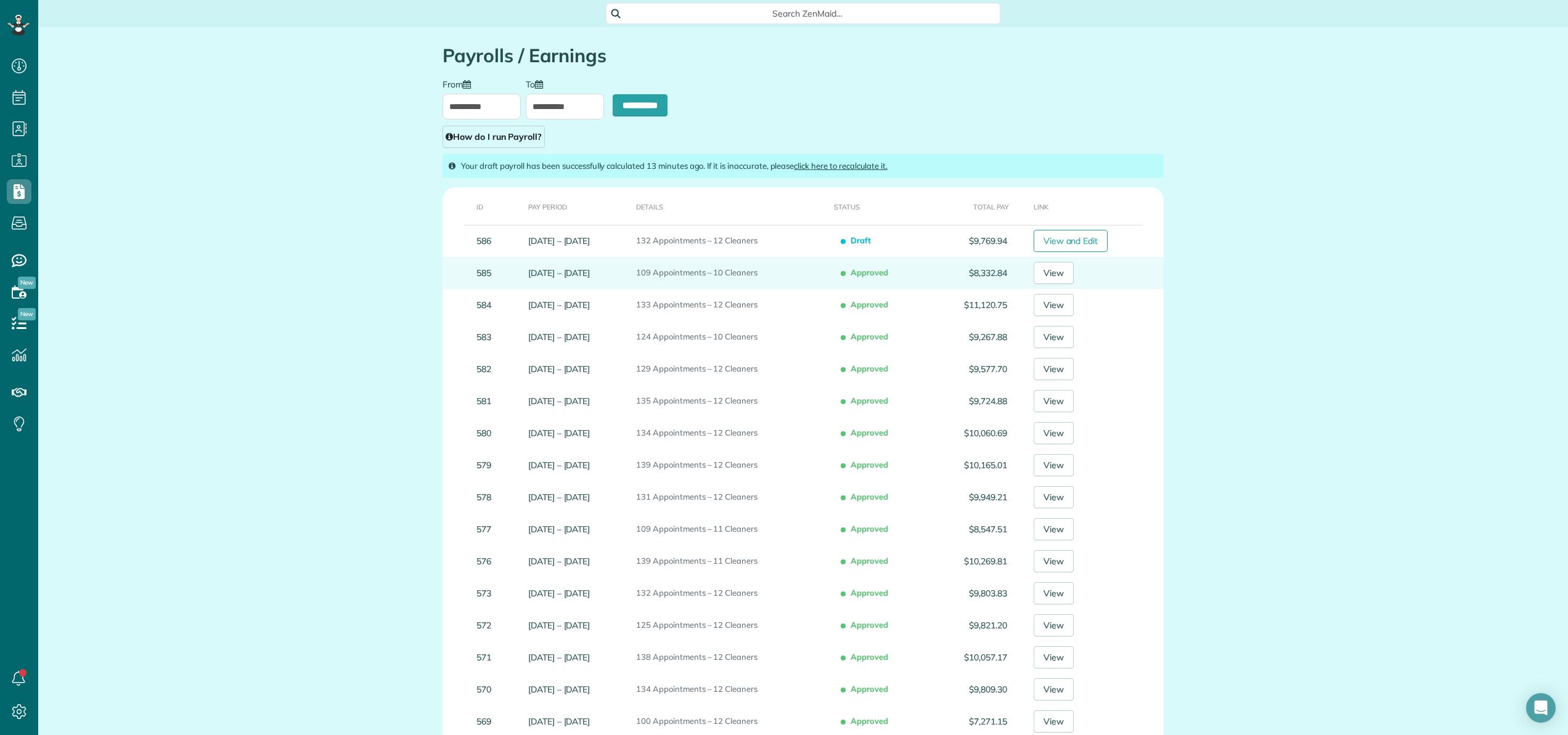
type input "**********"
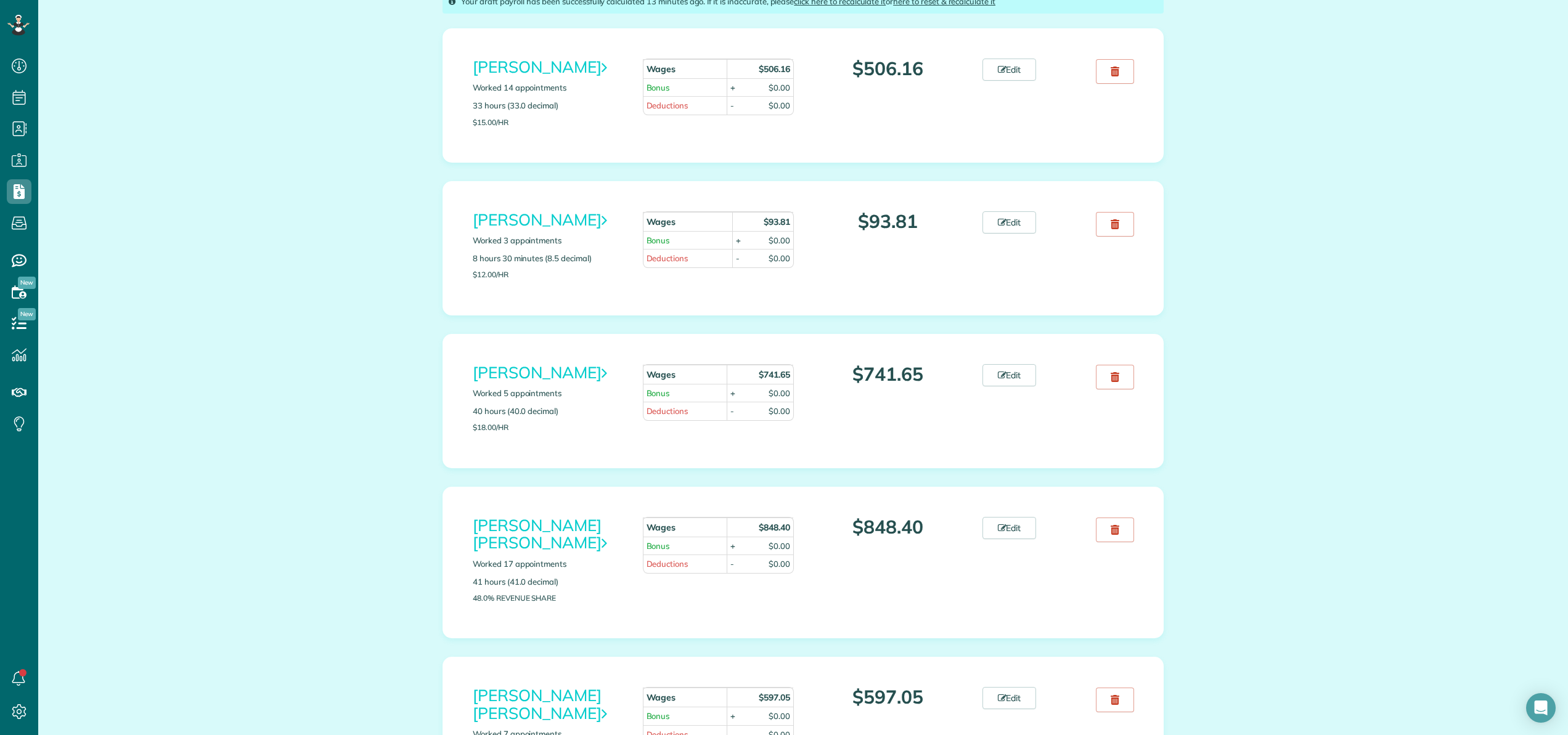
scroll to position [179, 0]
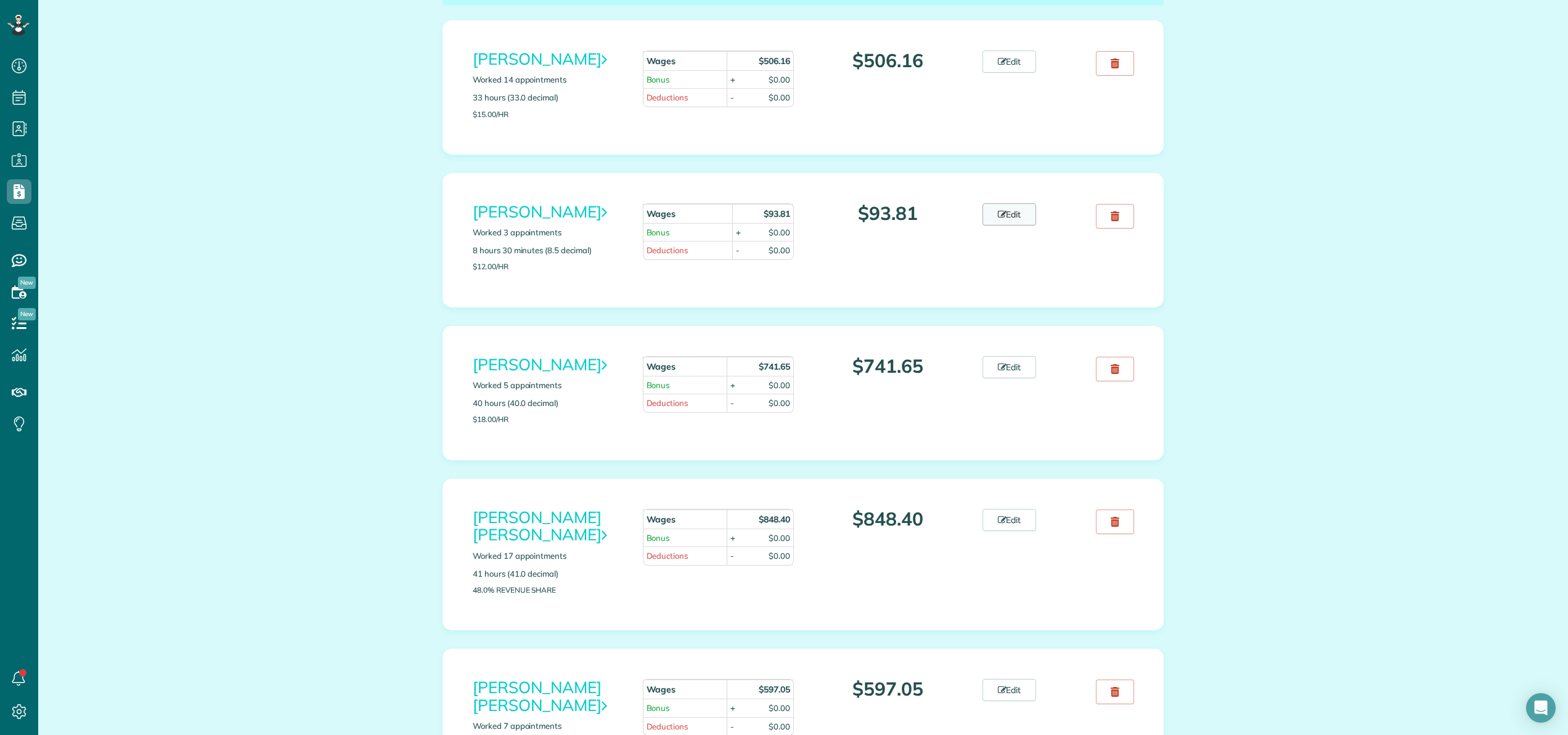
click at [1011, 216] on link "Edit" at bounding box center [1009, 214] width 55 height 22
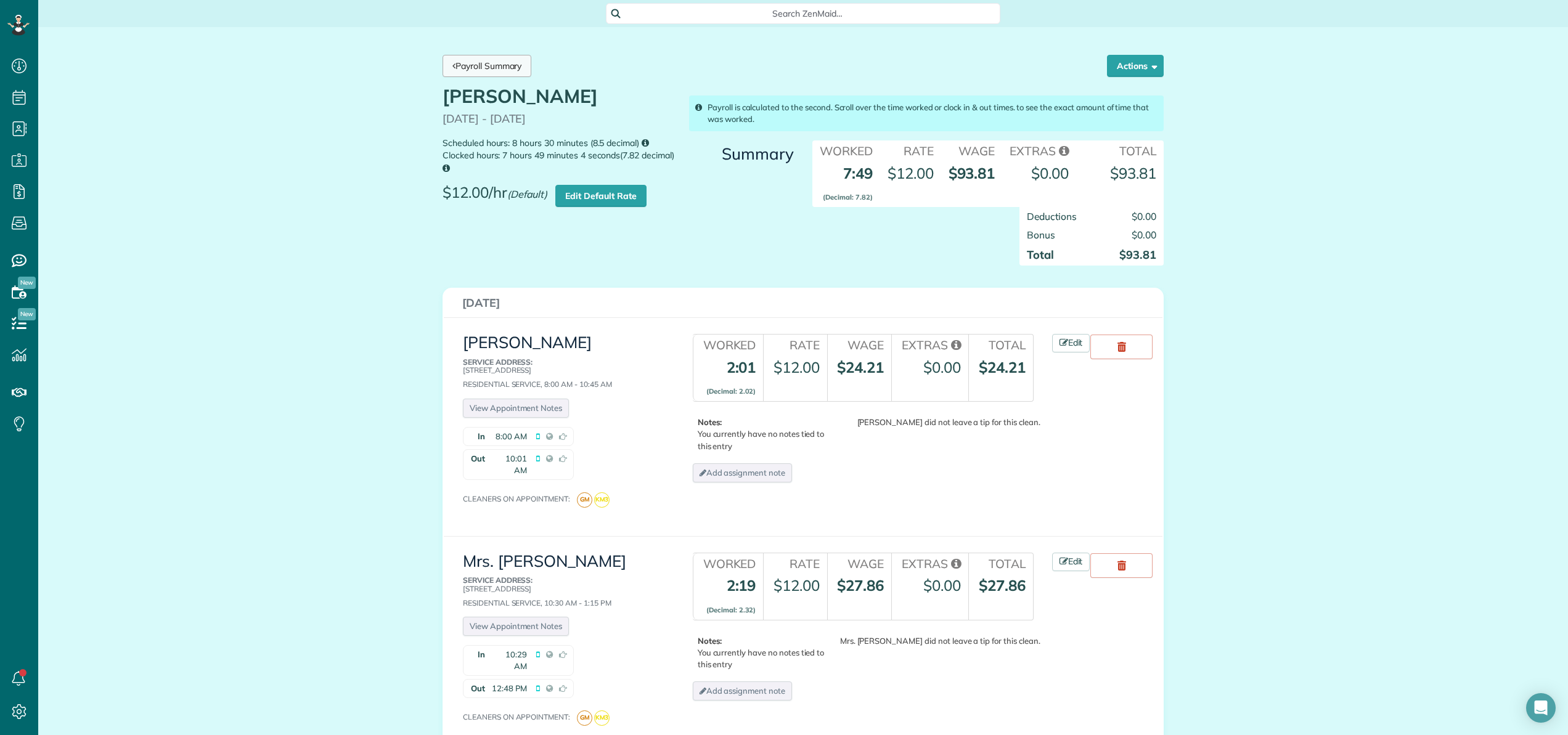
click at [467, 65] on link "Payroll Summary" at bounding box center [487, 65] width 89 height 22
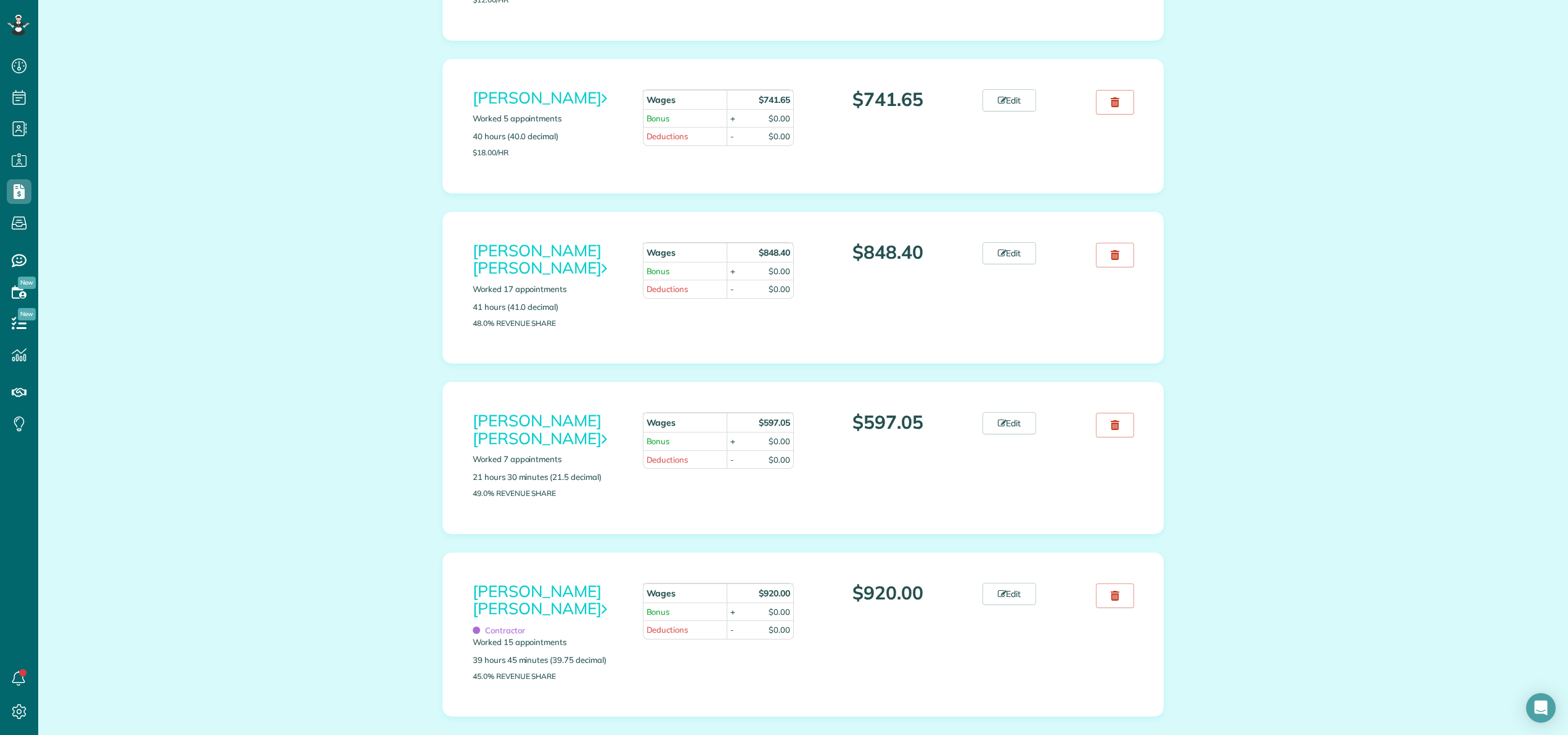
scroll to position [461, 0]
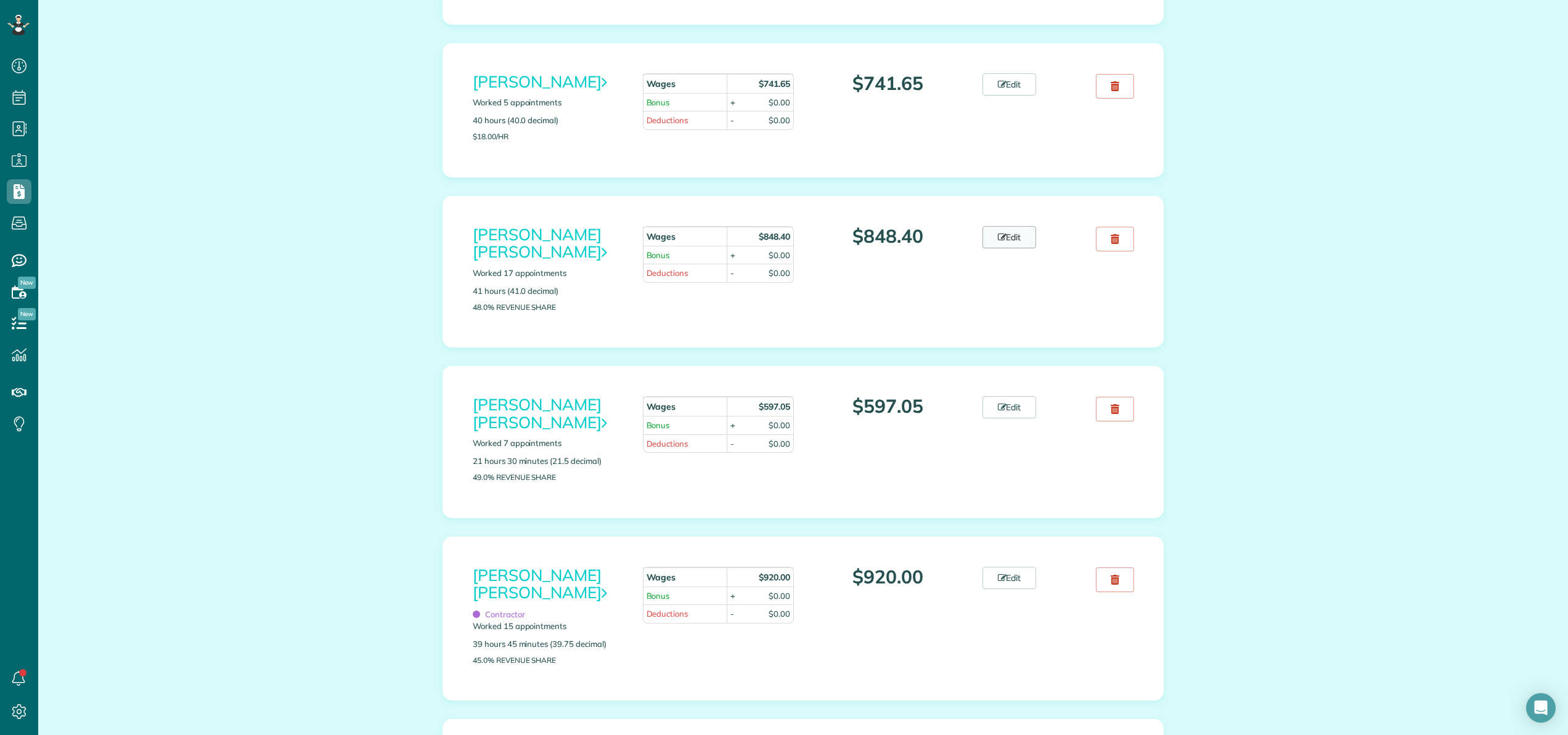
click at [1025, 241] on link "Edit" at bounding box center [1009, 236] width 55 height 22
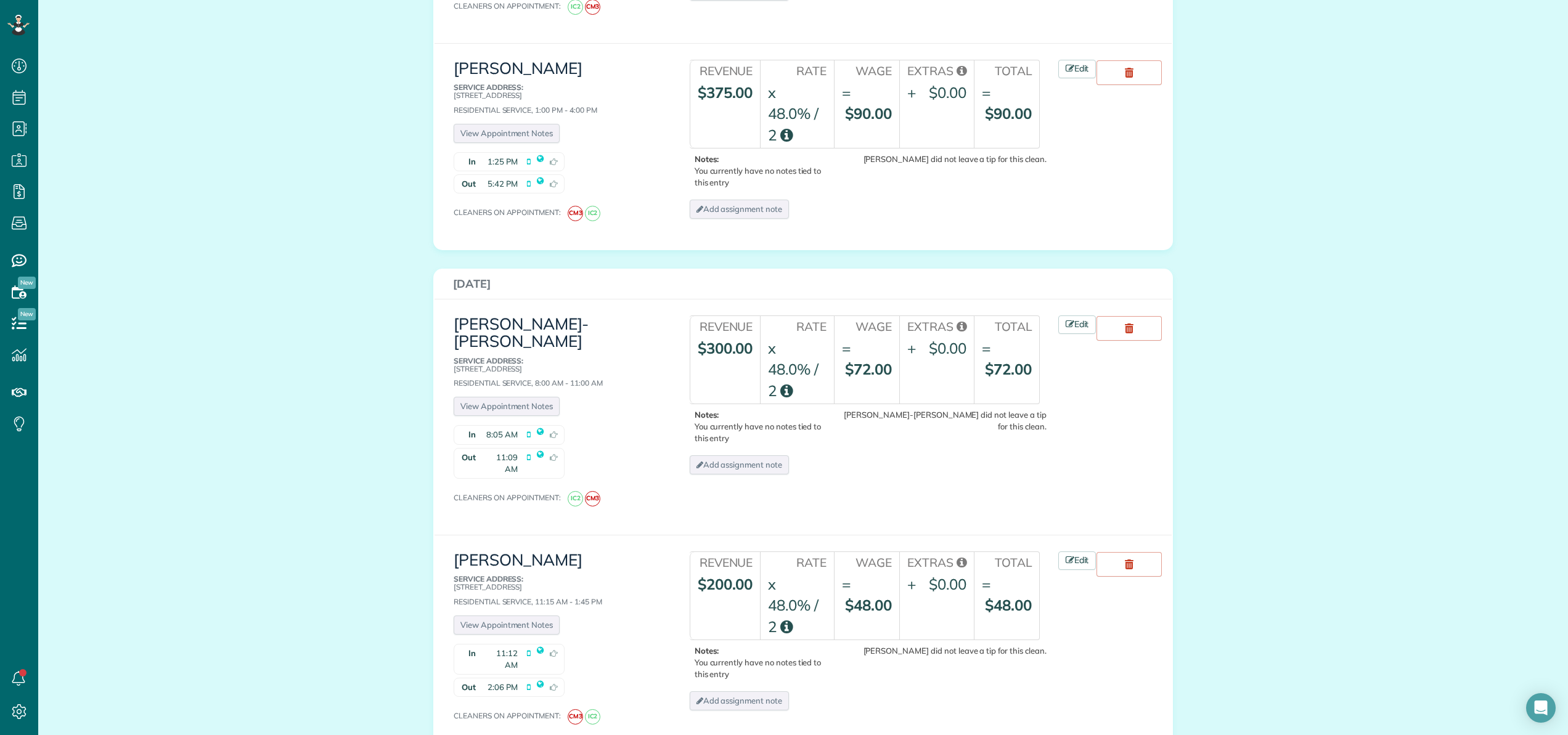
scroll to position [1543, 0]
